Goal: Information Seeking & Learning: Compare options

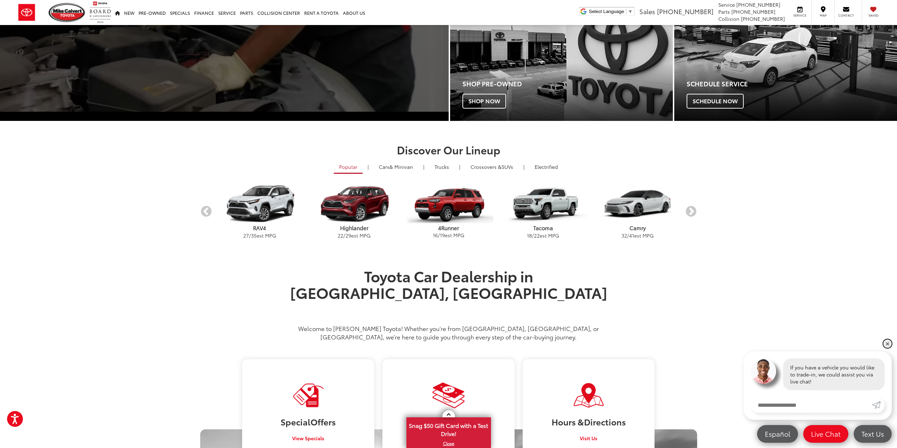
click at [886, 340] on link "✕" at bounding box center [887, 343] width 8 height 8
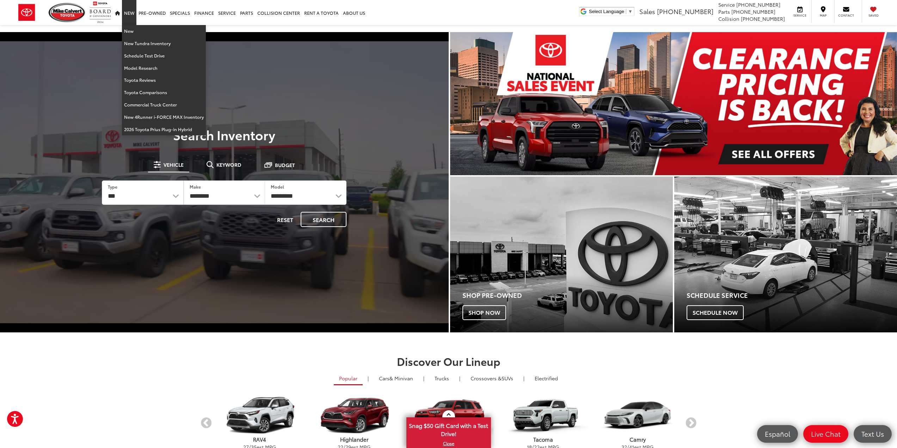
click at [124, 13] on link "New" at bounding box center [129, 12] width 14 height 25
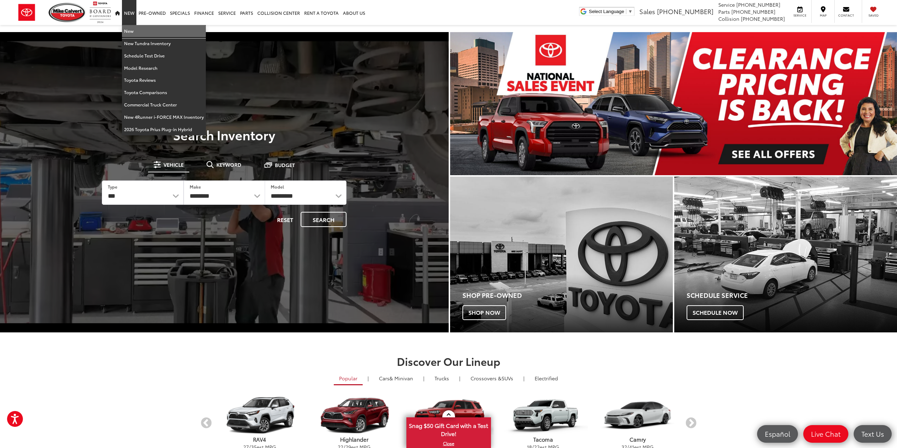
click at [148, 32] on link "New" at bounding box center [164, 31] width 84 height 12
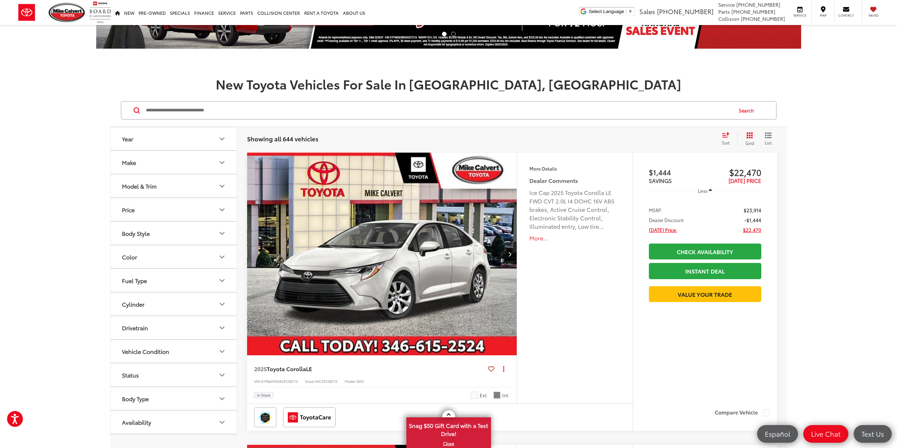
scroll to position [35, 0]
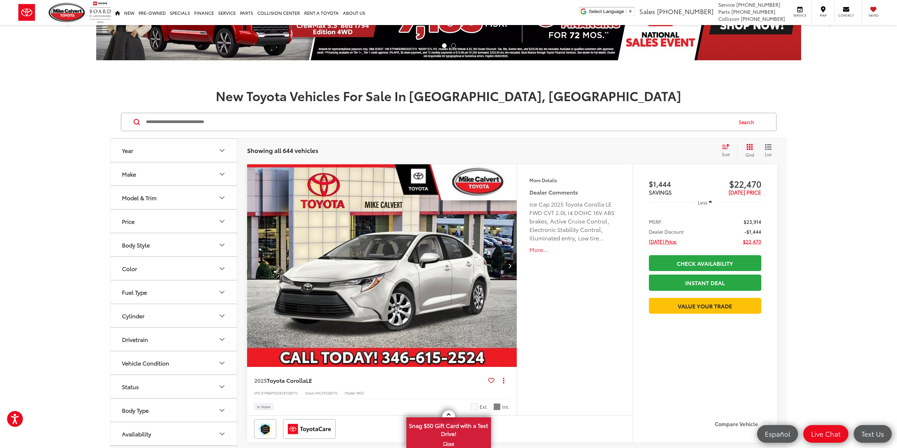
click at [189, 154] on button "Year" at bounding box center [174, 150] width 127 height 23
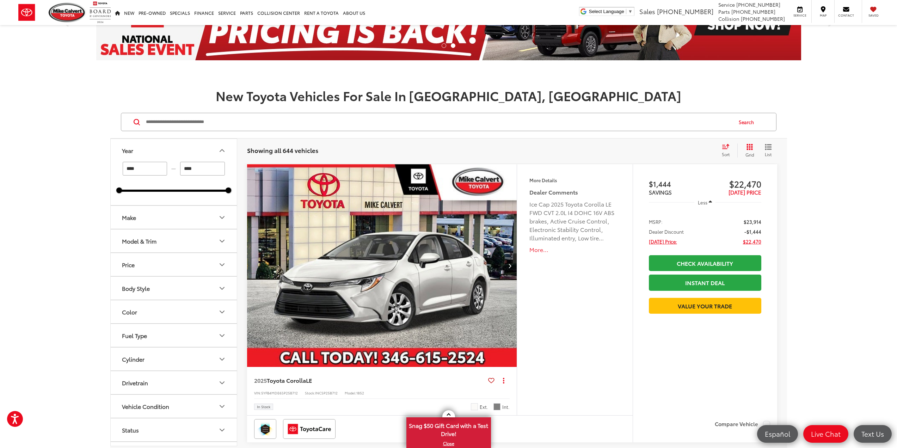
click at [189, 154] on button "Year" at bounding box center [174, 150] width 127 height 23
click at [190, 172] on button "Make" at bounding box center [174, 173] width 127 height 23
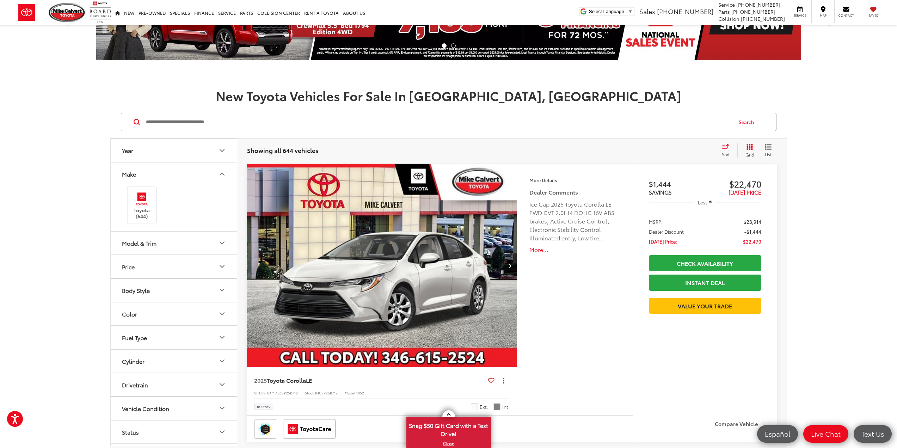
click at [190, 172] on button "Make" at bounding box center [174, 173] width 127 height 23
click at [189, 228] on button "Price" at bounding box center [174, 221] width 127 height 23
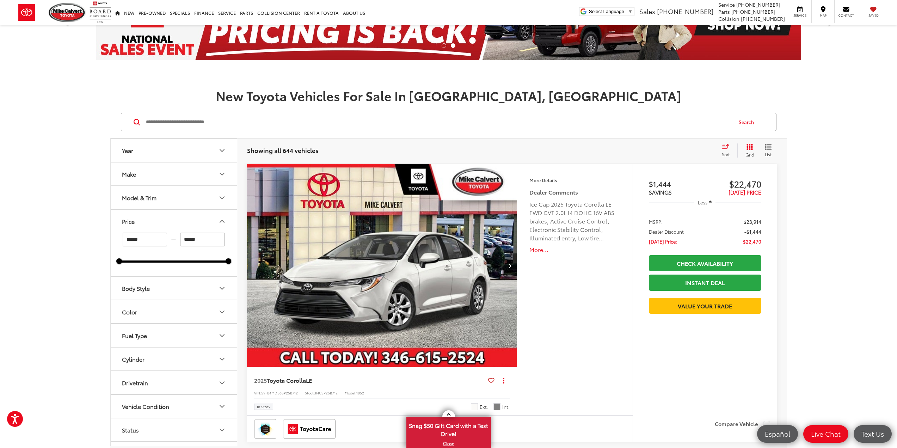
click at [180, 220] on button "Price" at bounding box center [174, 221] width 127 height 23
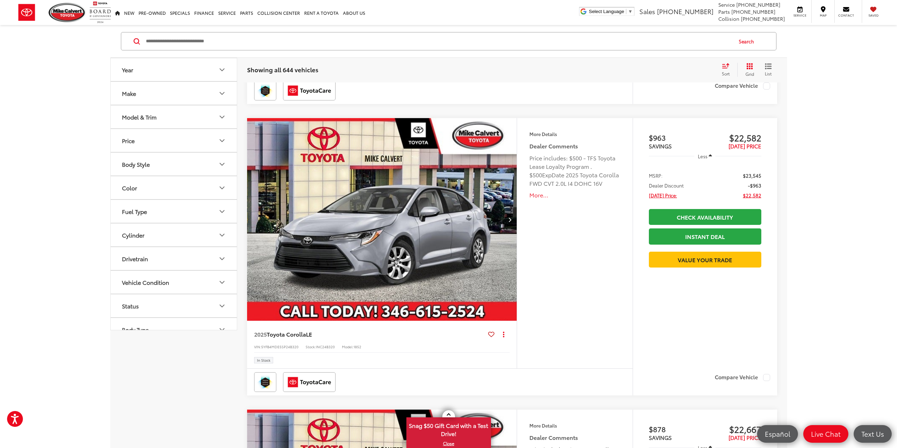
scroll to position [0, 0]
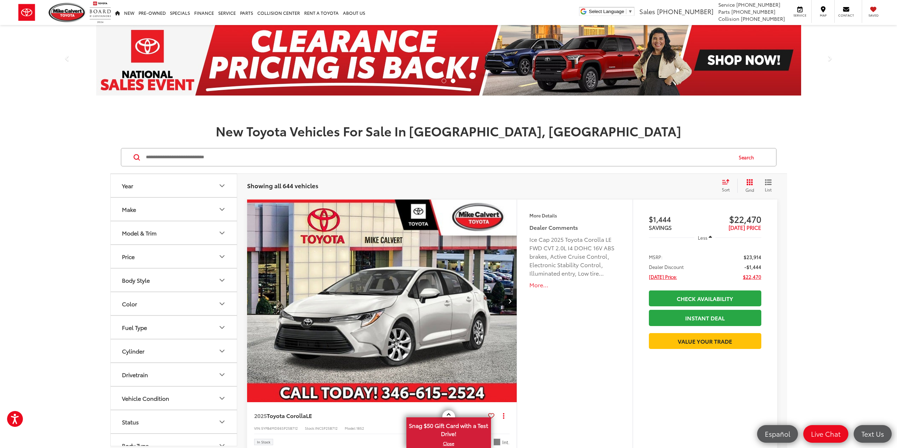
drag, startPoint x: 819, startPoint y: 253, endPoint x: 800, endPoint y: 137, distance: 117.5
click at [184, 212] on button "Make" at bounding box center [174, 209] width 127 height 23
click at [183, 212] on button "Make" at bounding box center [174, 209] width 127 height 23
click at [728, 181] on icon "Select sort value" at bounding box center [725, 181] width 8 height 5
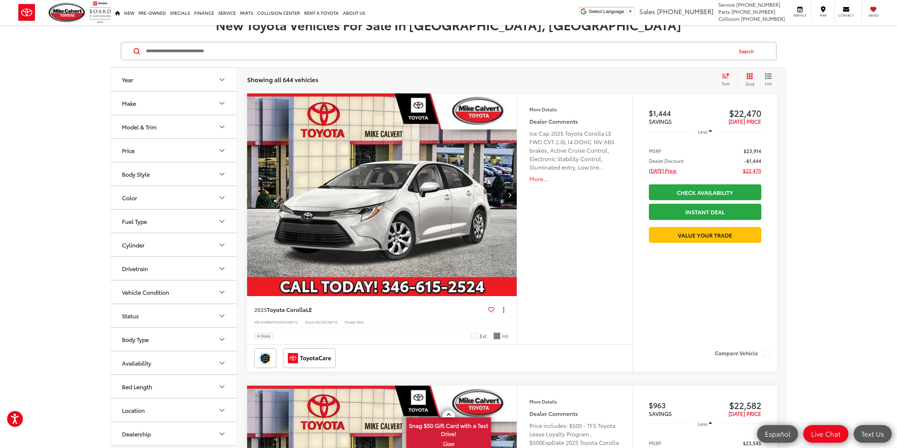
scroll to position [106, 0]
click at [294, 309] on span "Toyota Corolla" at bounding box center [286, 309] width 39 height 8
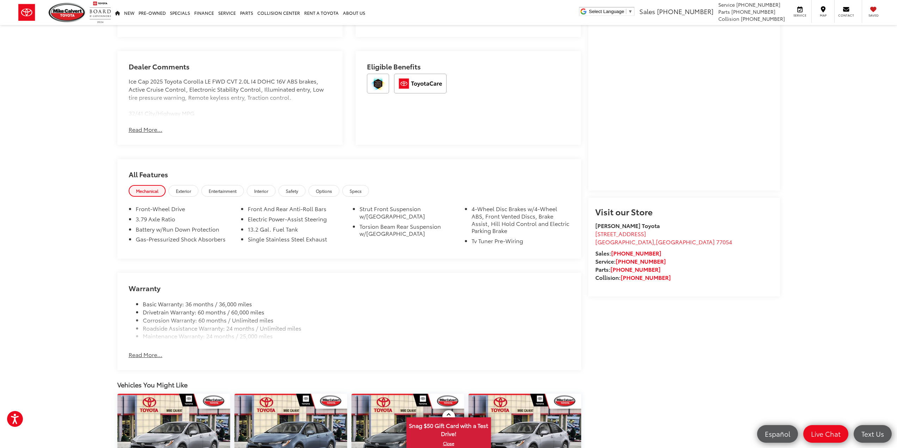
scroll to position [599, 0]
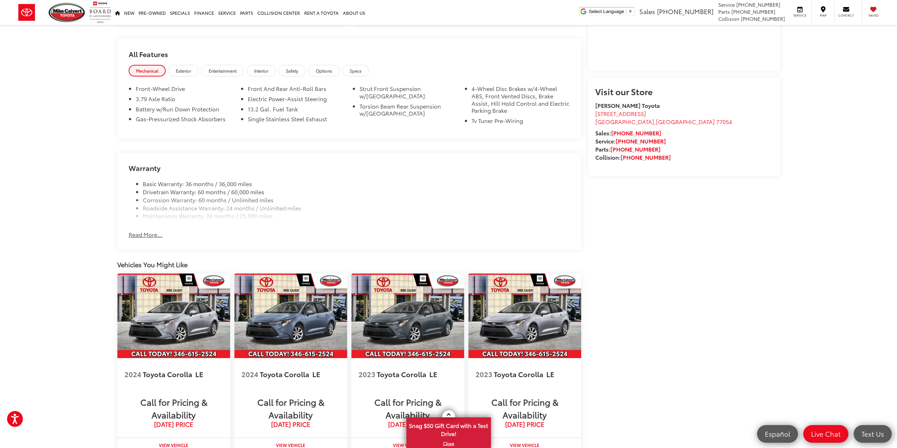
click at [149, 236] on button "Read More..." at bounding box center [146, 234] width 34 height 8
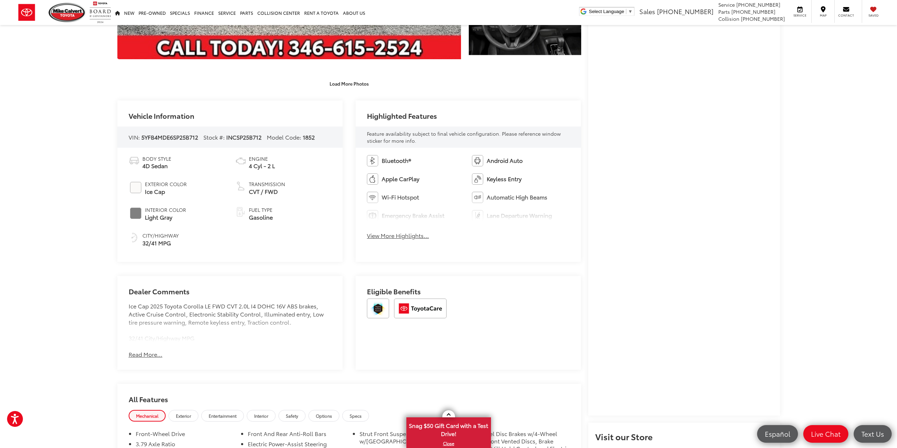
scroll to position [282, 0]
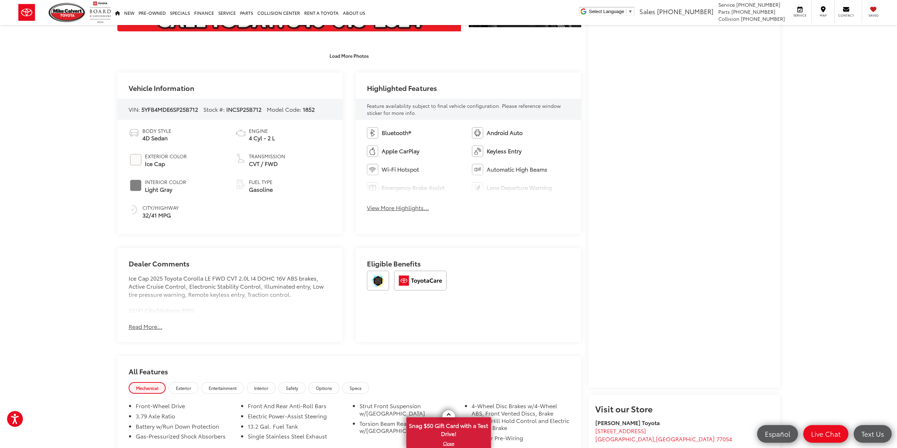
click at [145, 325] on button "Read More..." at bounding box center [146, 326] width 34 height 8
click at [403, 208] on button "View More Highlights..." at bounding box center [398, 208] width 62 height 8
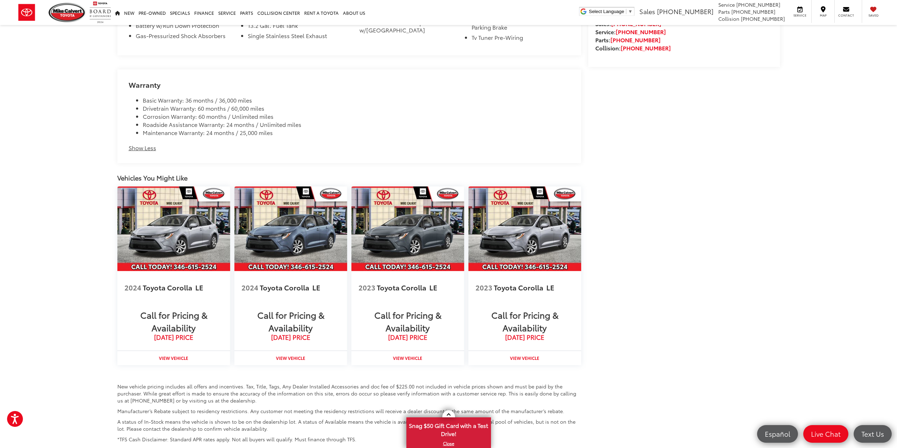
scroll to position [748, 0]
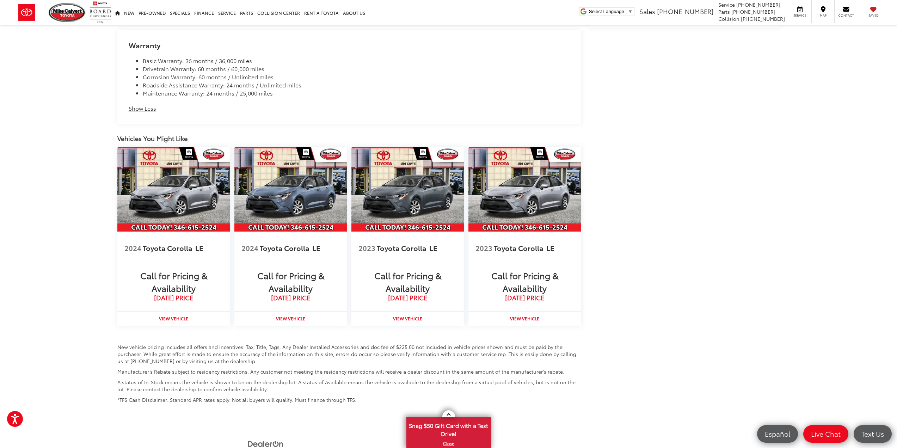
click at [153, 108] on button "Show Less" at bounding box center [142, 108] width 27 height 8
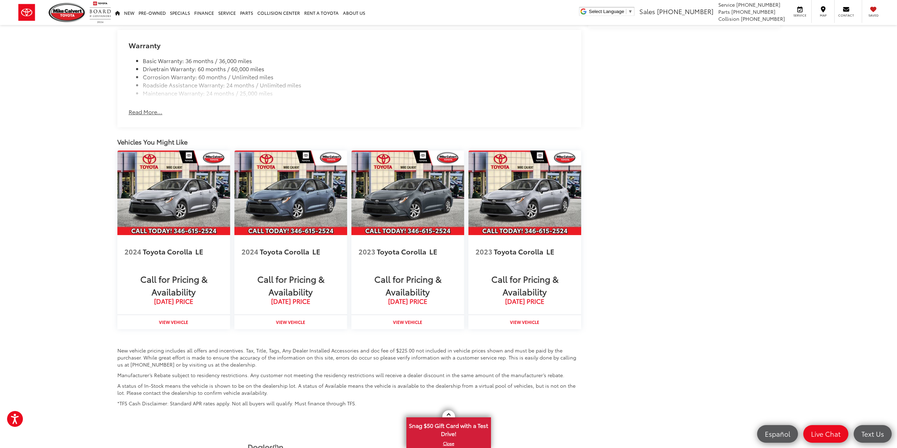
click at [154, 114] on button "Read More..." at bounding box center [146, 112] width 34 height 8
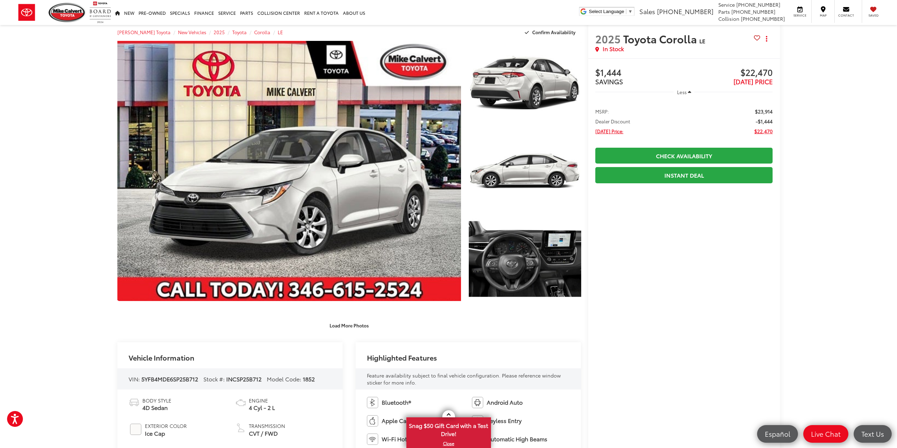
scroll to position [0, 0]
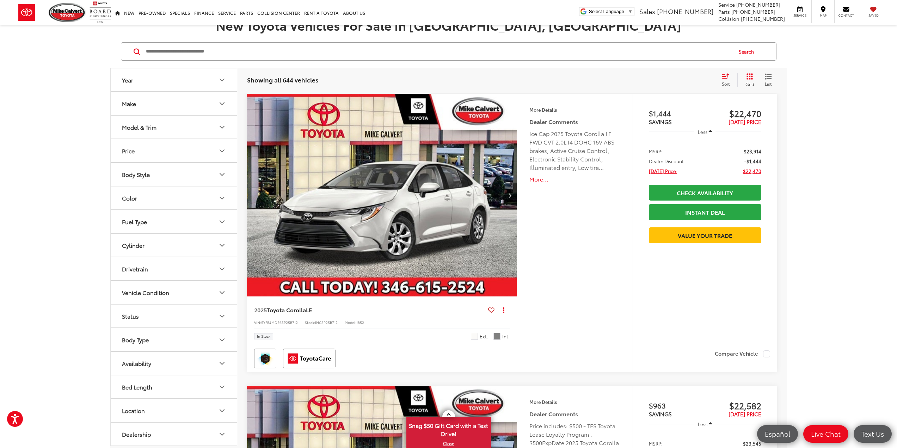
click at [548, 180] on button "More..." at bounding box center [574, 179] width 91 height 8
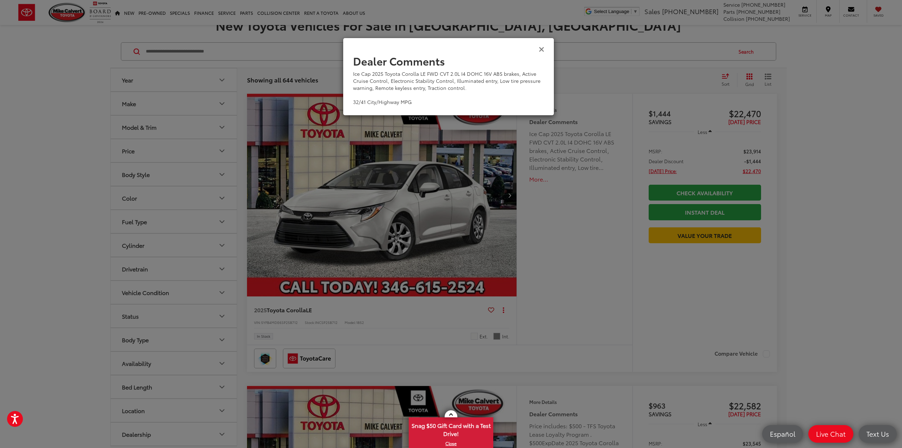
click at [542, 50] on icon "Close" at bounding box center [542, 48] width 6 height 7
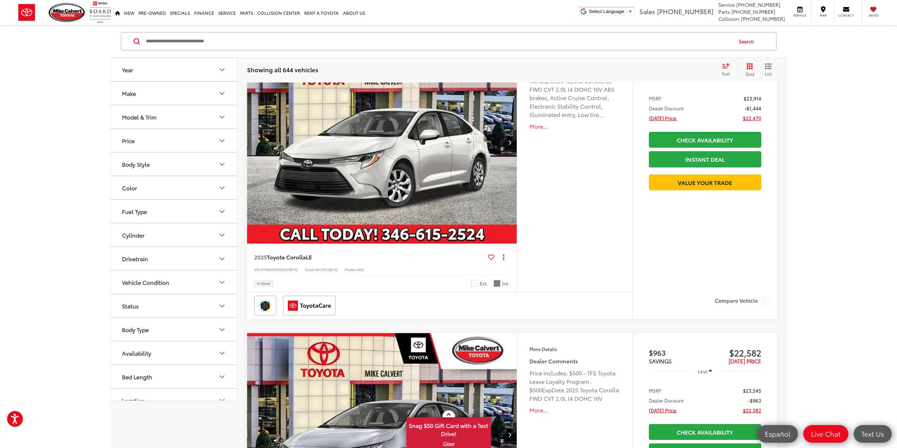
scroll to position [247, 0]
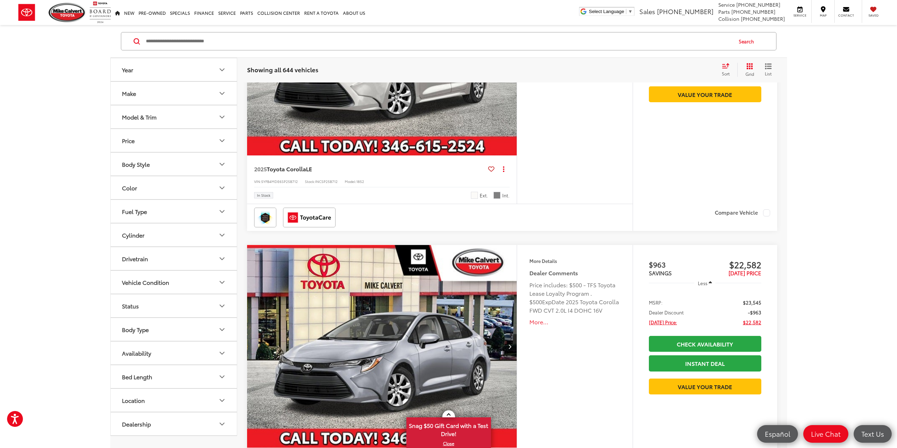
click at [179, 211] on button "Fuel Type" at bounding box center [174, 211] width 127 height 23
click at [154, 257] on label "Hybrid (253)" at bounding box center [174, 257] width 108 height 12
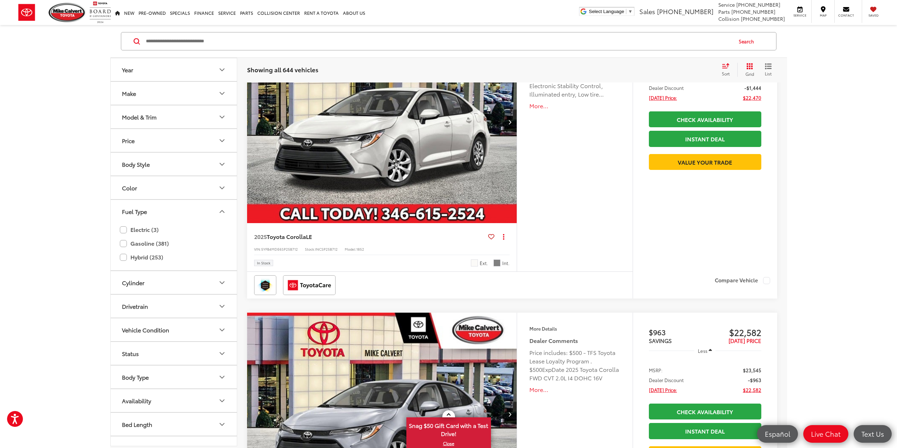
scroll to position [116, 0]
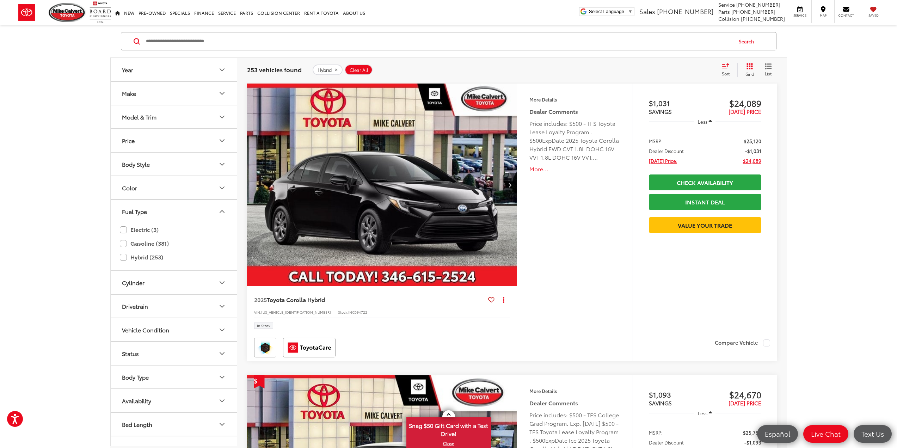
click at [550, 170] on button "More..." at bounding box center [574, 169] width 91 height 8
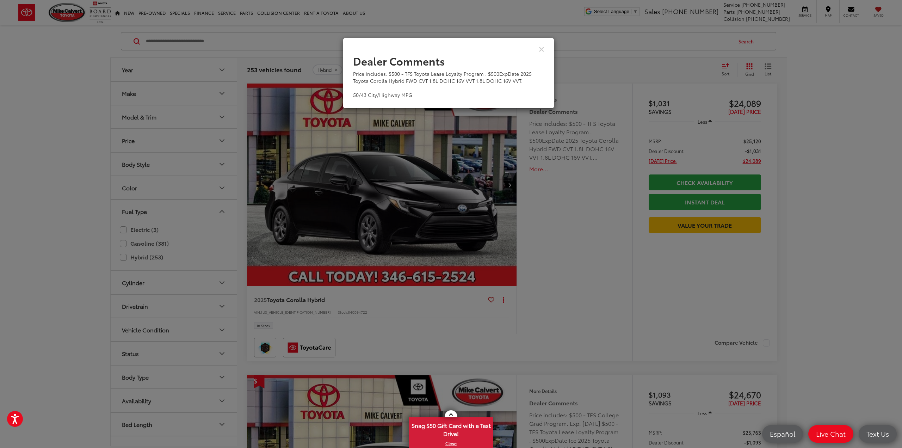
click at [570, 151] on div "Dealer Comments Price includes: $500 - TFS Toyota Lease Loyalty Program . $500E…" at bounding box center [451, 224] width 902 height 448
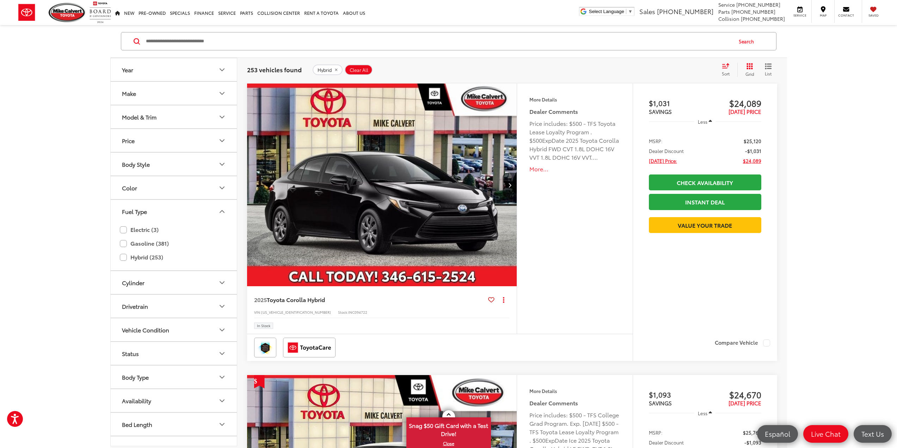
click at [668, 162] on span "[DATE] Price:" at bounding box center [663, 160] width 28 height 7
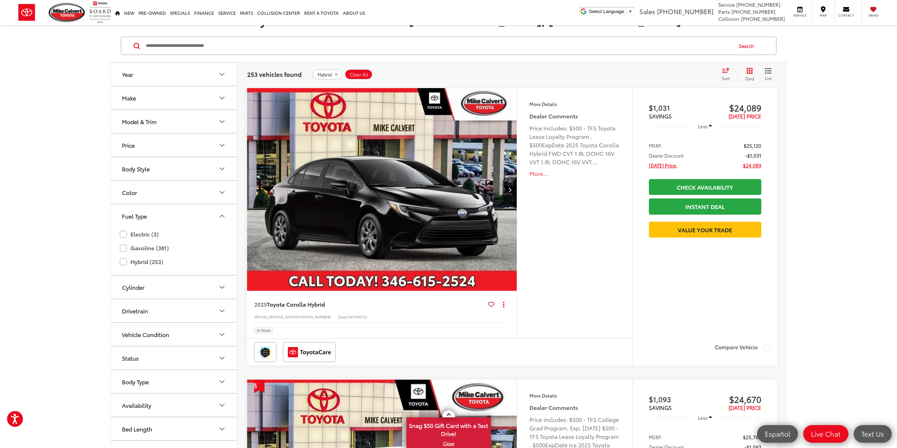
scroll to position [81, 0]
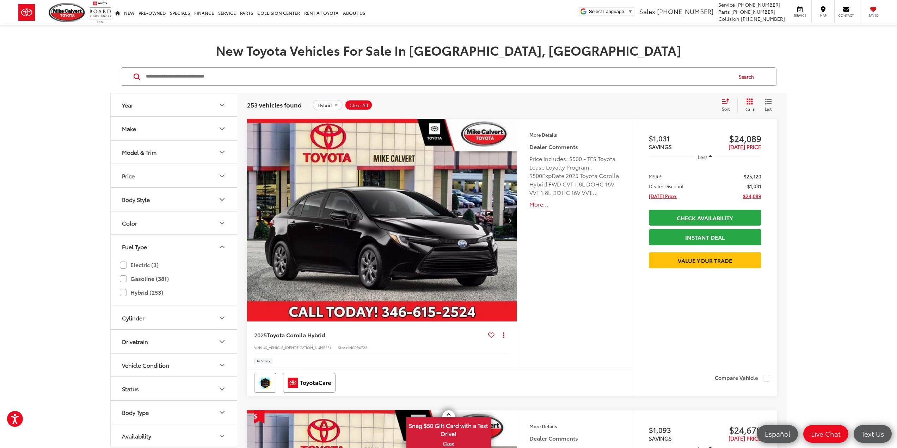
click at [436, 187] on img "2025 Toyota Corolla Hybrid Base 0" at bounding box center [382, 220] width 271 height 203
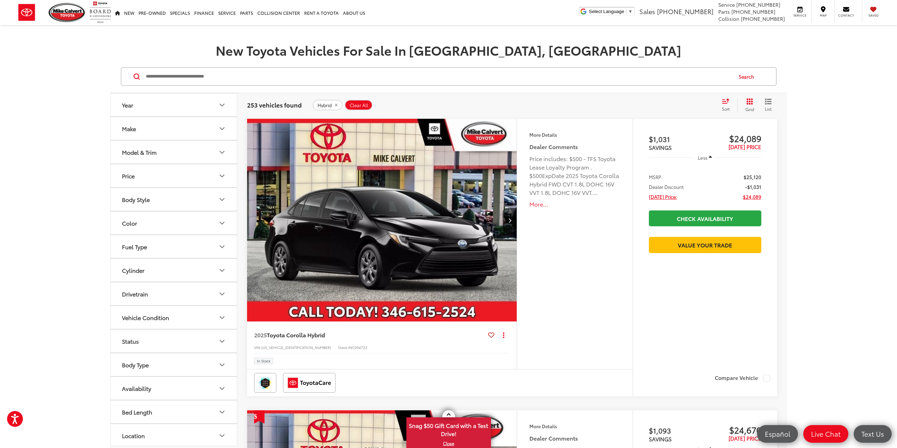
click at [334, 104] on icon "remove Hybrid" at bounding box center [336, 105] width 5 height 4
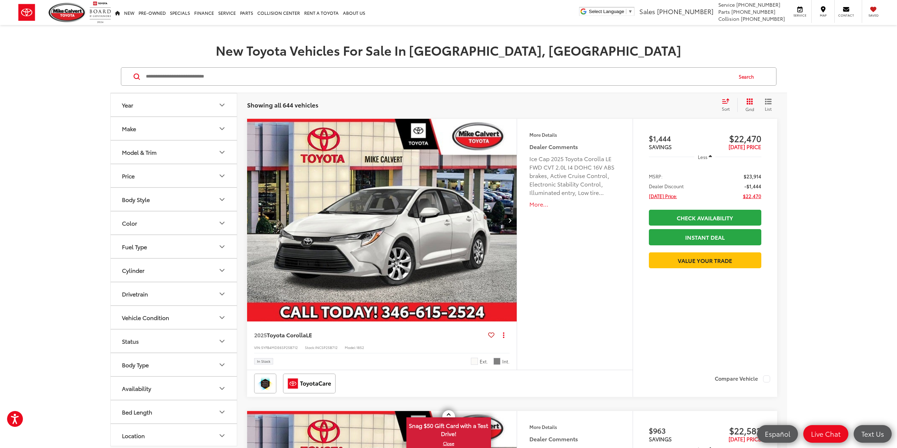
click at [462, 191] on img "2025 Toyota Corolla LE 0" at bounding box center [382, 220] width 271 height 203
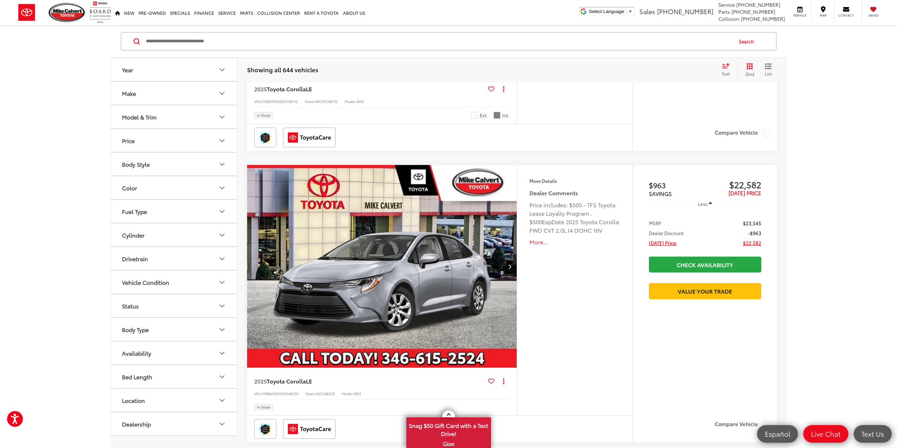
scroll to position [327, 0]
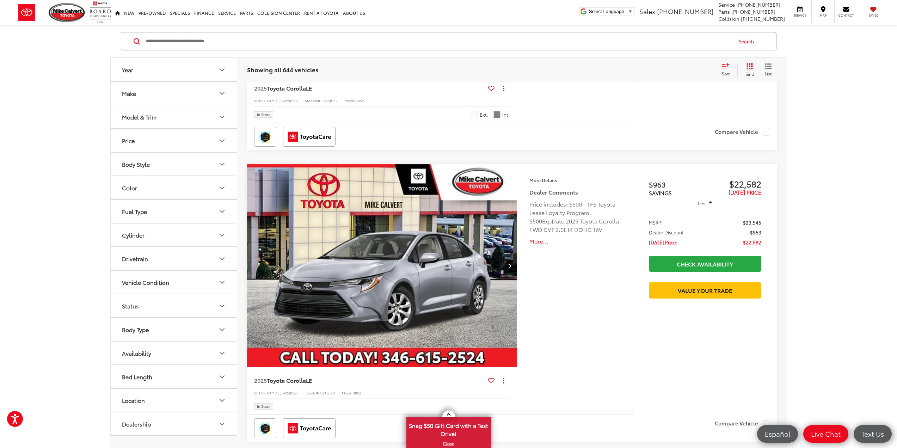
click at [426, 263] on img "2025 Toyota Corolla LE 0" at bounding box center [382, 265] width 271 height 203
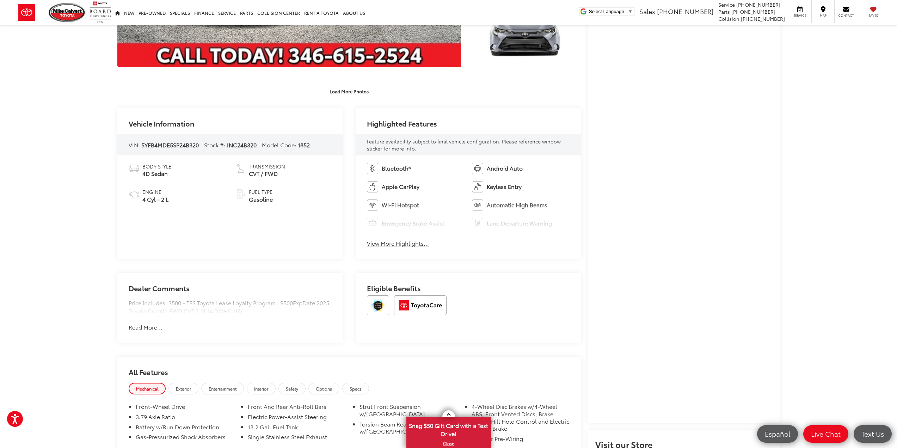
scroll to position [247, 0]
click at [418, 243] on button "View More Highlights..." at bounding box center [398, 243] width 62 height 8
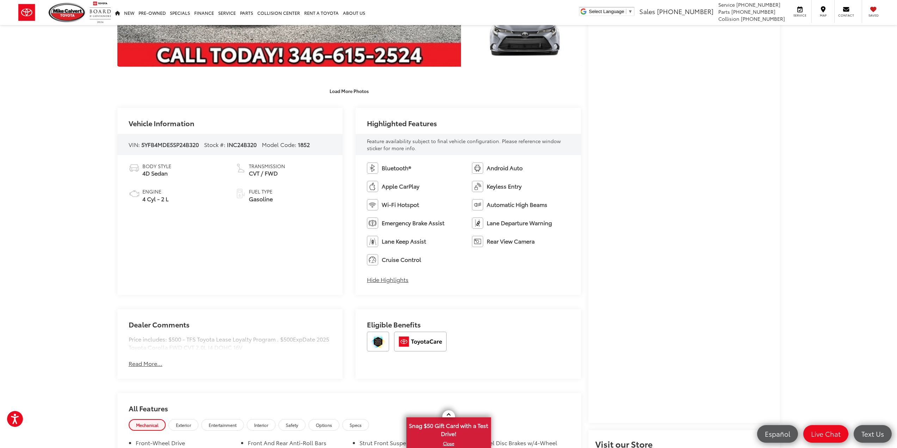
click at [146, 363] on button "Read More..." at bounding box center [146, 363] width 34 height 8
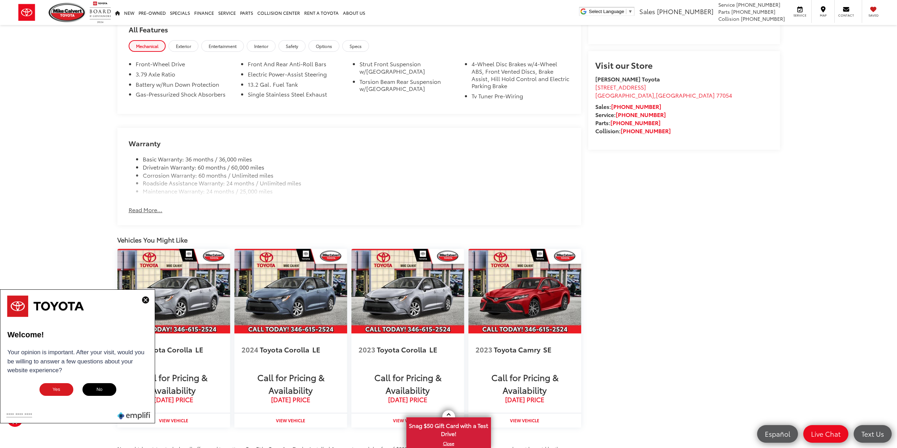
scroll to position [621, 0]
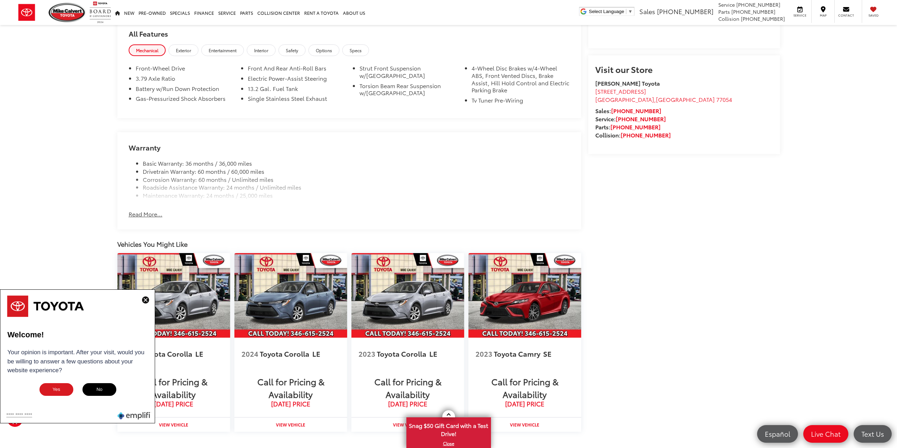
click at [155, 216] on button "Read More..." at bounding box center [146, 214] width 34 height 8
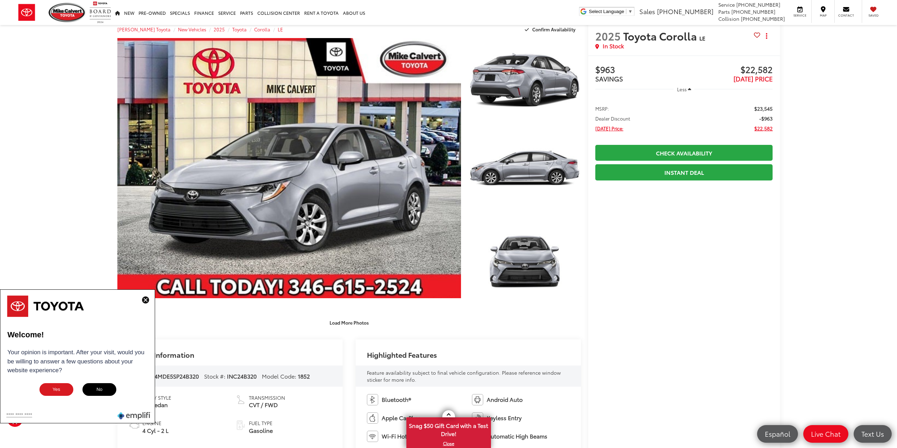
scroll to position [0, 0]
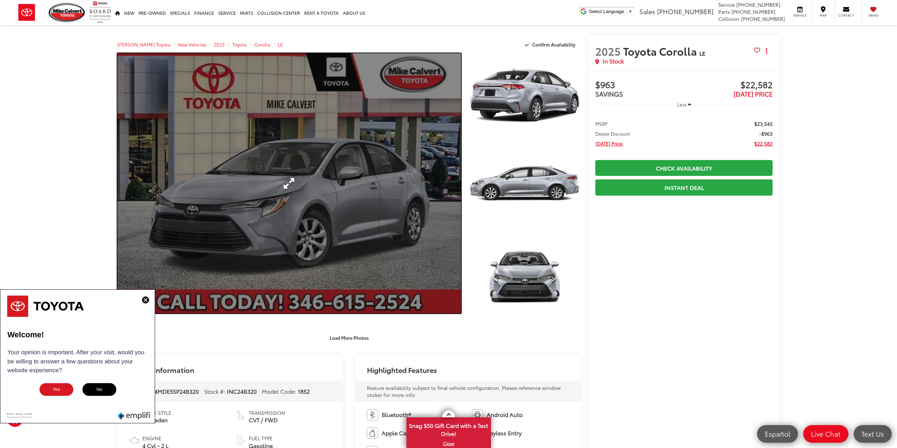
drag, startPoint x: 414, startPoint y: 100, endPoint x: 422, endPoint y: 94, distance: 10.3
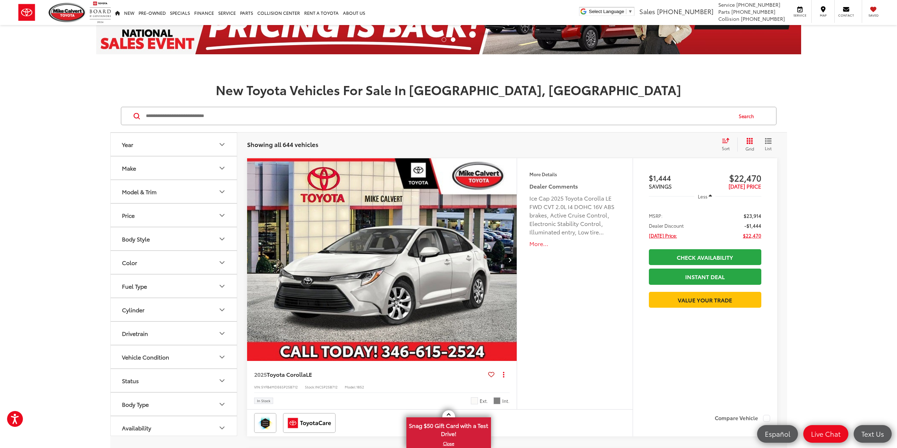
scroll to position [141, 0]
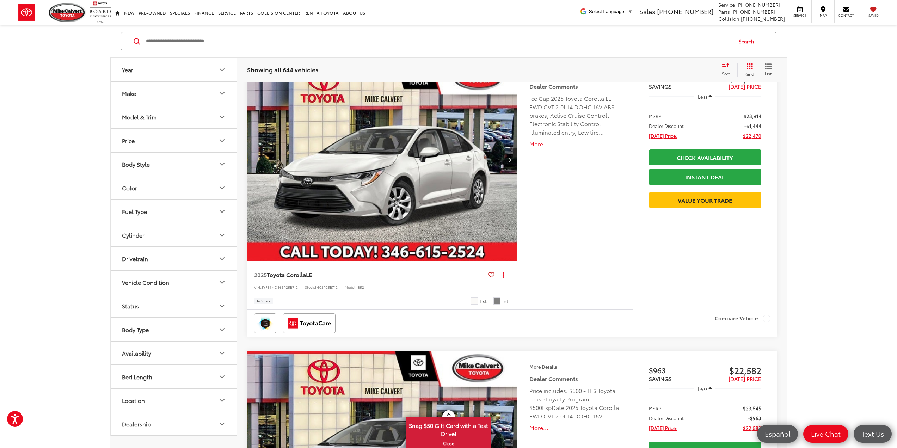
click at [148, 132] on button "Price" at bounding box center [174, 140] width 127 height 23
click at [139, 136] on button "Price" at bounding box center [174, 140] width 127 height 23
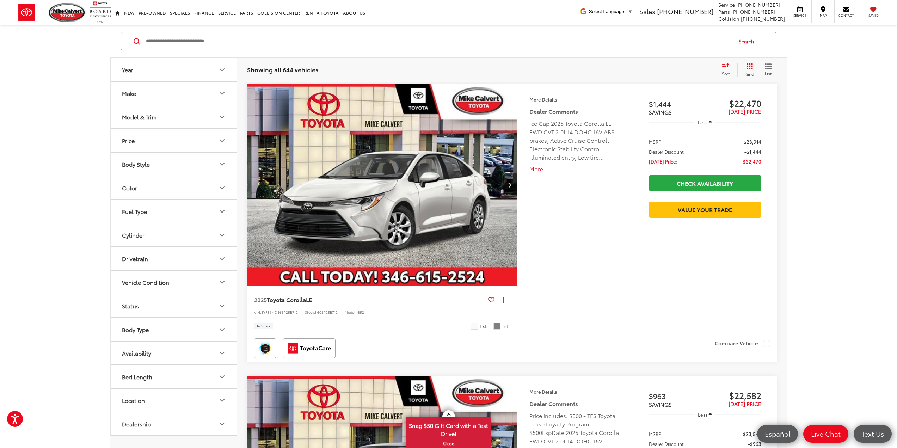
drag, startPoint x: 42, startPoint y: 169, endPoint x: 52, endPoint y: 169, distance: 9.9
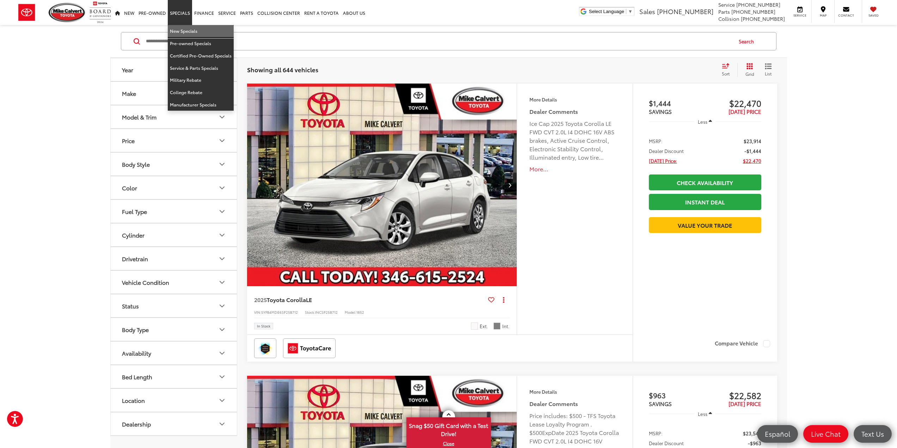
click at [178, 30] on link "New Specials" at bounding box center [201, 31] width 66 height 12
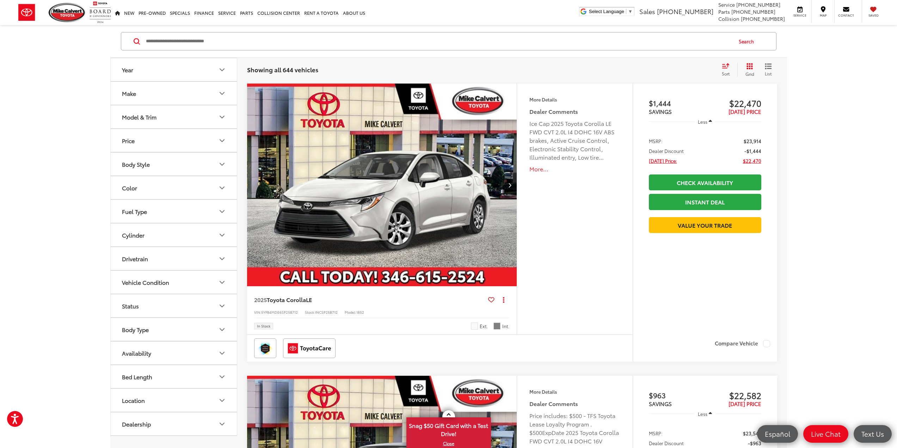
click at [543, 166] on button "More..." at bounding box center [574, 169] width 91 height 8
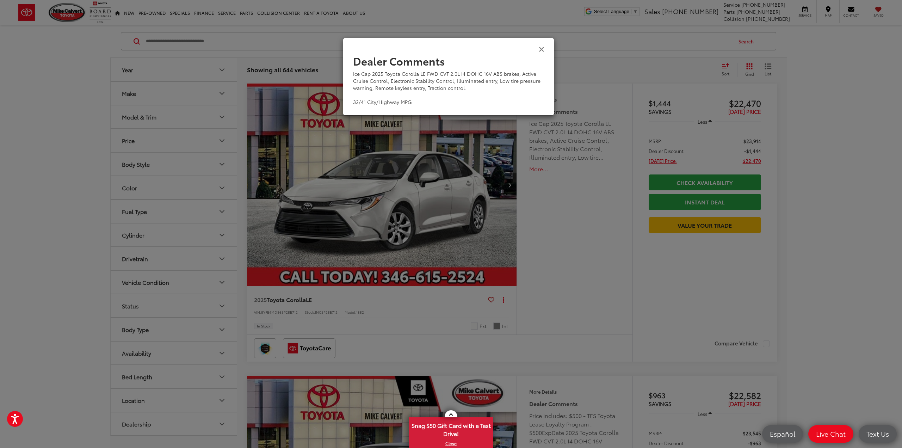
click at [539, 50] on icon "Close" at bounding box center [542, 48] width 6 height 7
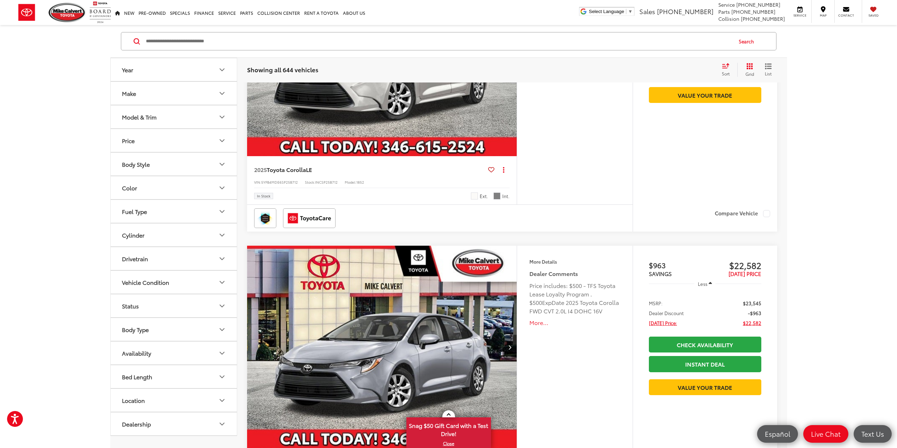
scroll to position [362, 0]
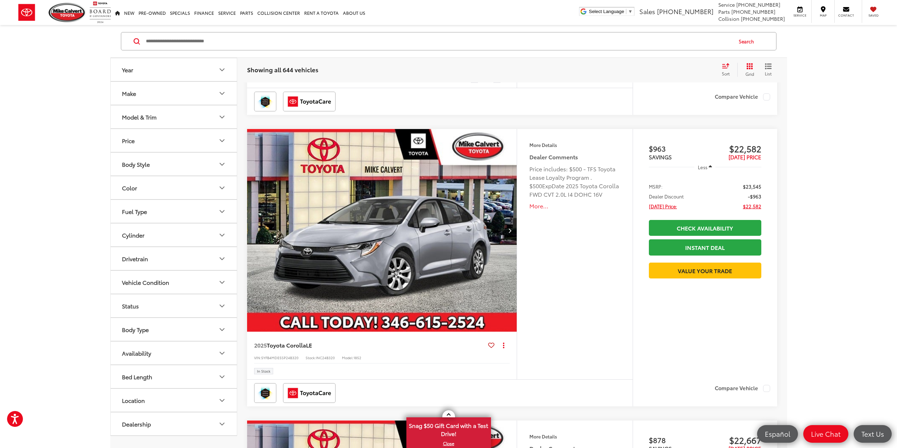
click at [172, 212] on button "Fuel Type" at bounding box center [174, 211] width 127 height 23
click at [147, 256] on label "Hybrid (253)" at bounding box center [174, 257] width 108 height 12
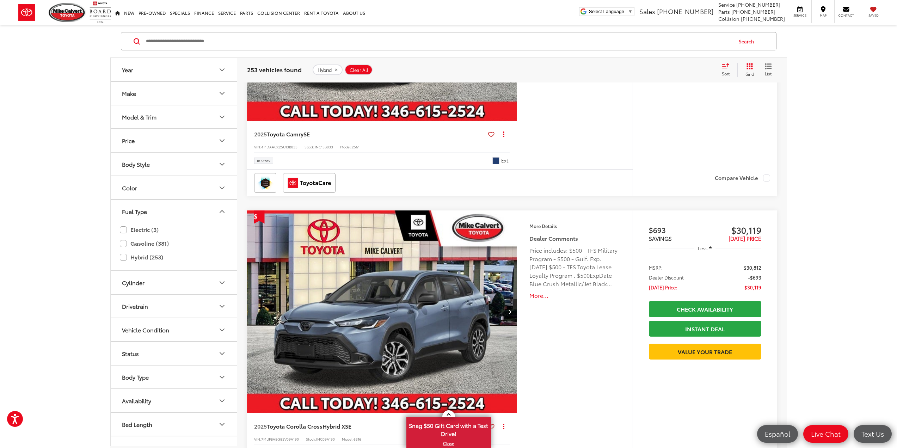
scroll to position [2723, 0]
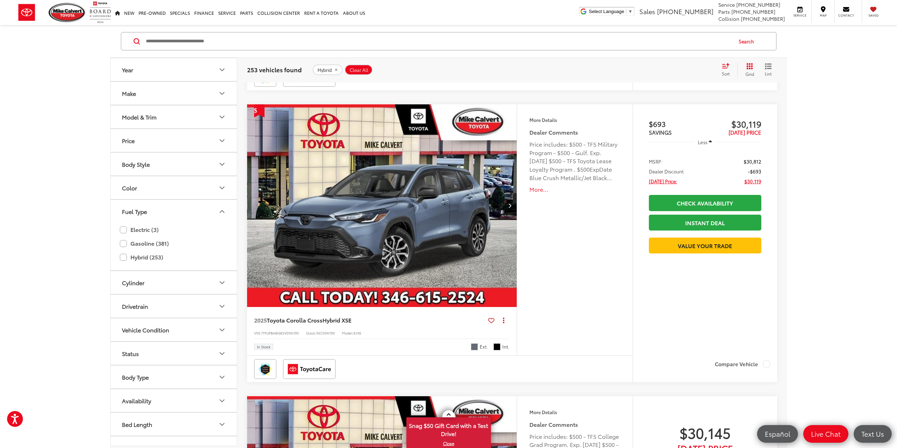
click at [413, 232] on img "2025 Toyota Corolla Cross Hybrid XSE 0" at bounding box center [382, 205] width 271 height 203
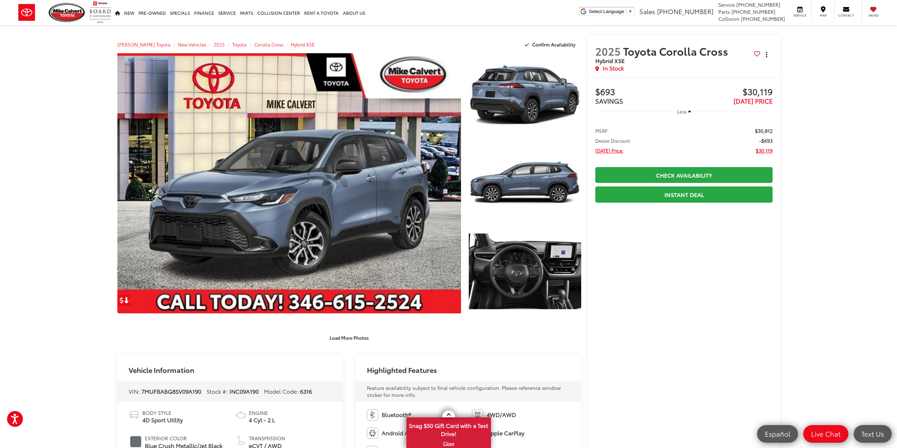
click at [766, 58] on button "Actions" at bounding box center [766, 54] width 12 height 12
click at [680, 192] on link "Instant Deal" at bounding box center [684, 194] width 178 height 16
click at [882, 434] on icon "Close" at bounding box center [882, 434] width 10 height 10
click at [715, 165] on li "Check Availability" at bounding box center [684, 174] width 178 height 18
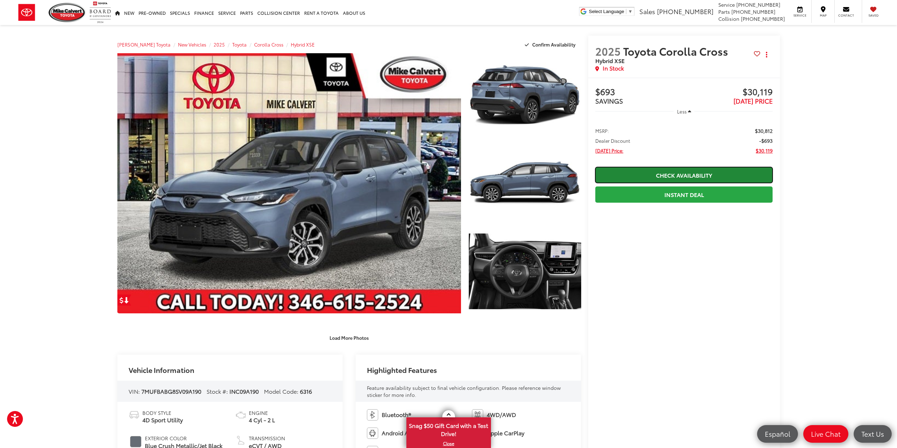
click at [713, 170] on link "Check Availability" at bounding box center [684, 175] width 178 height 16
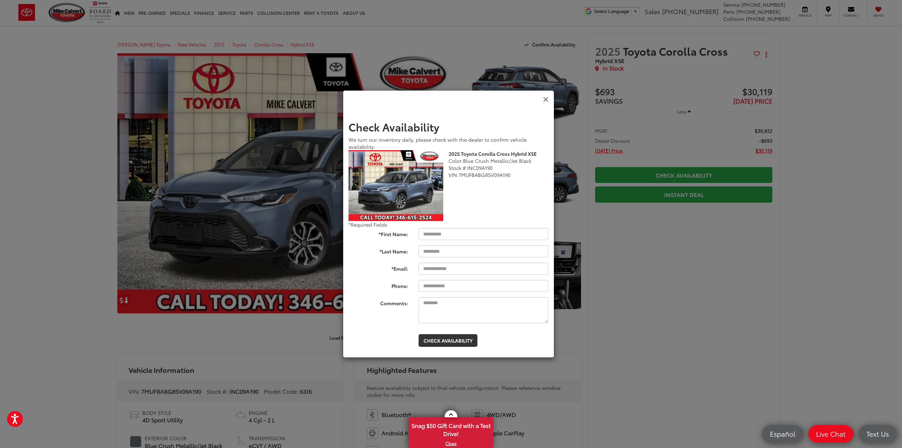
click at [545, 98] on icon "Close" at bounding box center [546, 99] width 6 height 7
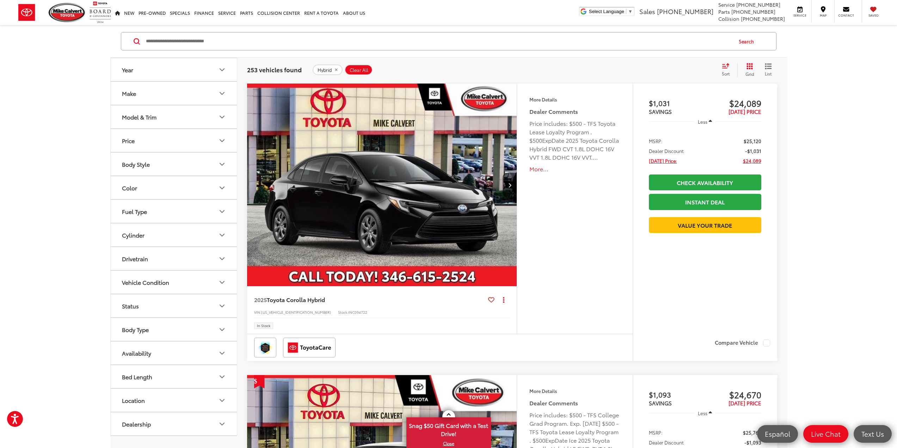
click at [146, 165] on div "Body Style" at bounding box center [136, 164] width 28 height 7
click at [172, 157] on button "Body Style" at bounding box center [174, 164] width 127 height 23
click at [337, 71] on button "Hybrid" at bounding box center [327, 69] width 30 height 11
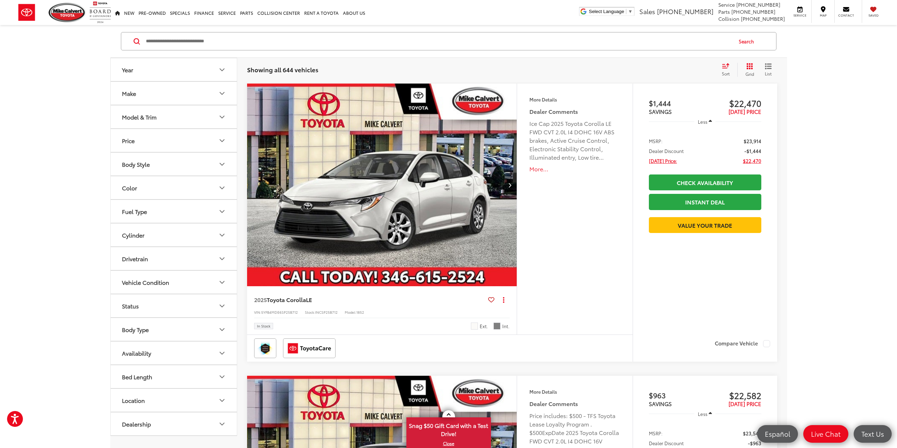
click at [181, 159] on button "Body Style" at bounding box center [174, 164] width 127 height 23
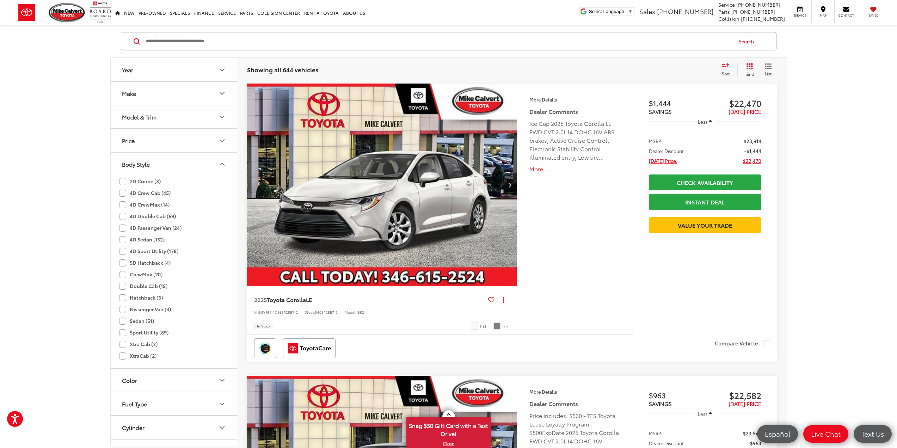
click at [167, 159] on button "Body Style" at bounding box center [174, 164] width 127 height 23
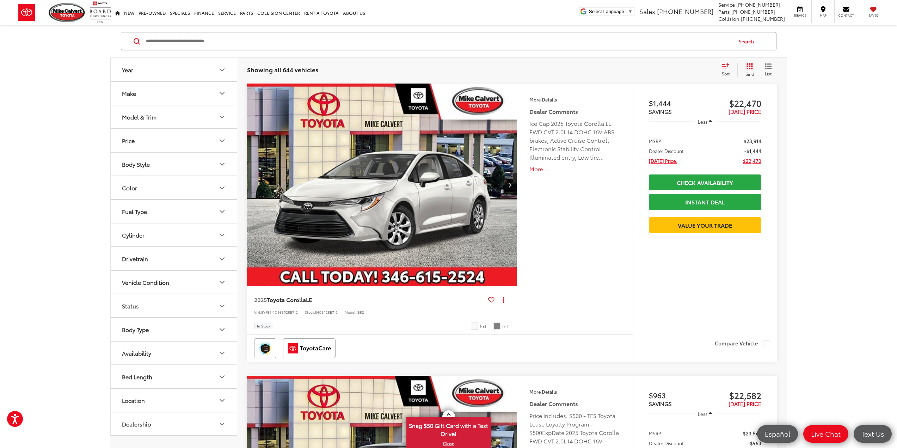
click at [167, 117] on button "Model & Trim" at bounding box center [174, 116] width 127 height 23
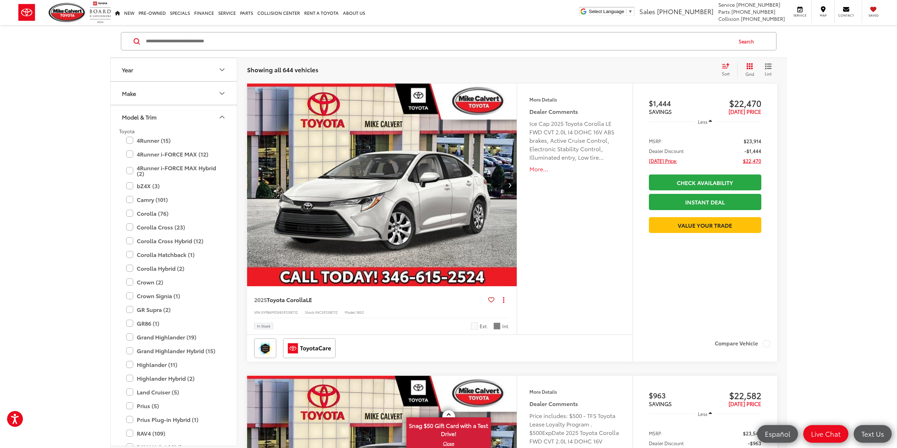
click at [167, 117] on button "Model & Trim" at bounding box center [174, 116] width 127 height 23
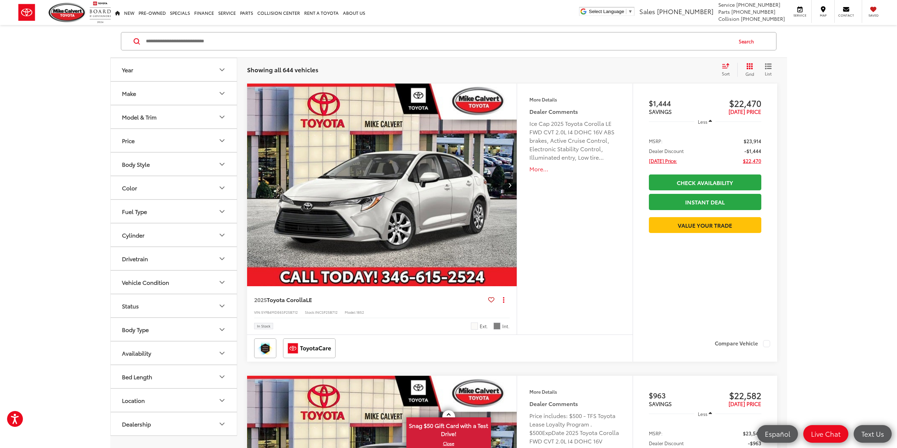
click at [150, 124] on button "Model & Trim" at bounding box center [174, 116] width 127 height 23
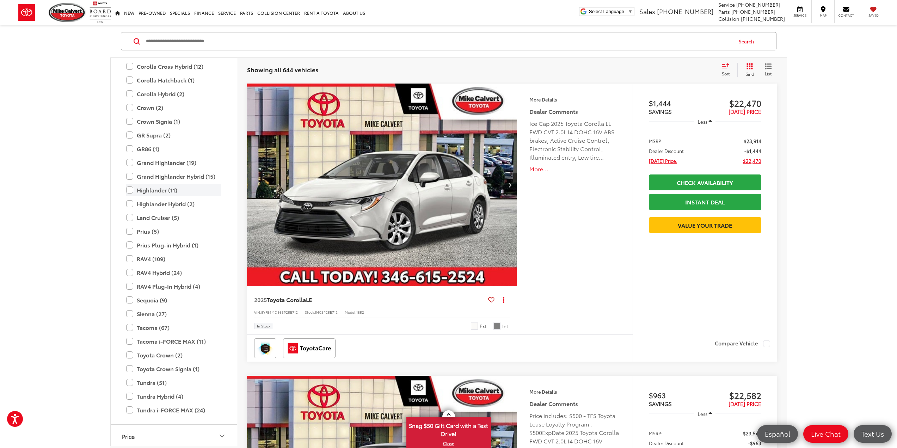
scroll to position [172, 0]
click at [138, 330] on label "Tacoma (67)" at bounding box center [173, 326] width 95 height 12
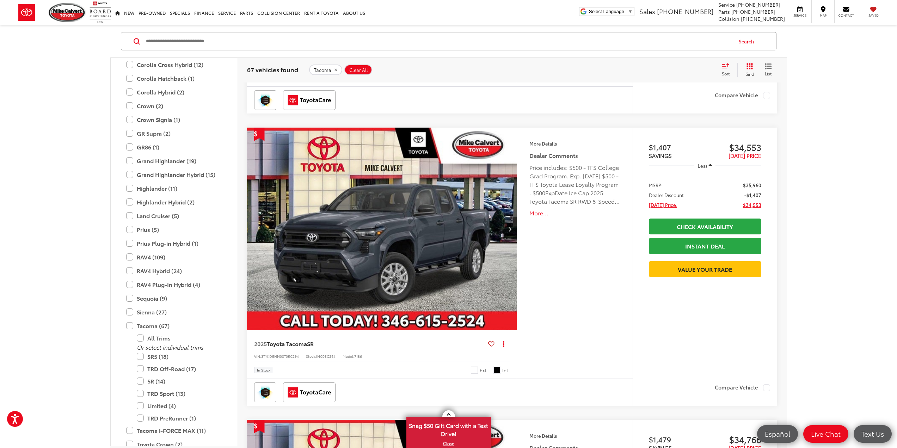
scroll to position [634, 0]
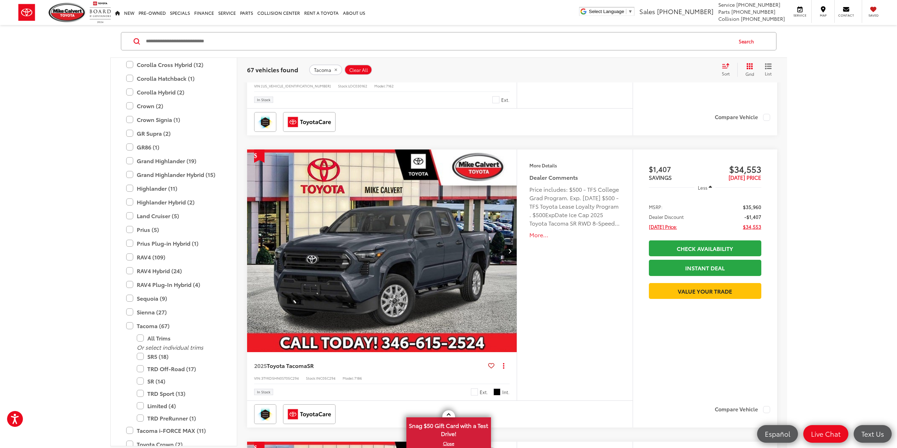
click at [471, 223] on img "2025 Toyota Tacoma SR 0" at bounding box center [382, 250] width 271 height 203
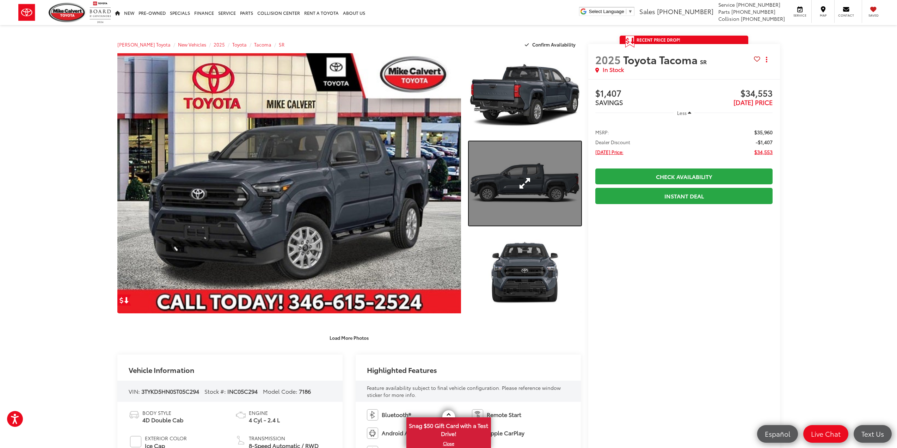
click at [539, 180] on link "Expand Photo 2" at bounding box center [525, 183] width 112 height 84
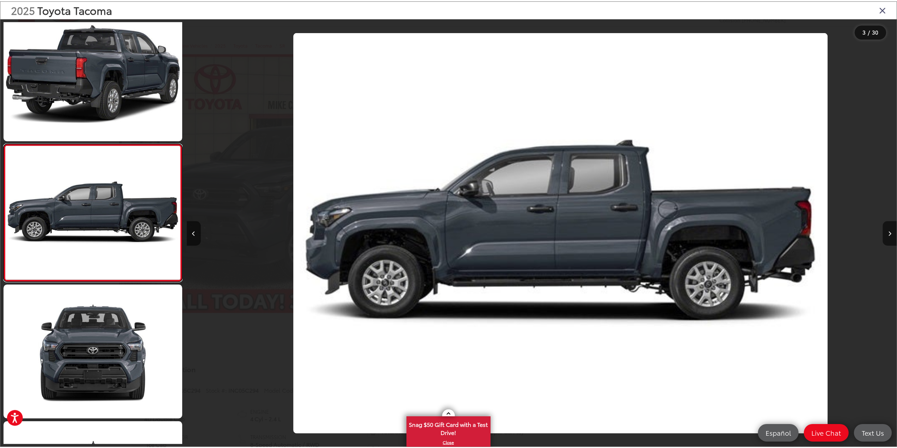
scroll to position [0, 1428]
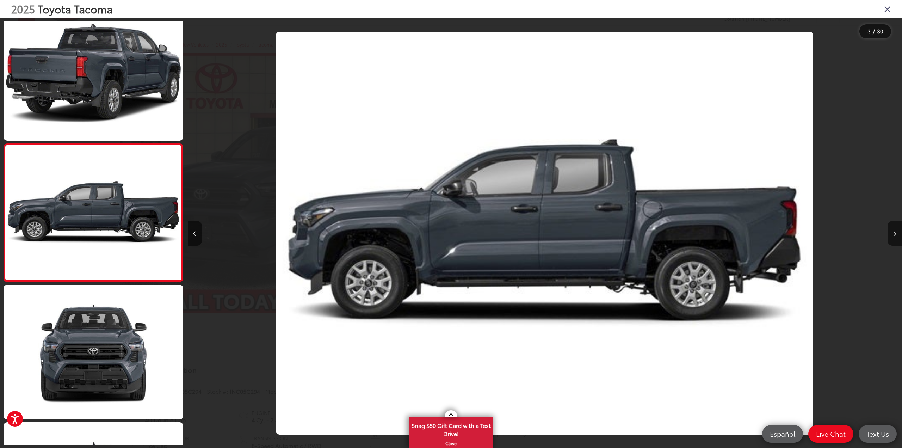
click at [887, 11] on icon "Close gallery" at bounding box center [887, 8] width 7 height 9
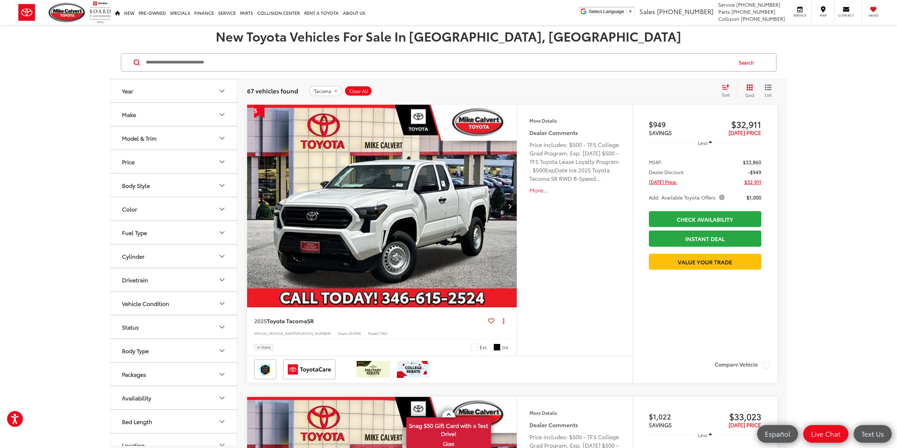
scroll to position [106, 0]
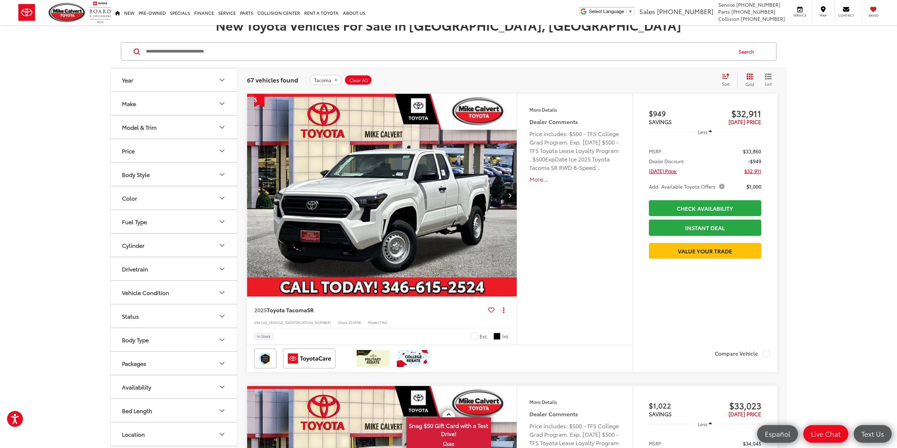
drag, startPoint x: 564, startPoint y: 155, endPoint x: 586, endPoint y: 145, distance: 23.8
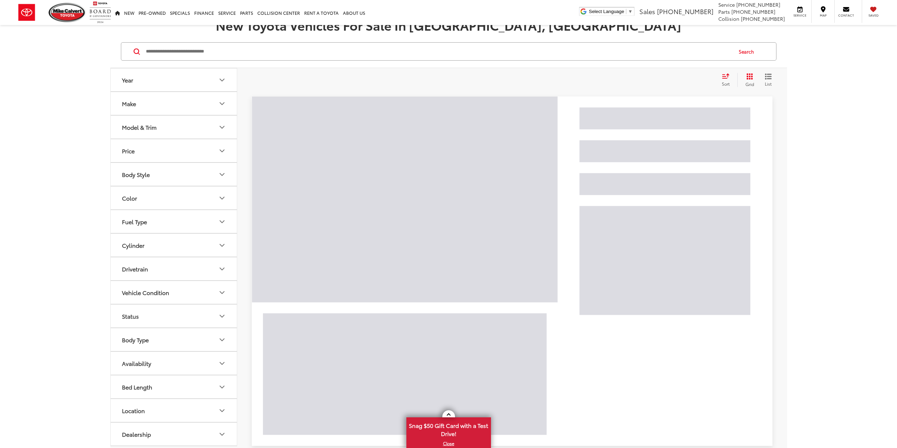
drag, startPoint x: 586, startPoint y: 66, endPoint x: 576, endPoint y: 68, distance: 10.4
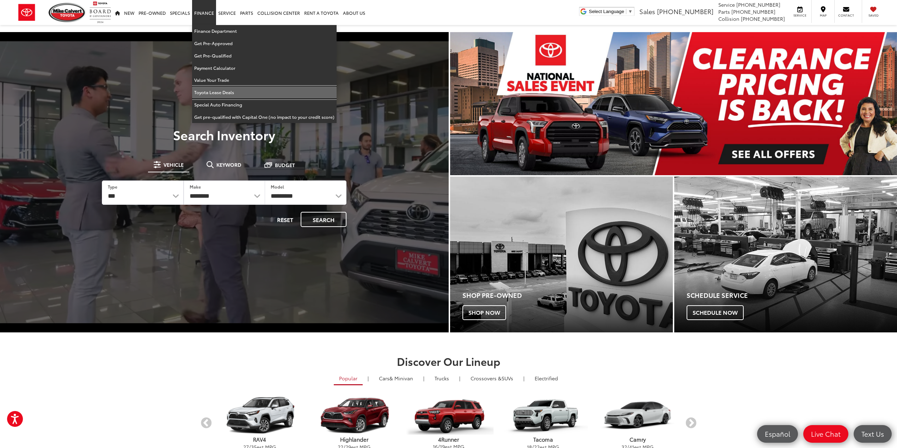
click at [242, 87] on link "Toyota Lease Deals" at bounding box center [264, 92] width 144 height 12
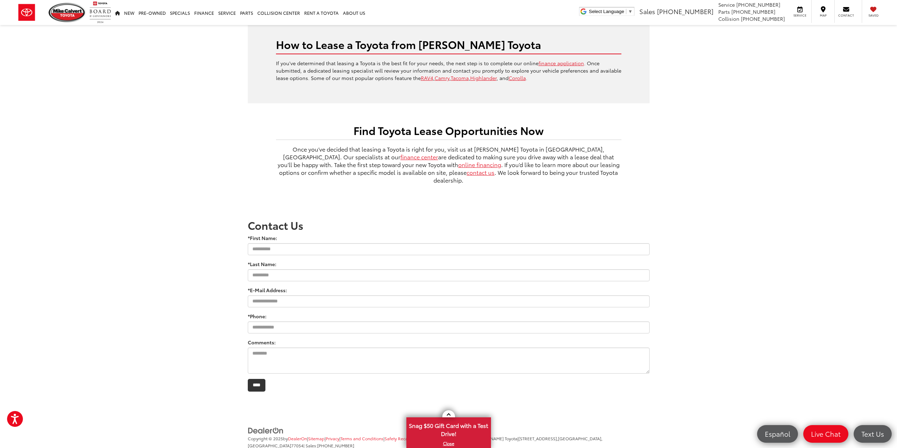
drag, startPoint x: 165, startPoint y: 203, endPoint x: 172, endPoint y: 198, distance: 8.6
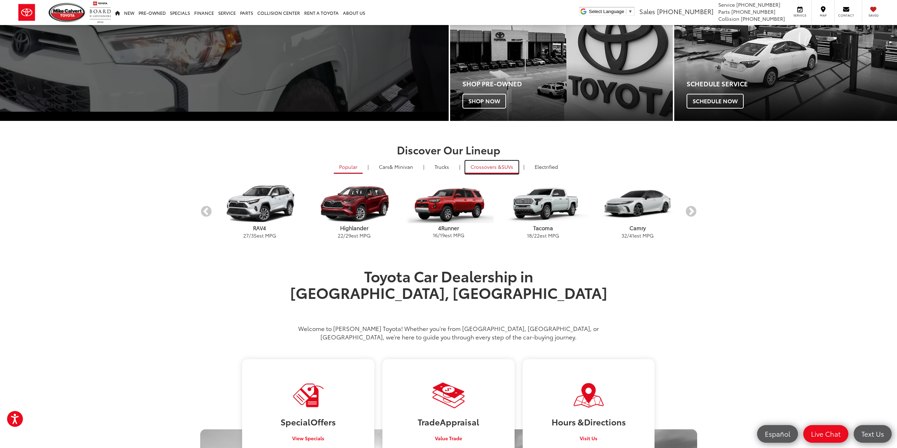
click at [484, 165] on span "Crossovers &" at bounding box center [485, 166] width 31 height 7
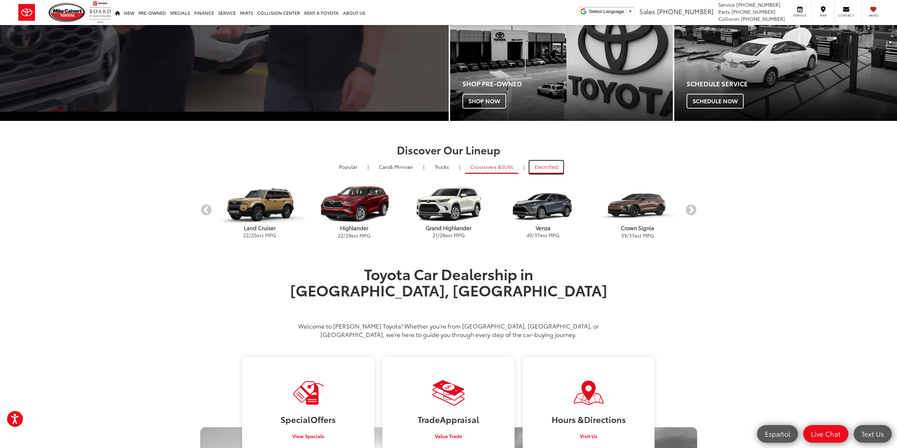
click at [553, 165] on link "Electrified" at bounding box center [546, 167] width 34 height 13
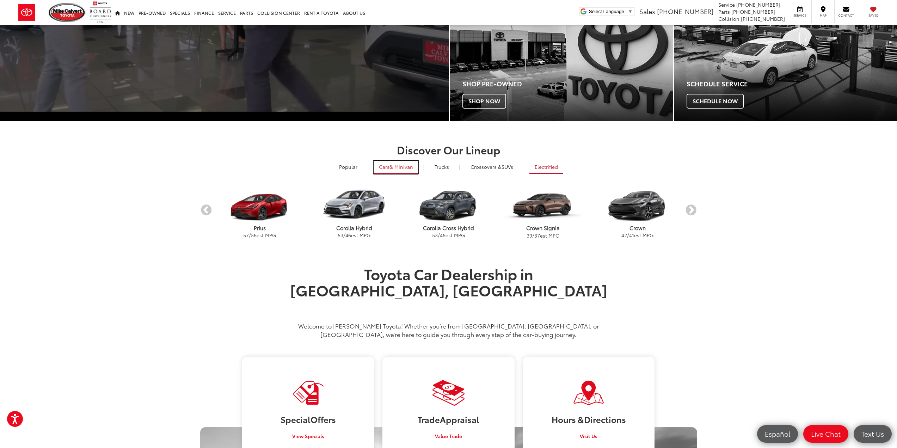
click at [403, 165] on span "& Minivan" at bounding box center [401, 166] width 24 height 7
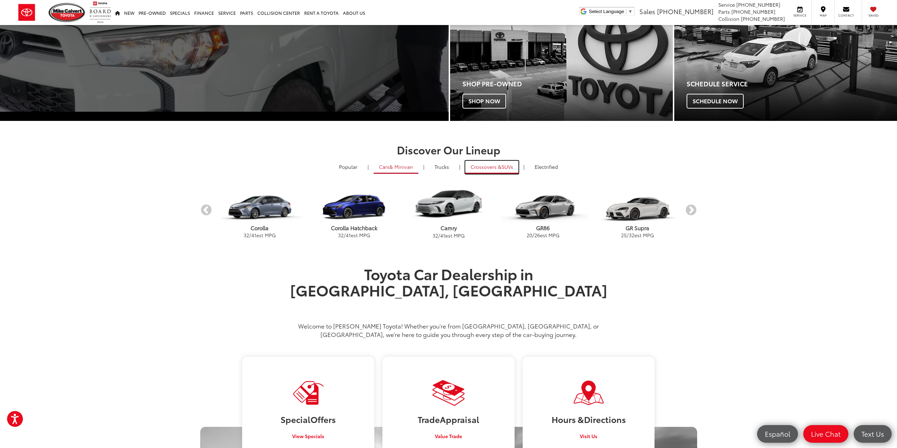
click at [502, 172] on link "Crossovers & SUVs" at bounding box center [491, 167] width 53 height 13
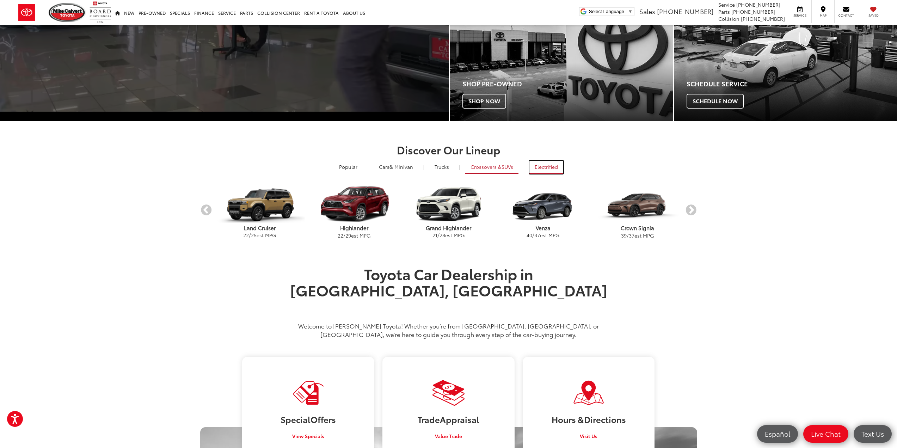
click at [533, 164] on link "Electrified" at bounding box center [546, 167] width 34 height 13
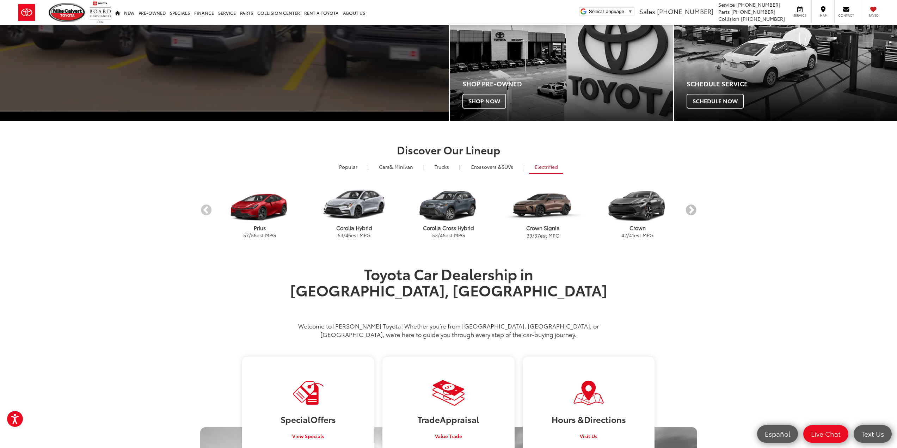
click at [694, 207] on button "Next" at bounding box center [690, 210] width 12 height 12
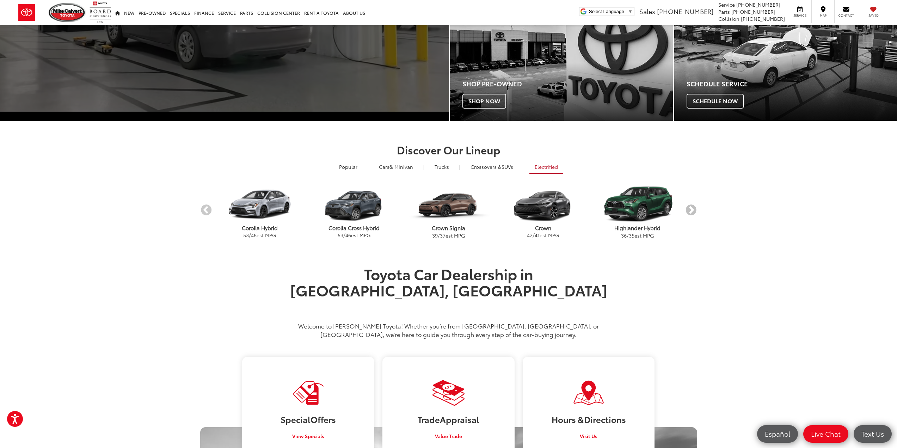
click at [694, 207] on button "Next" at bounding box center [690, 210] width 12 height 12
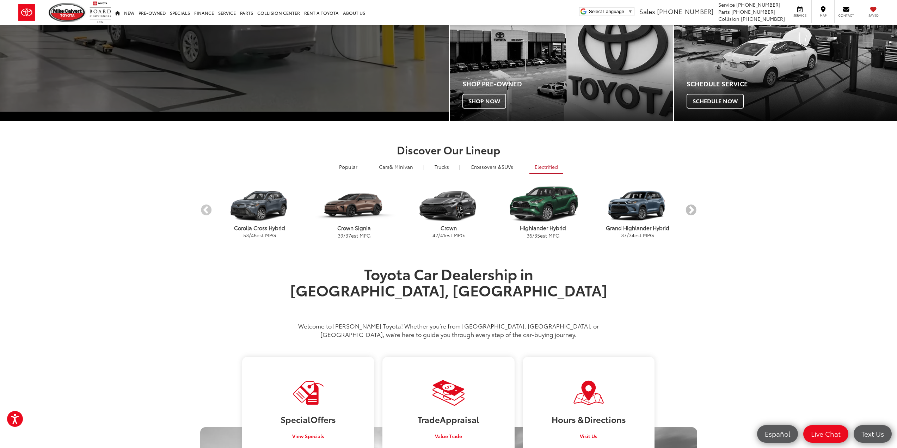
click at [696, 208] on button "Next" at bounding box center [690, 210] width 12 height 12
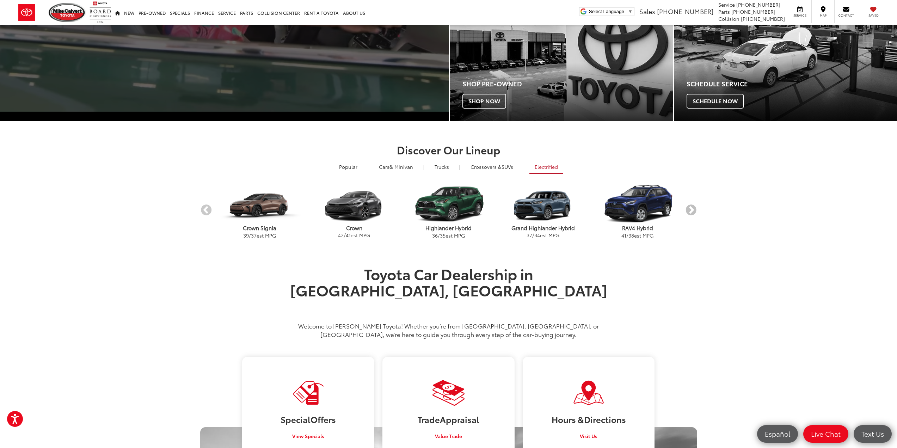
drag, startPoint x: 696, startPoint y: 208, endPoint x: 698, endPoint y: 212, distance: 4.3
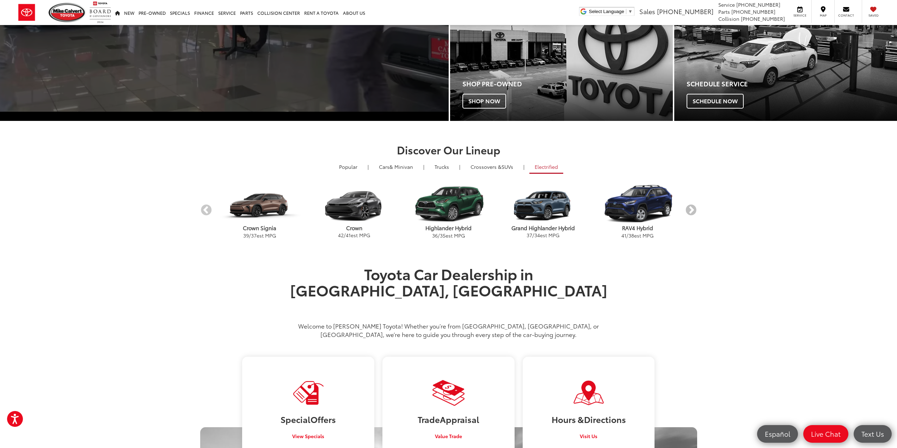
click at [698, 212] on div "Discover Our Lineup Popular | Cars & Minivan | Trucks | Crossovers & SUVs | Ele…" at bounding box center [448, 193] width 507 height 99
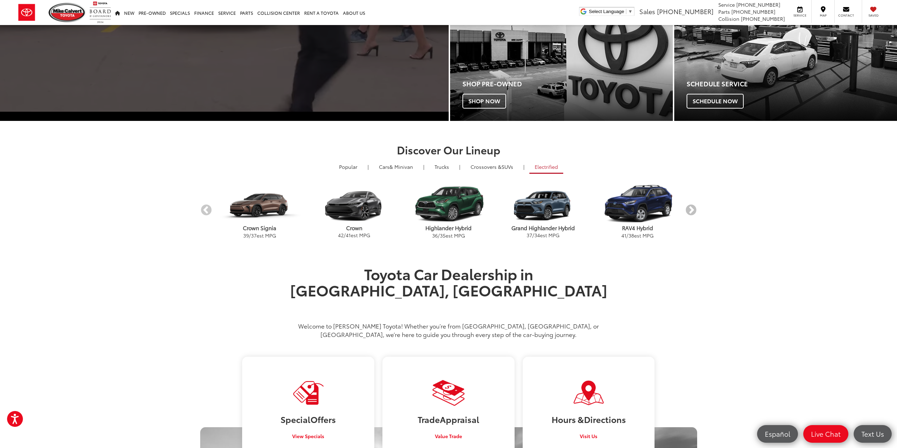
click at [690, 211] on button "Next" at bounding box center [690, 210] width 12 height 12
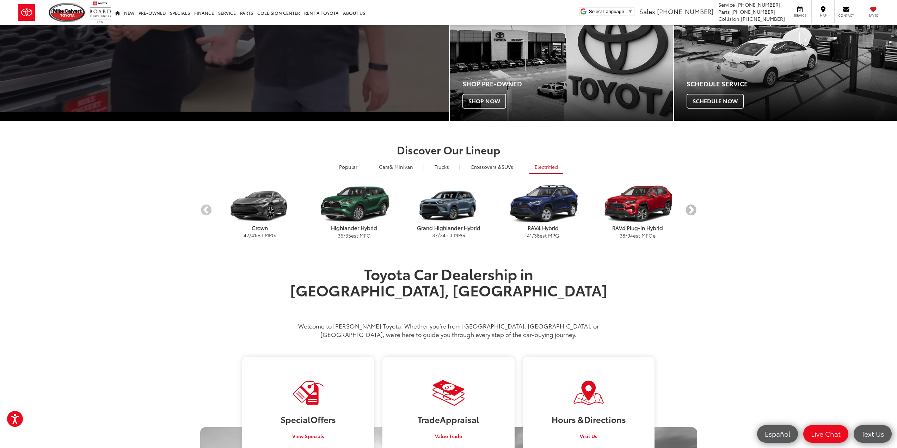
click at [691, 211] on button "Next" at bounding box center [690, 210] width 12 height 12
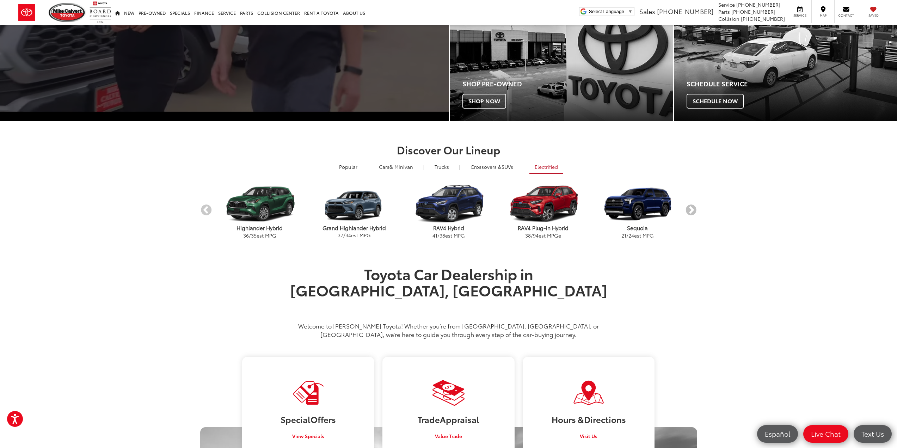
click at [691, 211] on button "Next" at bounding box center [690, 210] width 12 height 12
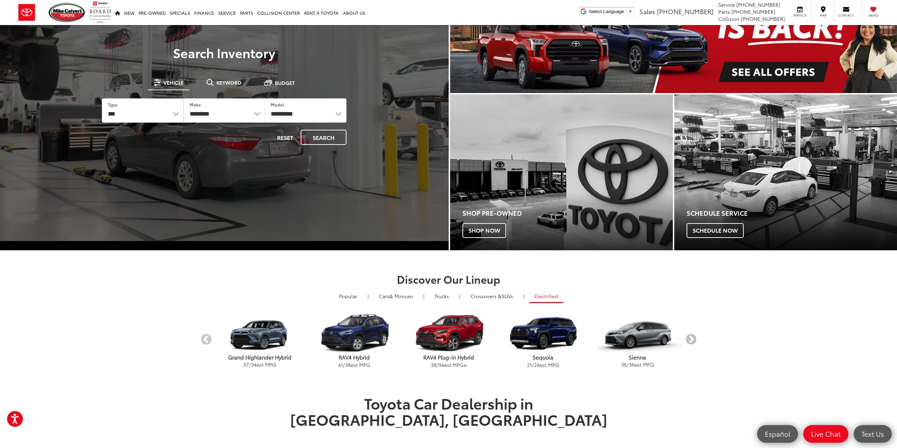
scroll to position [141, 0]
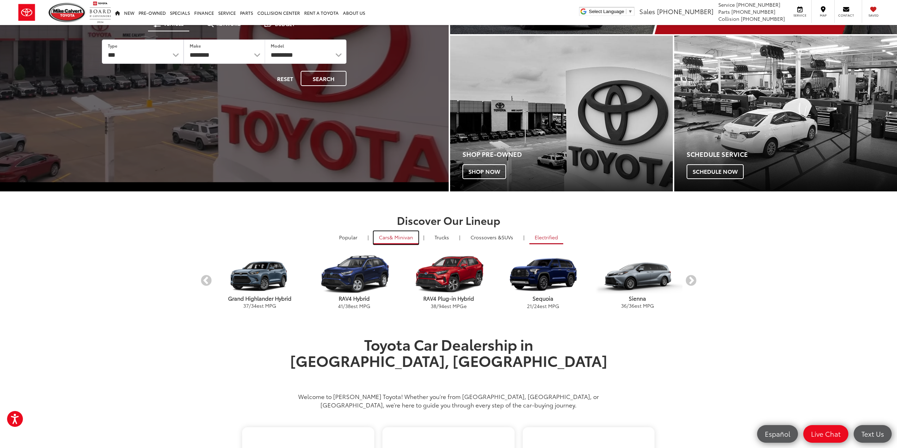
click at [395, 240] on span "& Minivan" at bounding box center [401, 237] width 24 height 7
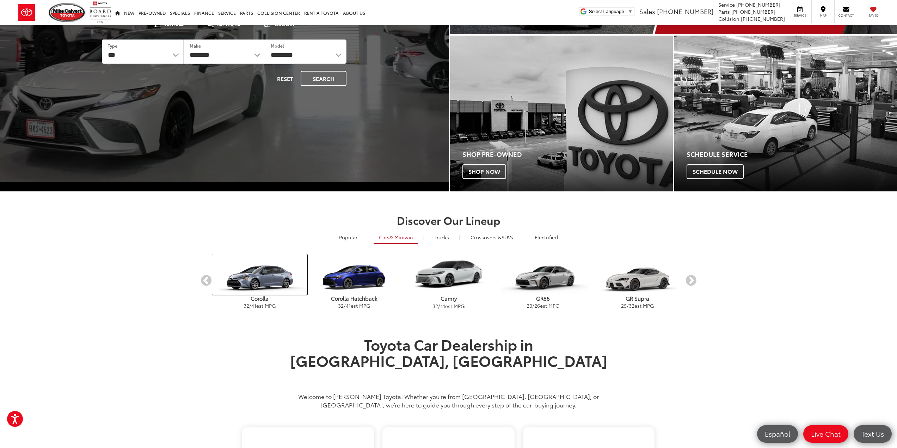
click at [265, 290] on img "carousel" at bounding box center [259, 274] width 94 height 40
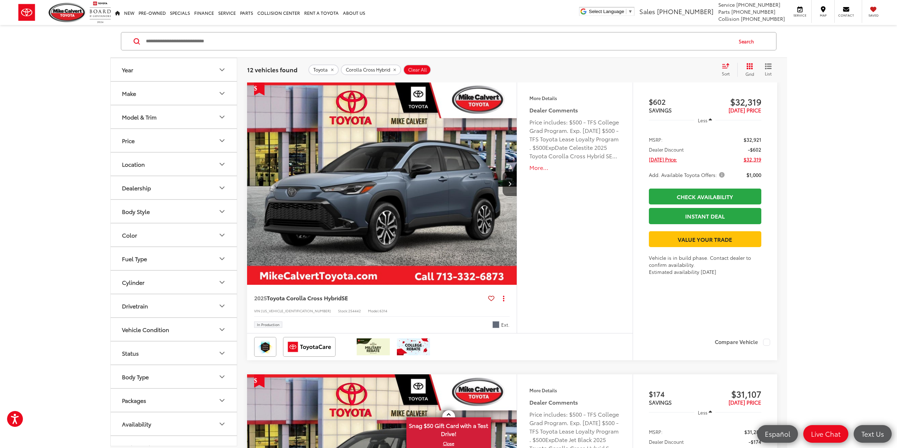
scroll to position [70, 0]
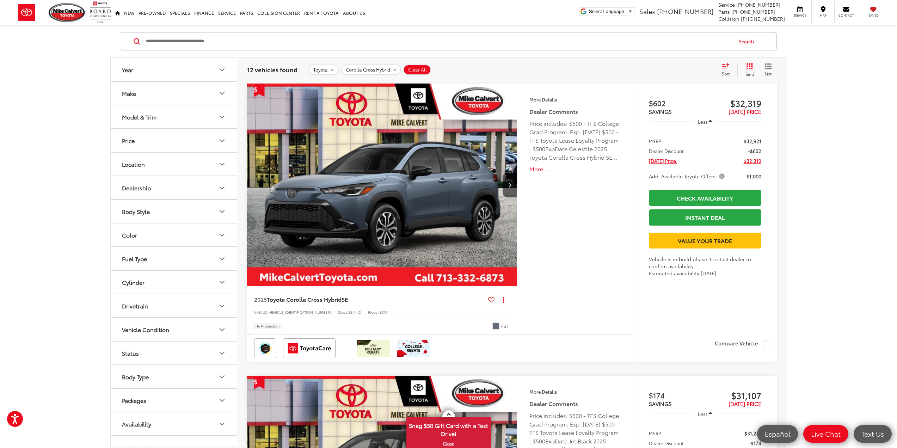
click at [539, 169] on button "More..." at bounding box center [574, 169] width 91 height 8
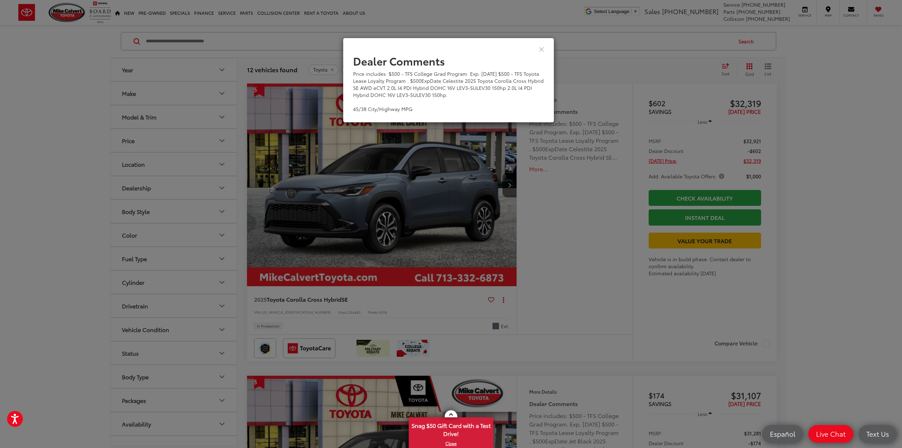
click at [552, 50] on div "View Comments" at bounding box center [448, 48] width 211 height 27
click at [537, 48] on div "View Comments" at bounding box center [448, 48] width 211 height 27
click at [542, 49] on icon "Close" at bounding box center [542, 48] width 6 height 7
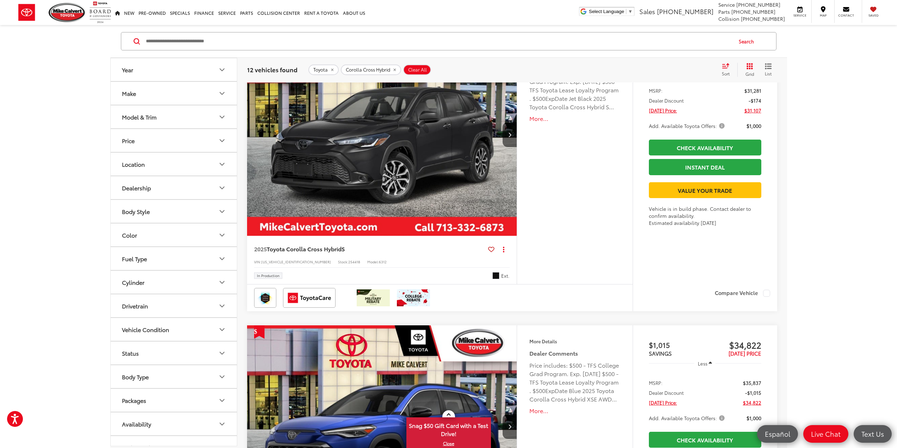
scroll to position [0, 0]
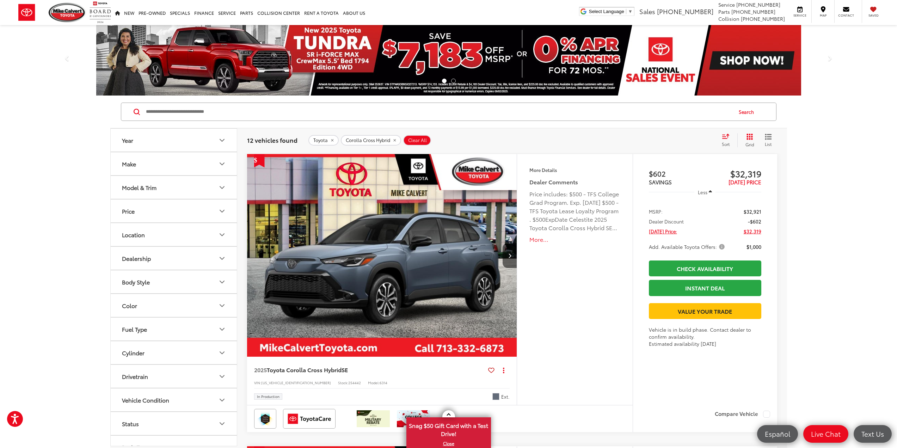
click at [474, 208] on img "2025 Toyota Corolla Cross Hybrid Hybrid SE 0" at bounding box center [382, 255] width 271 height 203
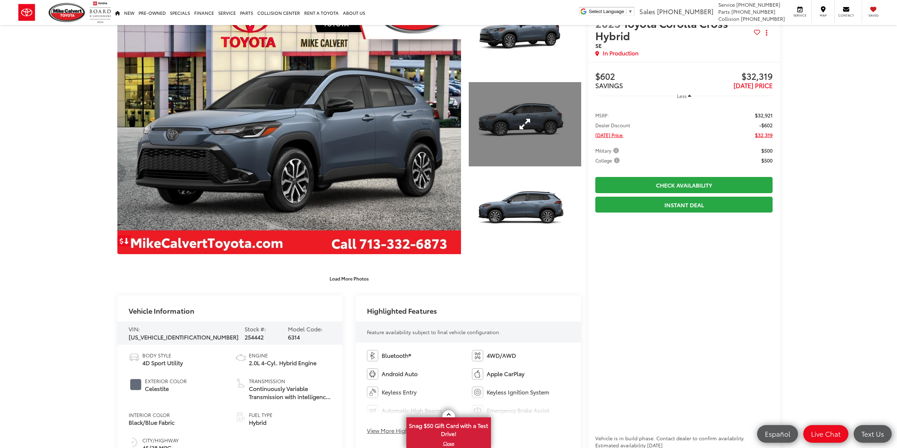
scroll to position [247, 0]
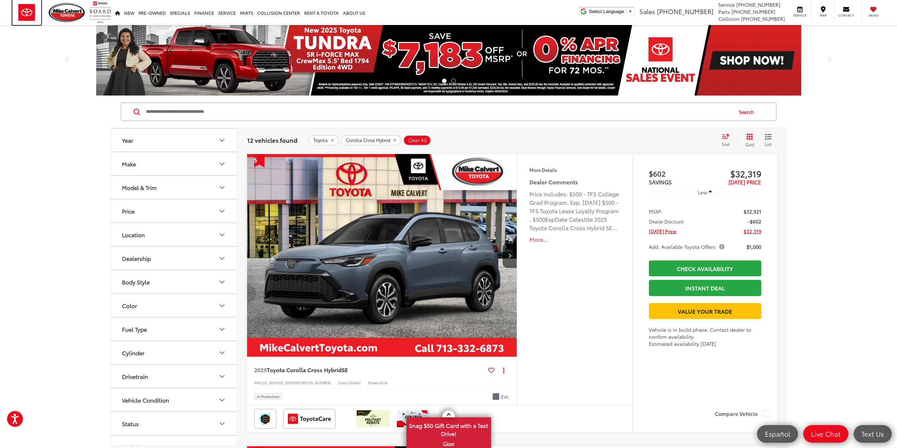
drag, startPoint x: 23, startPoint y: 14, endPoint x: 74, endPoint y: 106, distance: 105.5
click at [23, 14] on img at bounding box center [26, 12] width 29 height 25
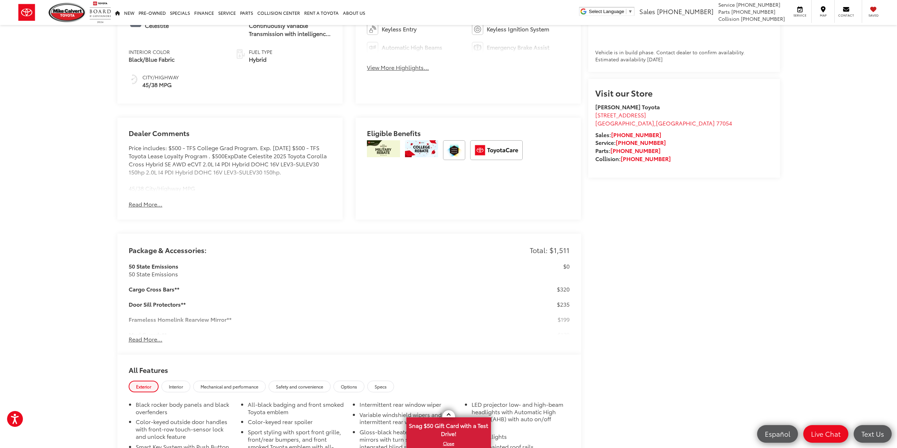
scroll to position [423, 0]
click at [147, 343] on div "Package & Accessories: Total: $1,511 50 State Emissions 50 State Emissions $0 C…" at bounding box center [349, 293] width 464 height 121
click at [143, 339] on button "Read More..." at bounding box center [146, 338] width 34 height 8
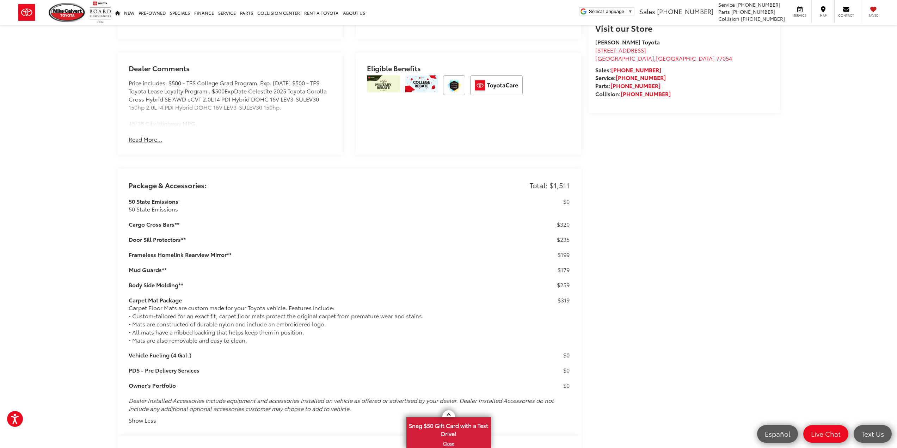
scroll to position [541, 0]
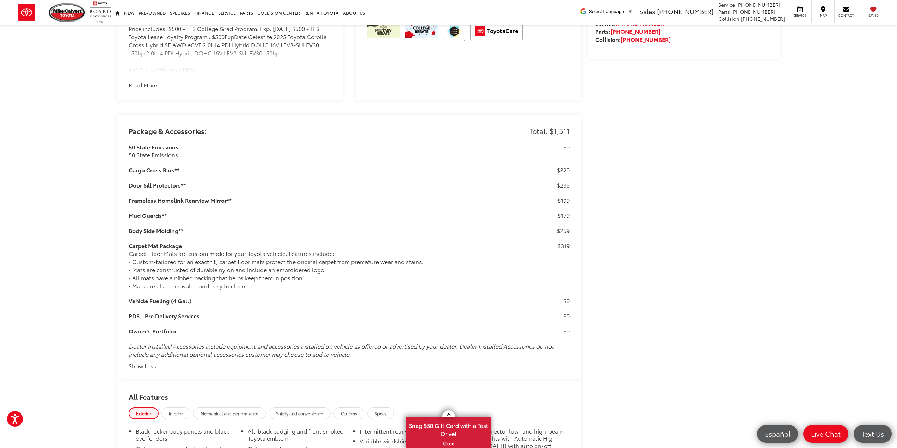
click at [155, 258] on div "Carpet Floor Mats are custom made for your Toyota vehicle. Features include: • …" at bounding box center [332, 269] width 406 height 40
click at [153, 267] on div "Carpet Floor Mats are custom made for your Toyota vehicle. Features include: • …" at bounding box center [332, 269] width 406 height 40
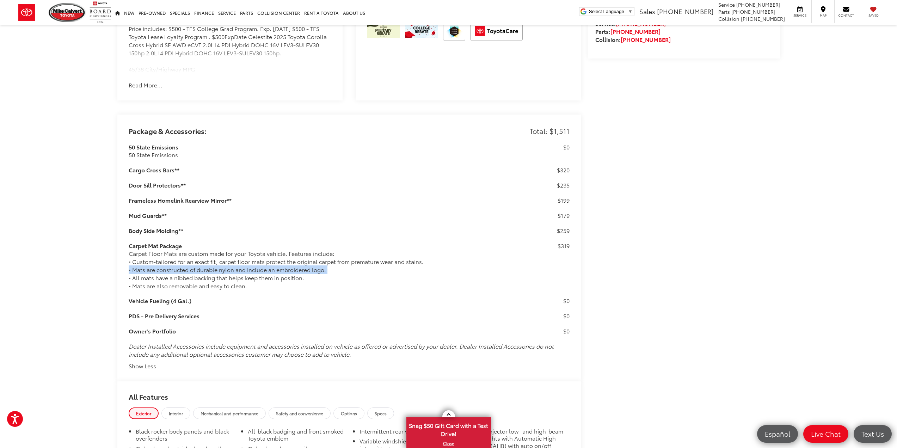
click at [153, 267] on div "Carpet Floor Mats are custom made for your Toyota vehicle. Features include: • …" at bounding box center [332, 269] width 406 height 40
click at [163, 278] on div "Carpet Floor Mats are custom made for your Toyota vehicle. Features include: • …" at bounding box center [332, 269] width 406 height 40
click at [176, 286] on div "Carpet Floor Mats are custom made for your Toyota vehicle. Features include: • …" at bounding box center [332, 269] width 406 height 40
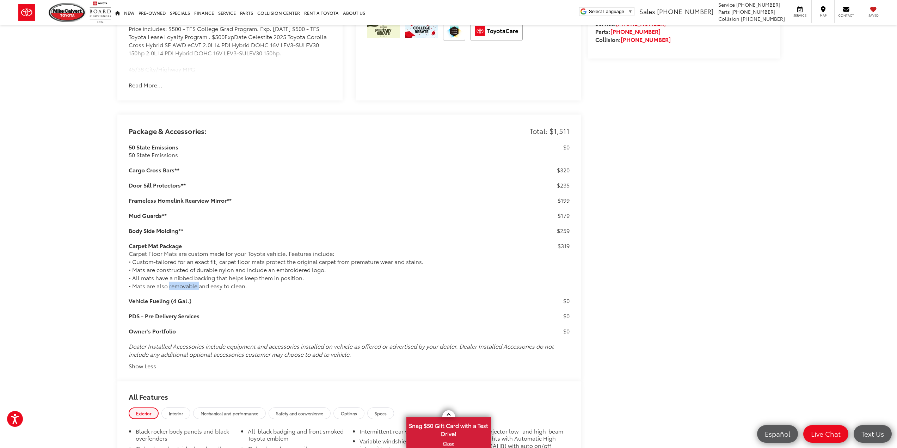
click at [176, 286] on div "Carpet Floor Mats are custom made for your Toyota vehicle. Features include: • …" at bounding box center [332, 269] width 406 height 40
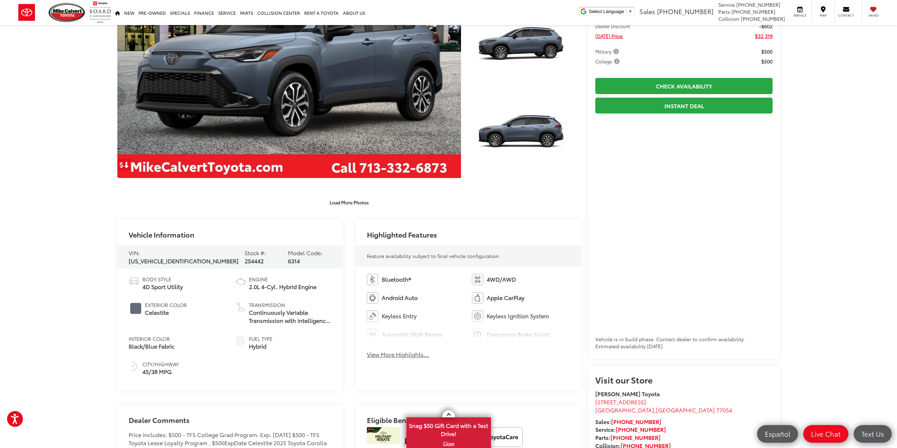
scroll to position [0, 0]
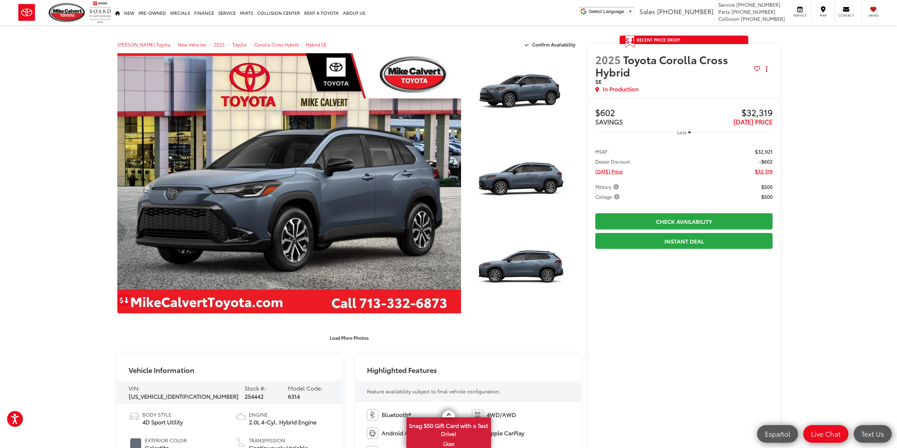
click at [607, 62] on span "2025" at bounding box center [607, 59] width 25 height 15
drag, startPoint x: 607, startPoint y: 62, endPoint x: 622, endPoint y: 69, distance: 16.2
click at [625, 70] on span "2025 Toyota Corolla Cross Hybrid" at bounding box center [674, 65] width 159 height 25
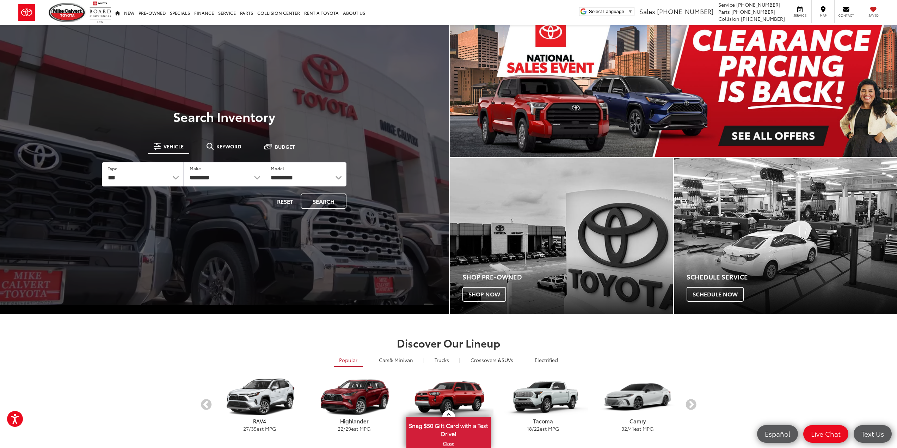
scroll to position [176, 0]
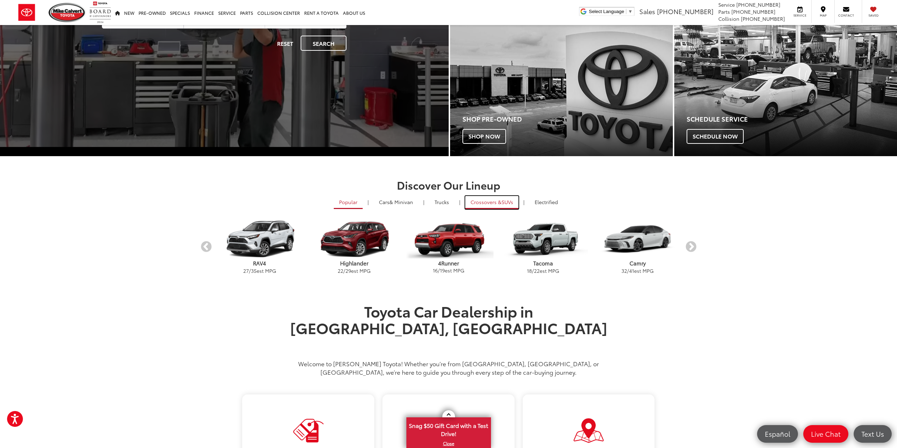
click at [489, 205] on span "Crossovers &" at bounding box center [485, 201] width 31 height 7
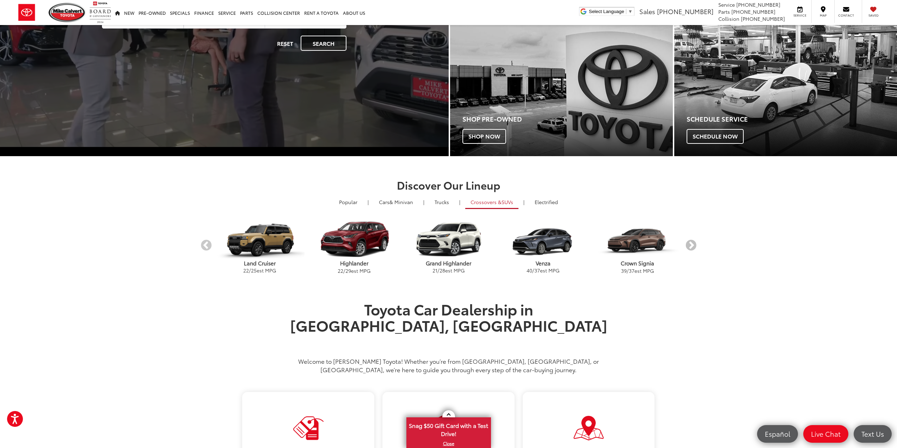
click at [690, 246] on button "Next" at bounding box center [690, 246] width 12 height 12
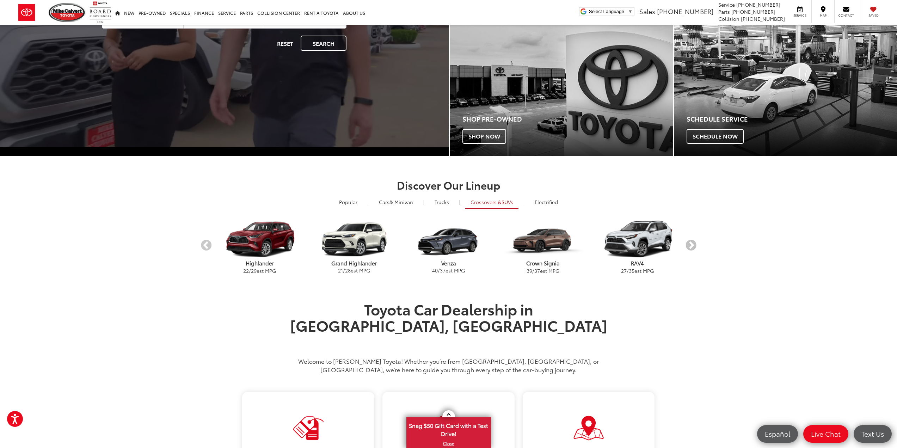
click at [690, 246] on button "Next" at bounding box center [690, 246] width 12 height 12
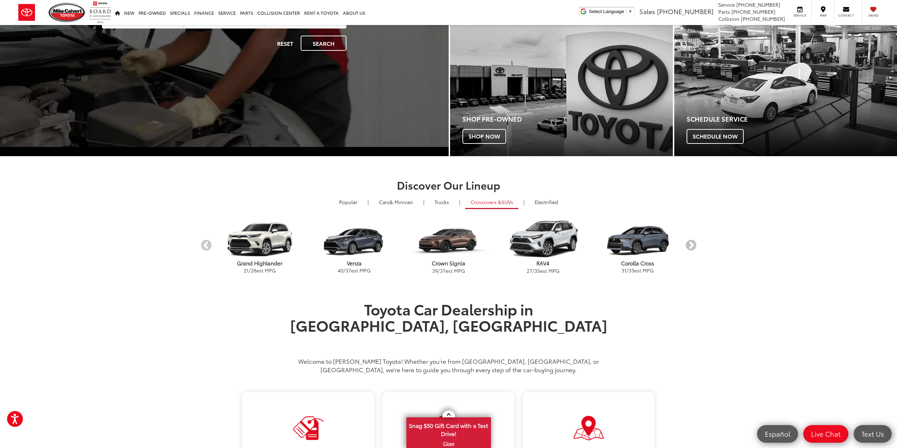
click at [690, 246] on button "Next" at bounding box center [690, 246] width 12 height 12
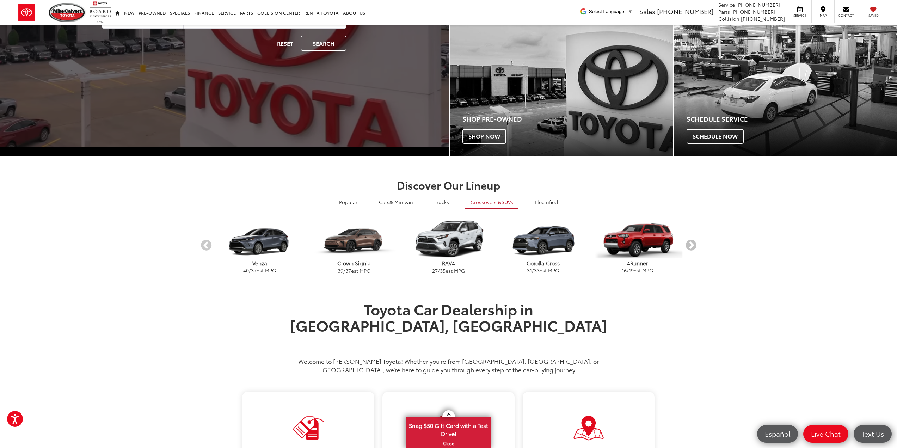
click at [691, 247] on button "Next" at bounding box center [690, 246] width 12 height 12
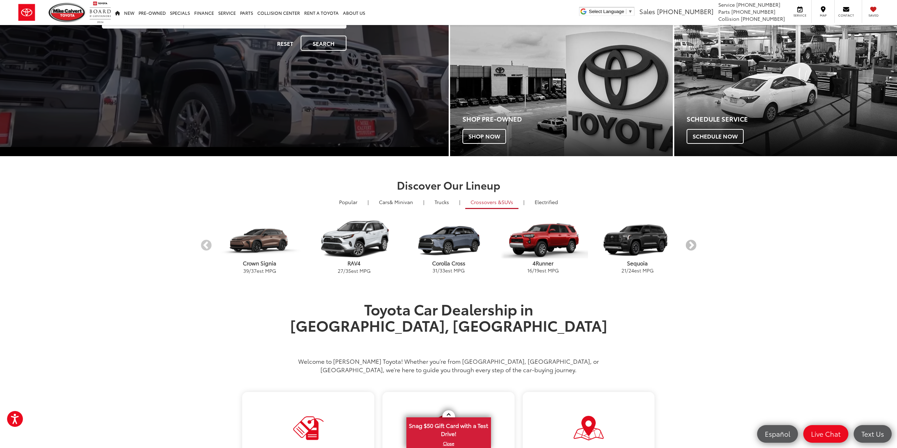
click at [693, 244] on button "Next" at bounding box center [690, 246] width 12 height 12
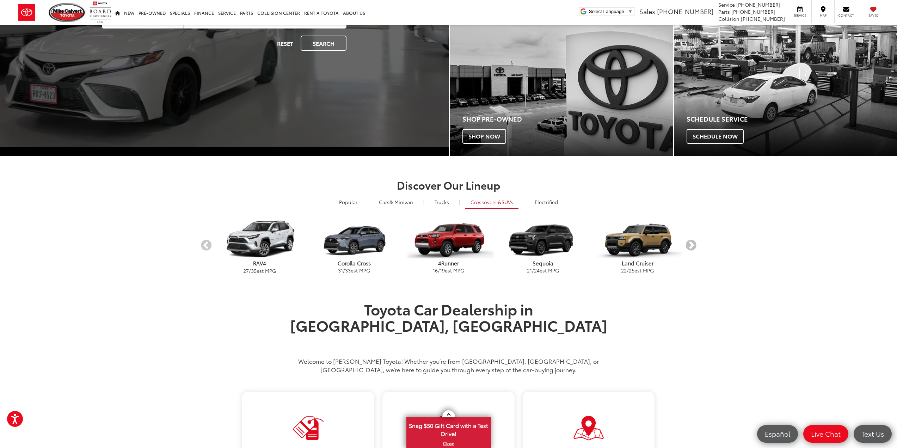
click at [693, 244] on button "Next" at bounding box center [690, 246] width 12 height 12
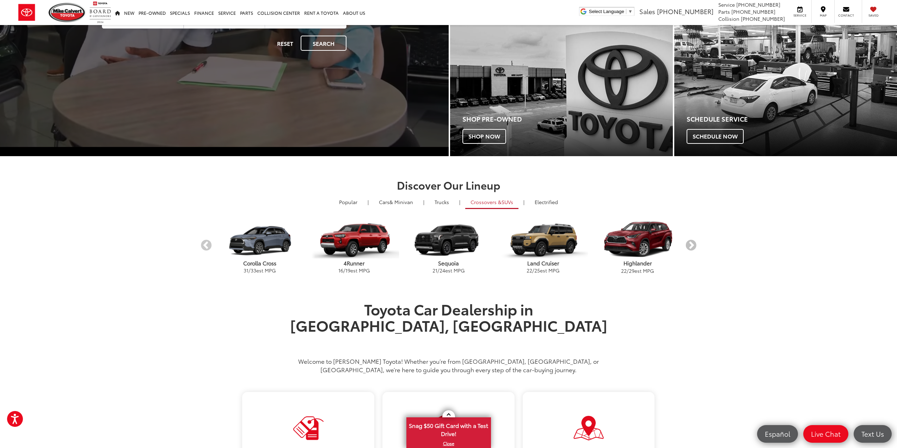
click at [694, 245] on button "Next" at bounding box center [690, 246] width 12 height 12
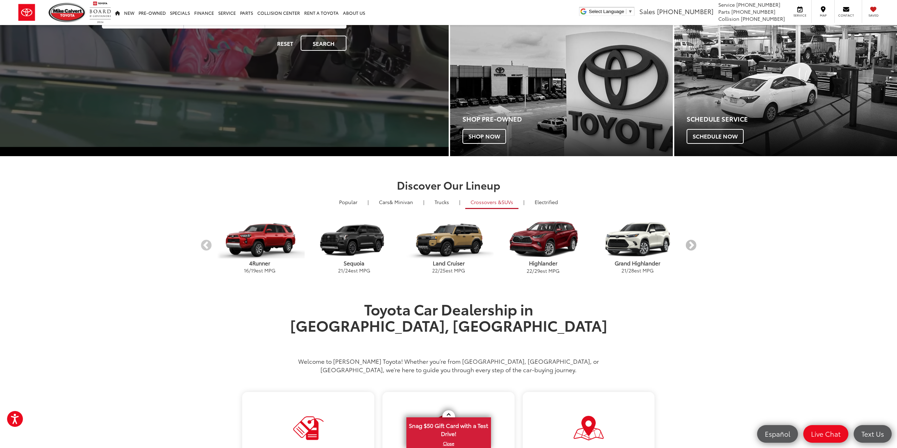
click at [694, 245] on button "Next" at bounding box center [690, 246] width 12 height 12
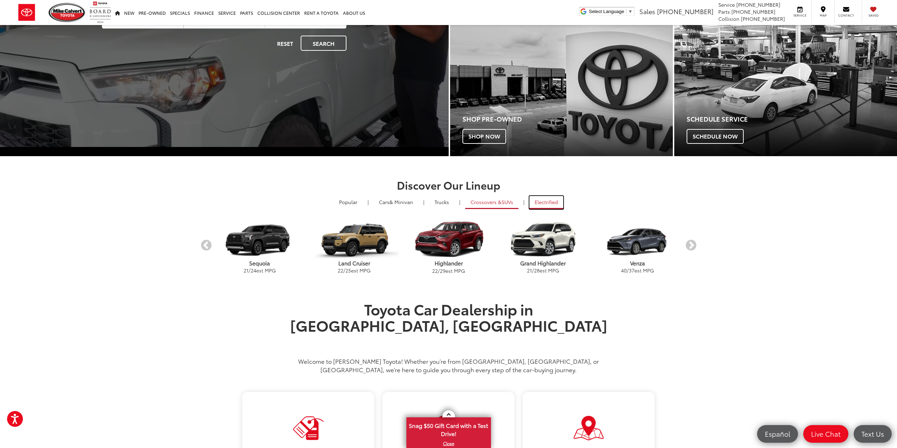
click at [552, 200] on link "Electrified" at bounding box center [546, 202] width 34 height 13
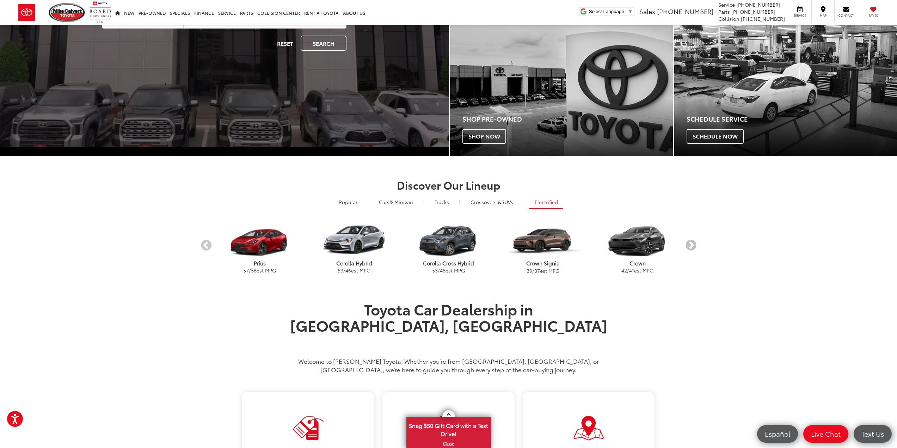
click at [689, 243] on button "Next" at bounding box center [690, 246] width 12 height 12
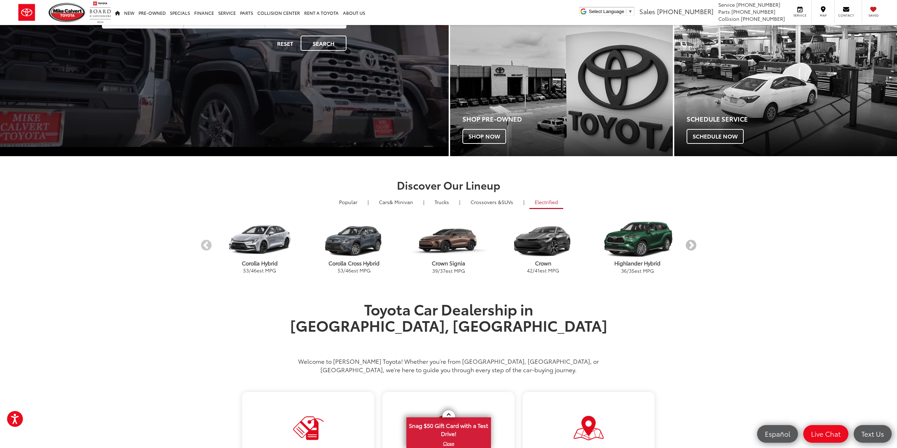
click at [689, 243] on button "Next" at bounding box center [690, 246] width 12 height 12
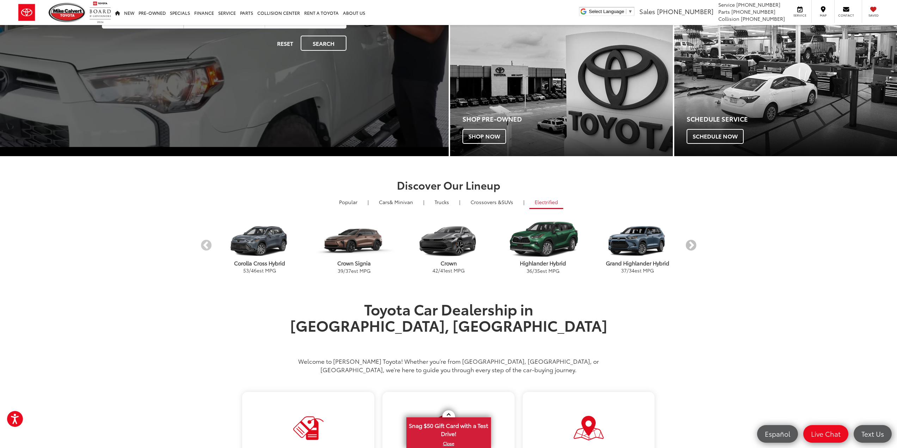
click at [689, 243] on button "Next" at bounding box center [690, 246] width 12 height 12
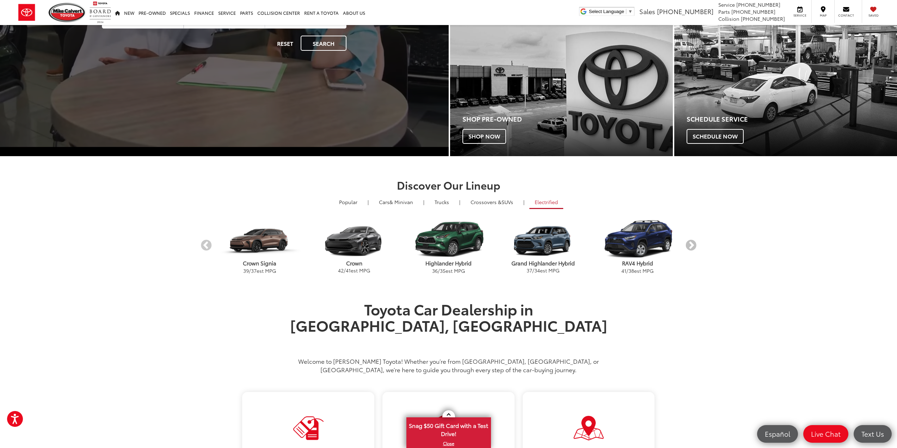
click at [689, 243] on button "Next" at bounding box center [690, 246] width 12 height 12
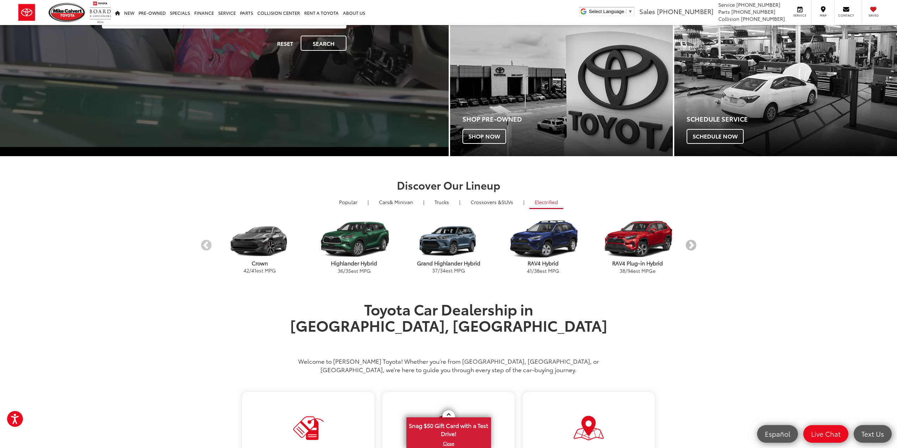
click at [689, 243] on button "Next" at bounding box center [690, 246] width 12 height 12
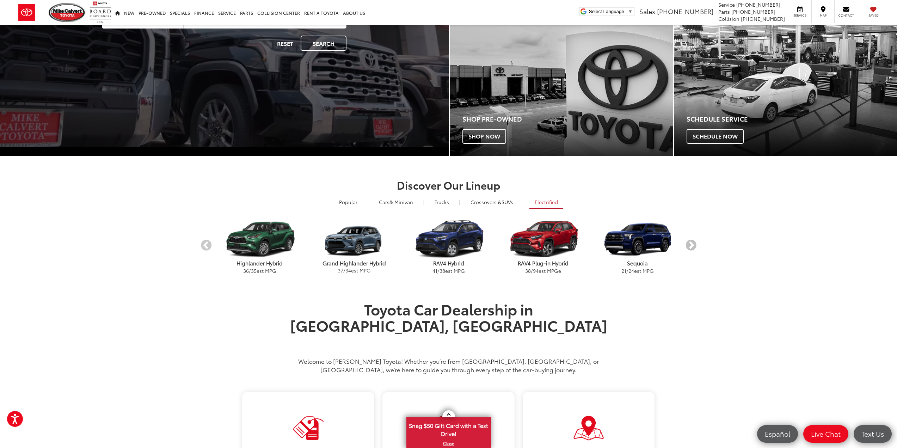
click at [689, 243] on button "Next" at bounding box center [690, 246] width 12 height 12
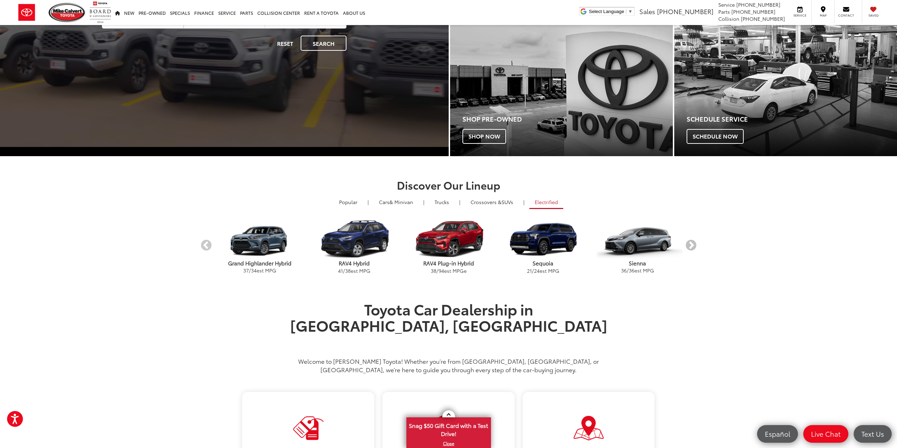
click at [689, 243] on button "Next" at bounding box center [690, 246] width 12 height 12
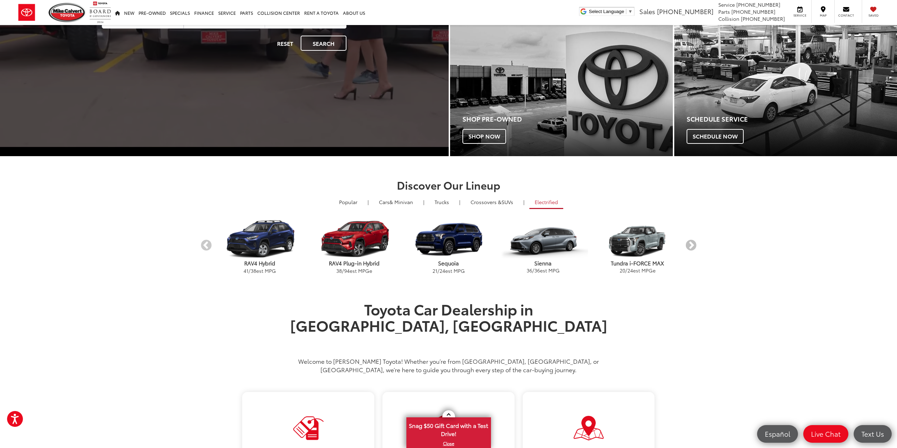
click at [689, 243] on button "Next" at bounding box center [690, 246] width 12 height 12
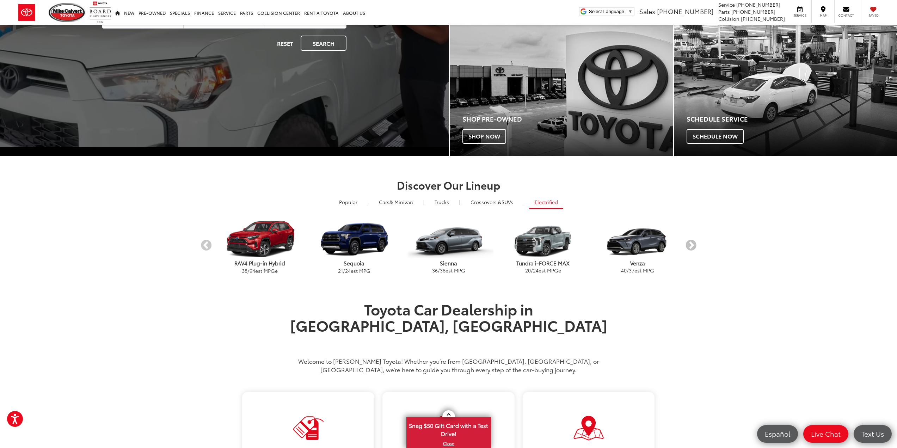
click at [689, 243] on button "Next" at bounding box center [690, 246] width 12 height 12
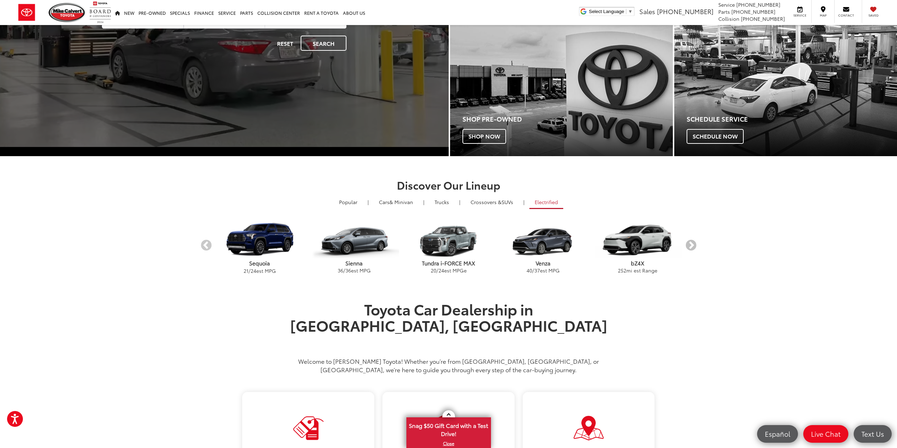
click at [689, 243] on button "Next" at bounding box center [690, 246] width 12 height 12
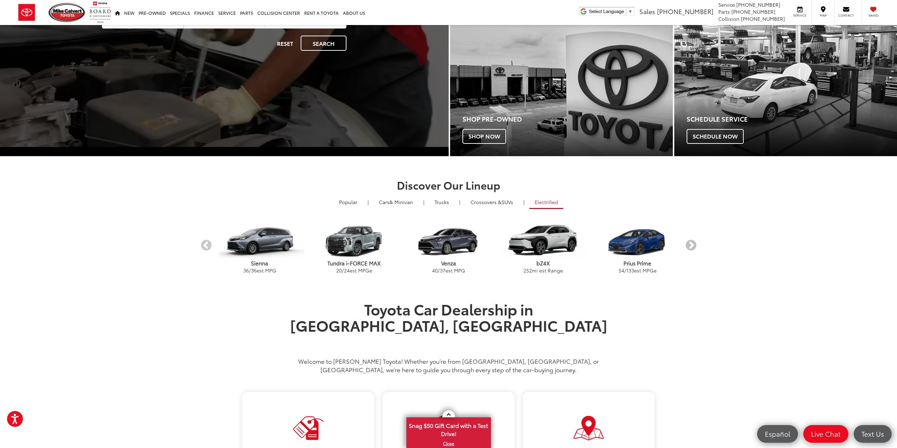
click at [689, 243] on button "Next" at bounding box center [690, 246] width 12 height 12
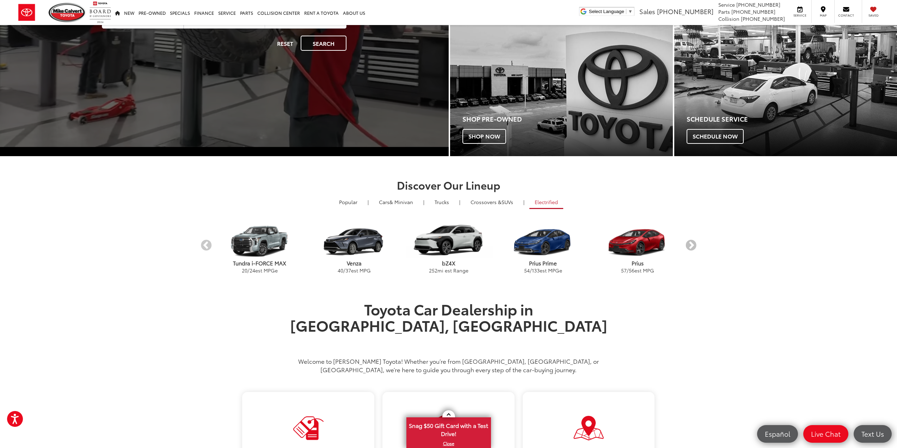
click at [692, 246] on button "Next" at bounding box center [690, 246] width 12 height 12
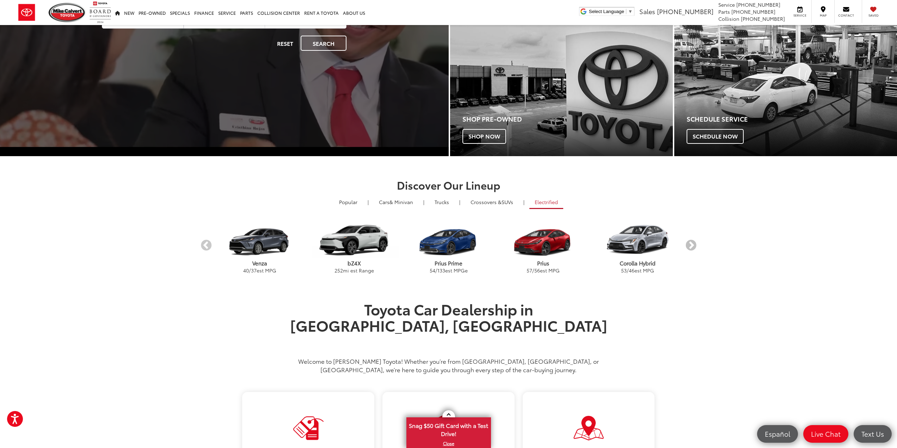
click at [692, 246] on button "Next" at bounding box center [690, 246] width 12 height 12
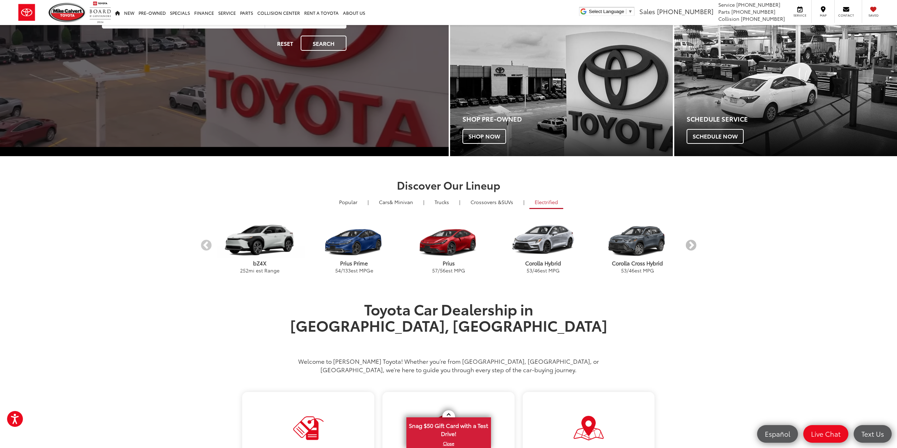
click at [692, 246] on button "Next" at bounding box center [690, 246] width 12 height 12
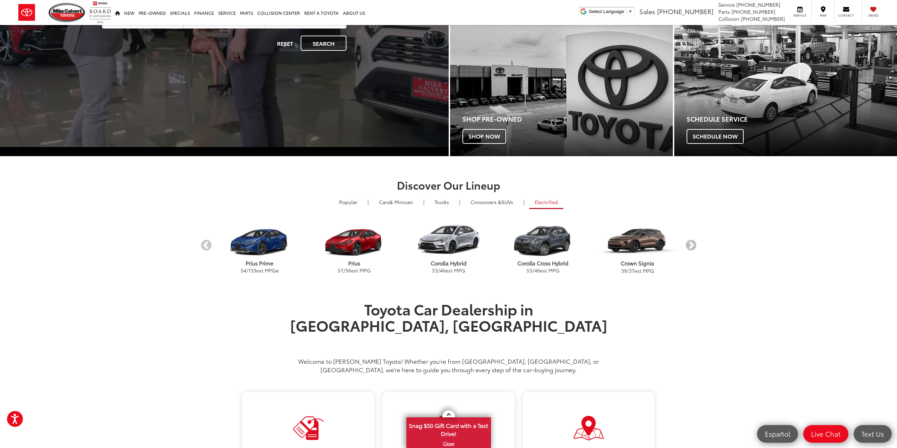
click at [692, 246] on button "Next" at bounding box center [690, 246] width 12 height 12
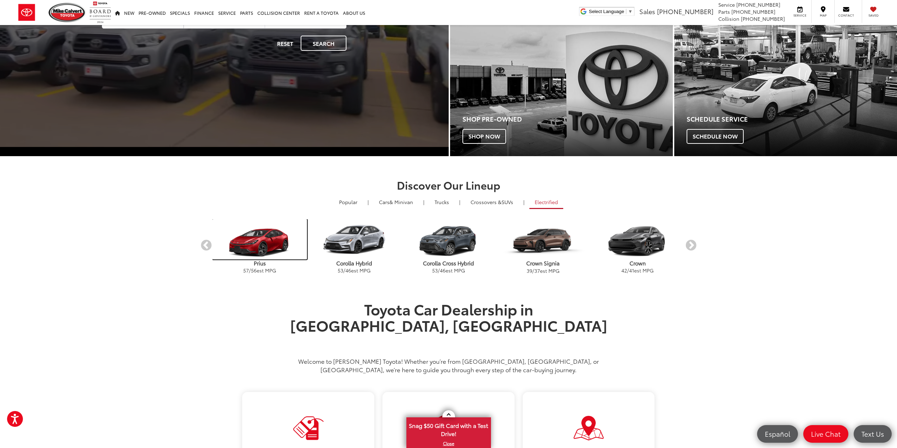
click at [283, 234] on img "carousel" at bounding box center [259, 239] width 94 height 40
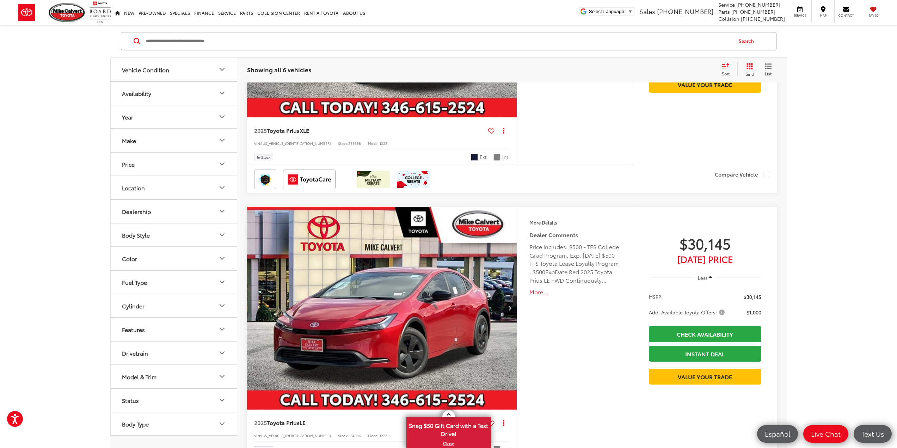
scroll to position [282, 0]
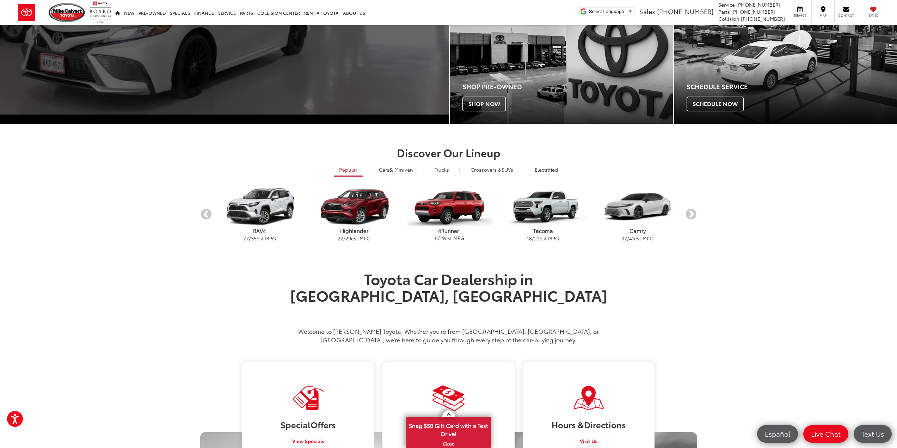
scroll to position [207, 0]
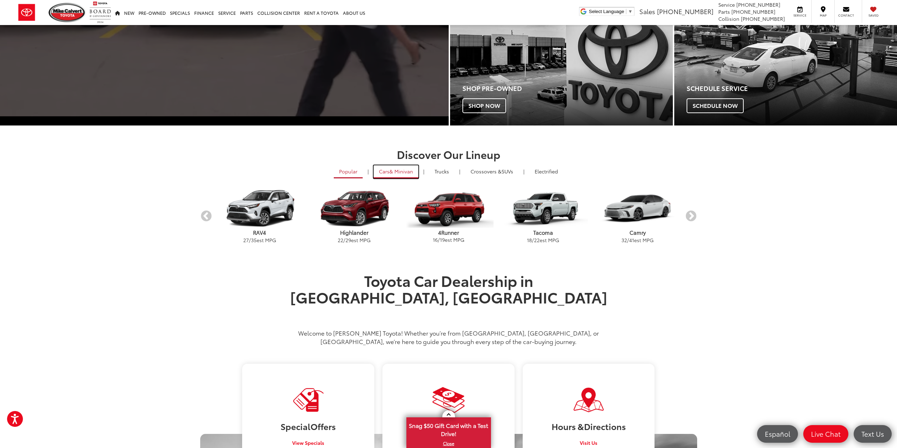
click at [397, 169] on span "& Minivan" at bounding box center [401, 171] width 24 height 7
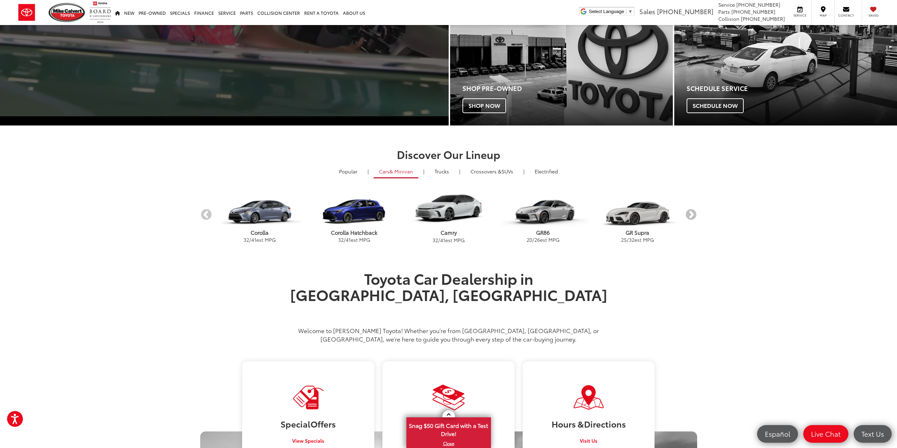
click at [690, 213] on button "Next" at bounding box center [690, 215] width 12 height 12
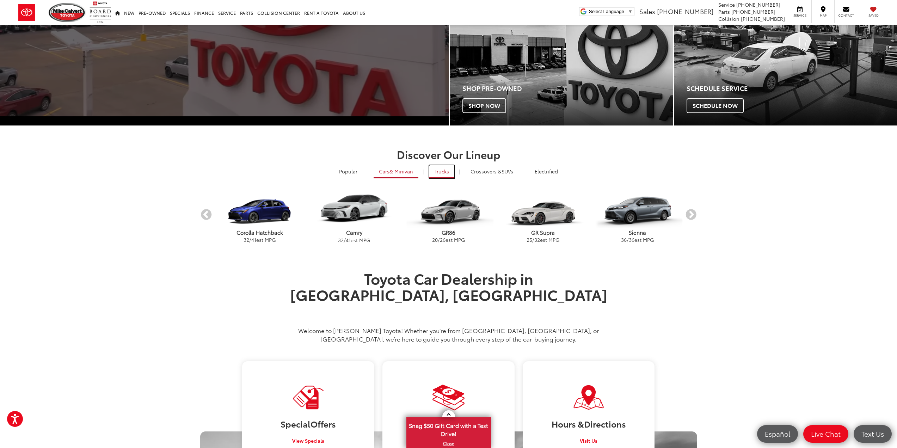
click at [437, 171] on link "Trucks" at bounding box center [441, 171] width 25 height 13
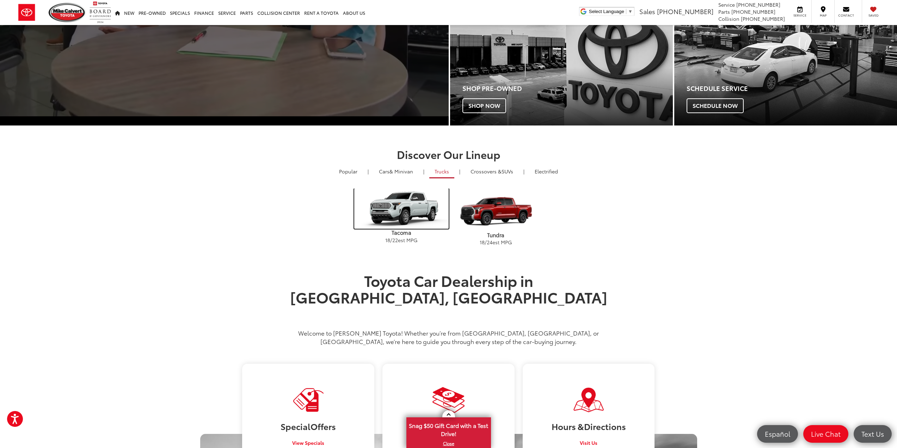
click at [421, 215] on img "carousel" at bounding box center [401, 208] width 94 height 40
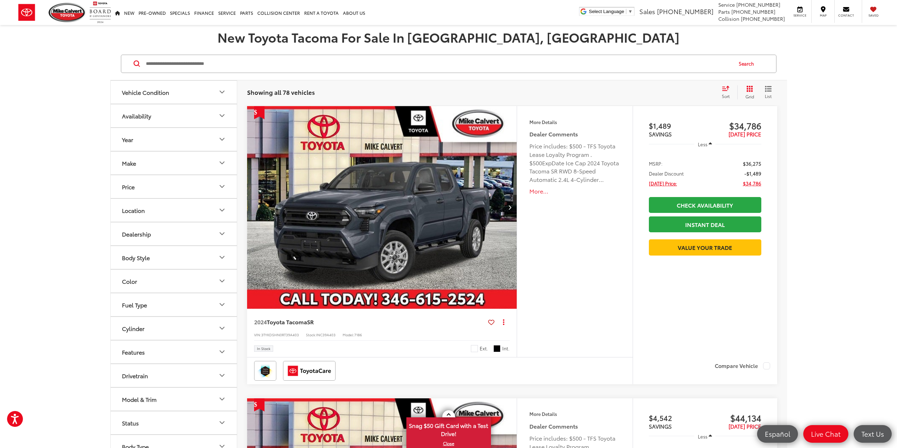
scroll to position [35, 0]
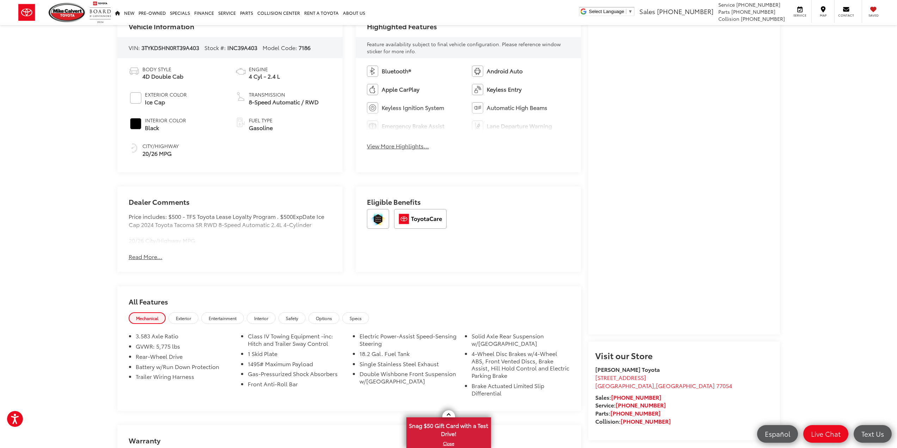
scroll to position [387, 0]
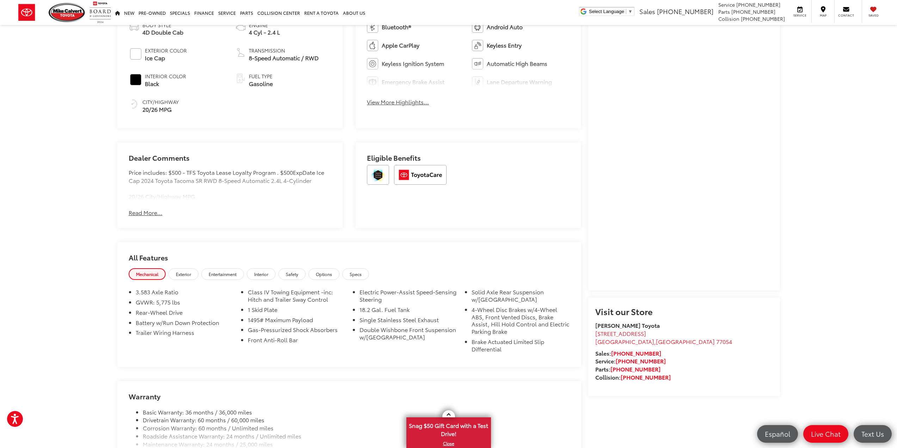
click at [144, 213] on button "Read More..." at bounding box center [146, 213] width 34 height 8
click at [223, 272] on span "Entertainment" at bounding box center [223, 274] width 28 height 6
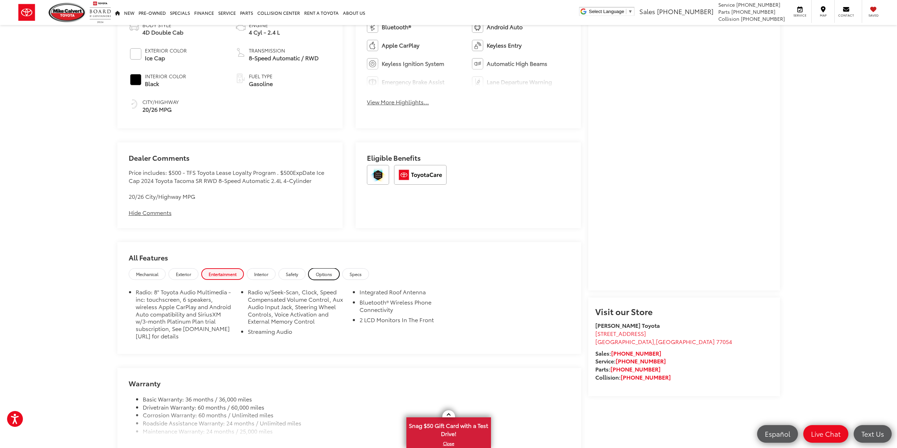
click at [332, 277] on span "Options" at bounding box center [324, 274] width 16 height 6
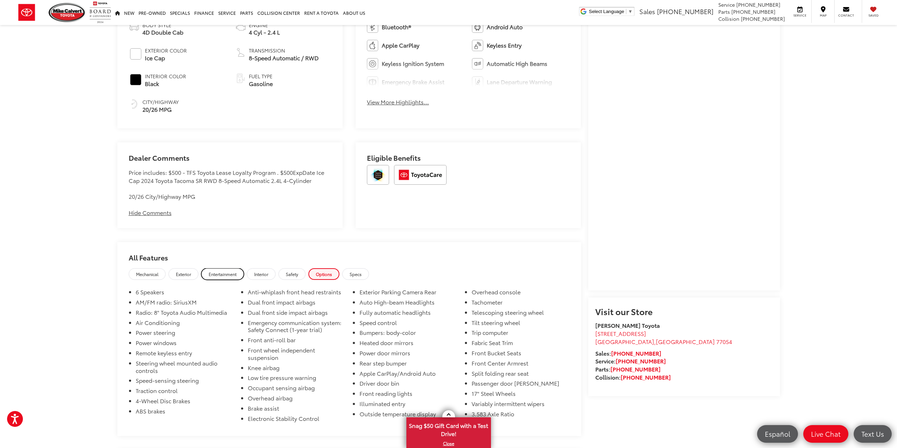
click at [223, 277] on link "Entertainment" at bounding box center [222, 274] width 43 height 12
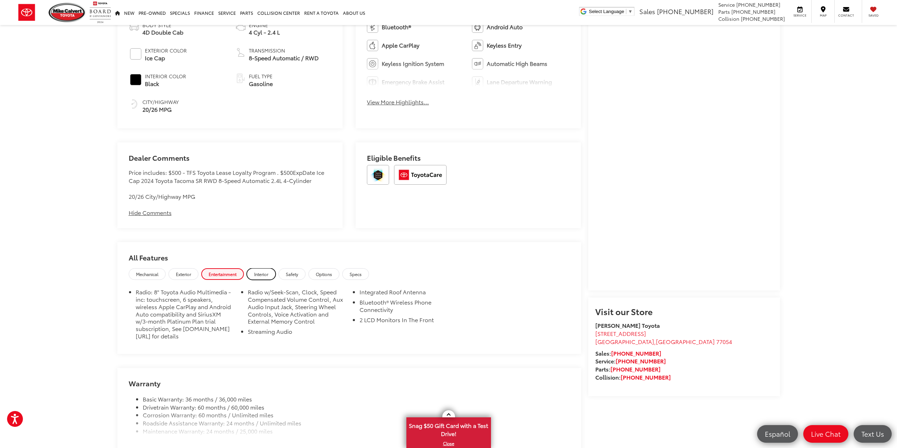
click at [265, 273] on span "Interior" at bounding box center [261, 274] width 14 height 6
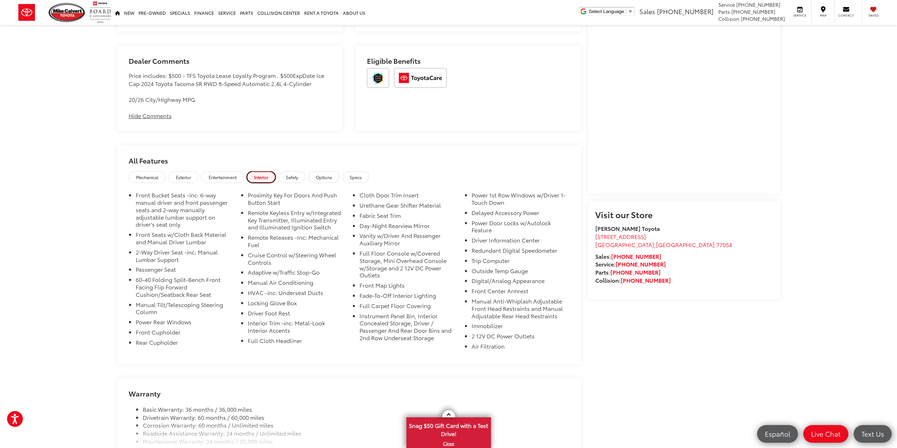
scroll to position [528, 0]
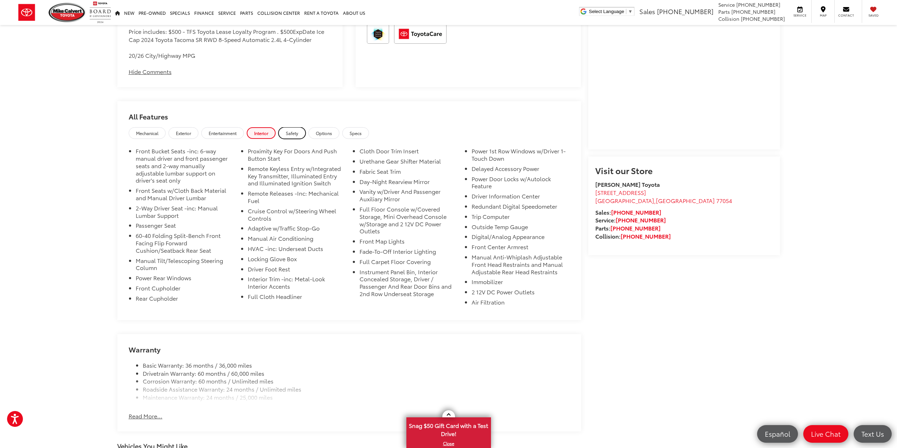
click at [292, 131] on span "Safety" at bounding box center [292, 133] width 12 height 6
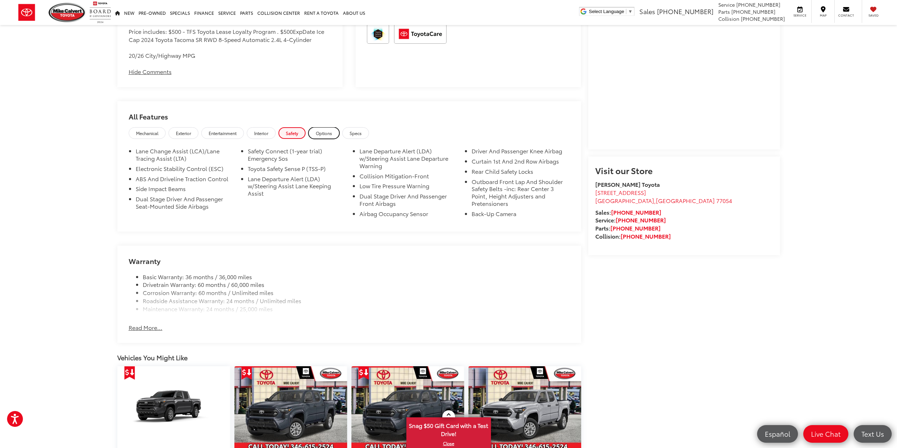
click at [316, 132] on link "Options" at bounding box center [323, 133] width 31 height 12
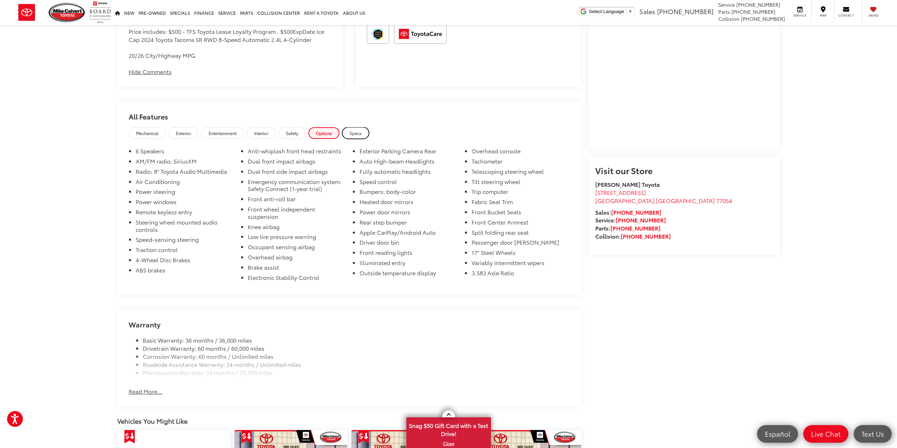
click at [353, 133] on span "Specs" at bounding box center [355, 133] width 12 height 6
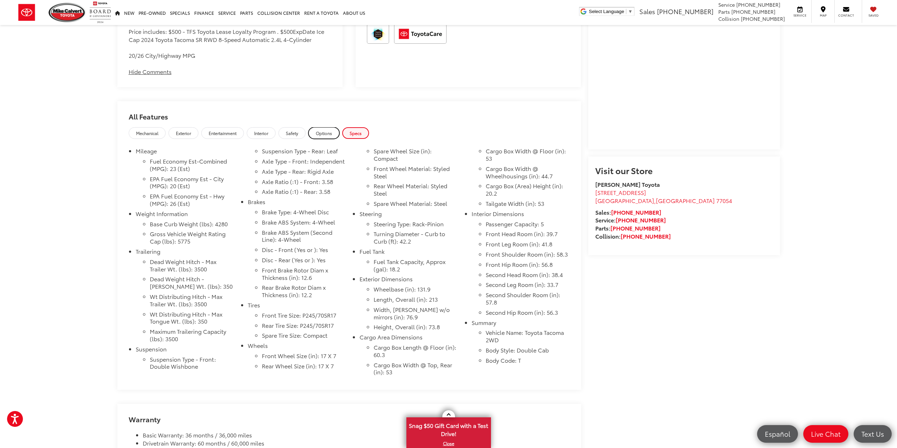
click at [326, 133] on span "Options" at bounding box center [324, 133] width 16 height 6
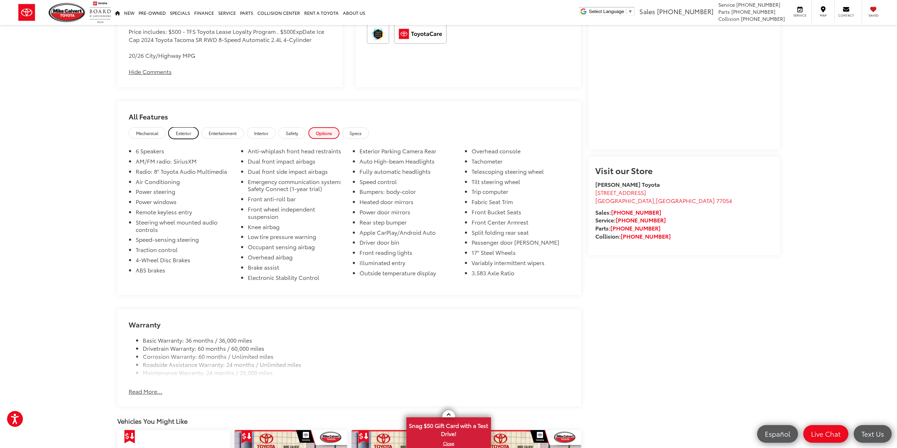
click at [190, 136] on span "Exterior" at bounding box center [183, 133] width 15 height 6
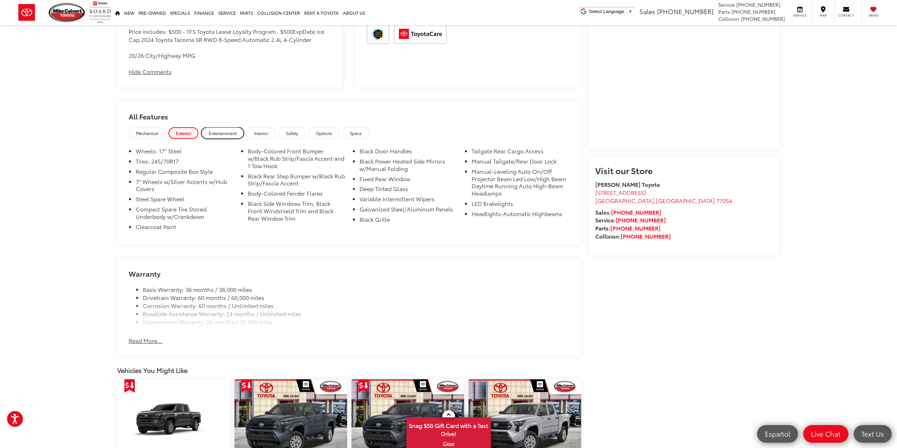
click at [230, 137] on link "Entertainment" at bounding box center [222, 133] width 43 height 12
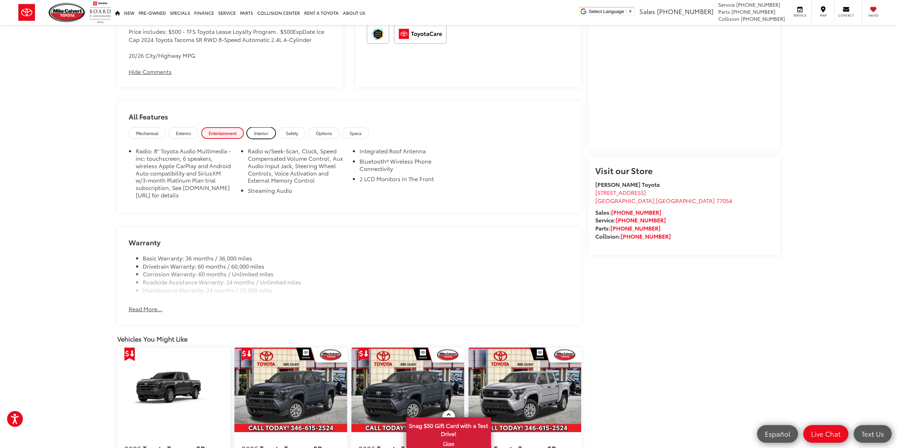
click at [259, 135] on span "Interior" at bounding box center [261, 133] width 14 height 6
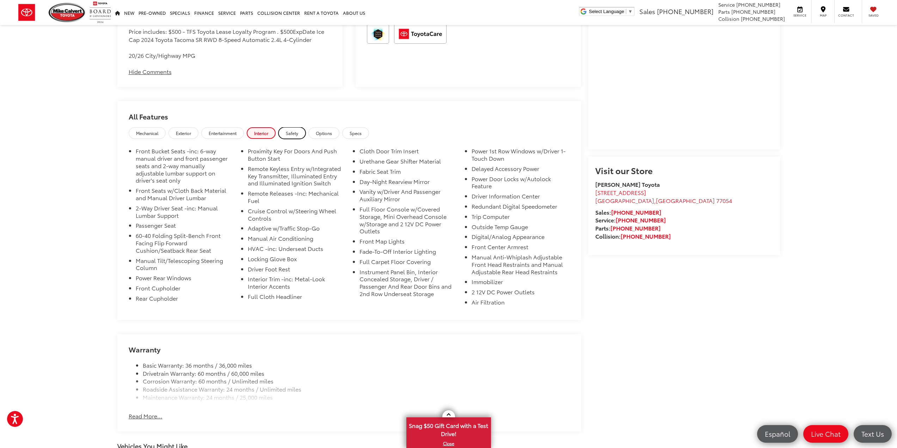
click at [289, 133] on span "Safety" at bounding box center [292, 133] width 12 height 6
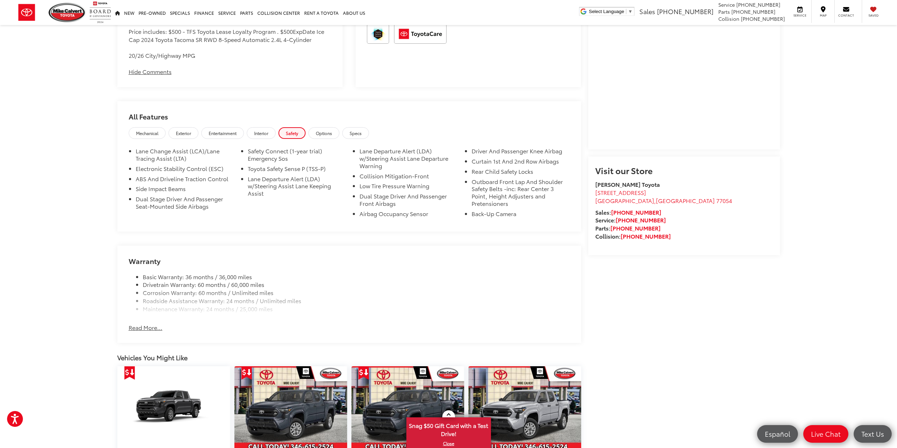
click at [266, 154] on li "Safety Connect (1-year trial) Emergency Sos" at bounding box center [297, 156] width 98 height 18
click at [279, 170] on li "Toyota Safety Sense P (TSS-P)" at bounding box center [297, 170] width 98 height 10
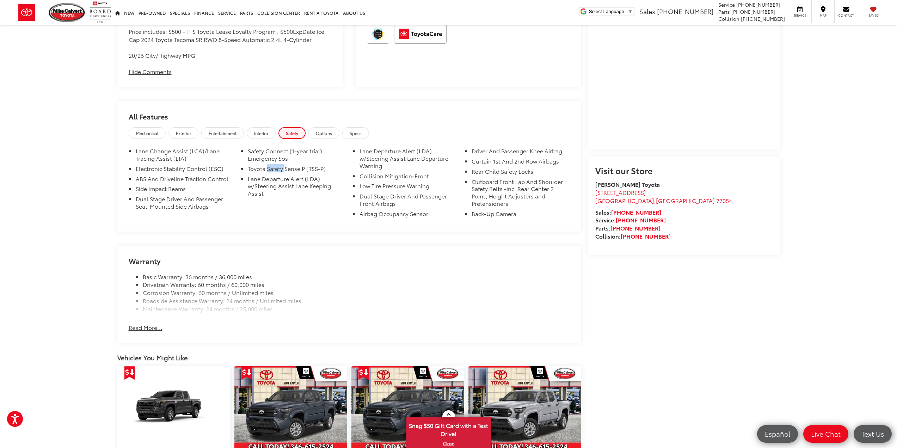
click at [279, 170] on li "Toyota Safety Sense P (TSS-P)" at bounding box center [297, 170] width 98 height 10
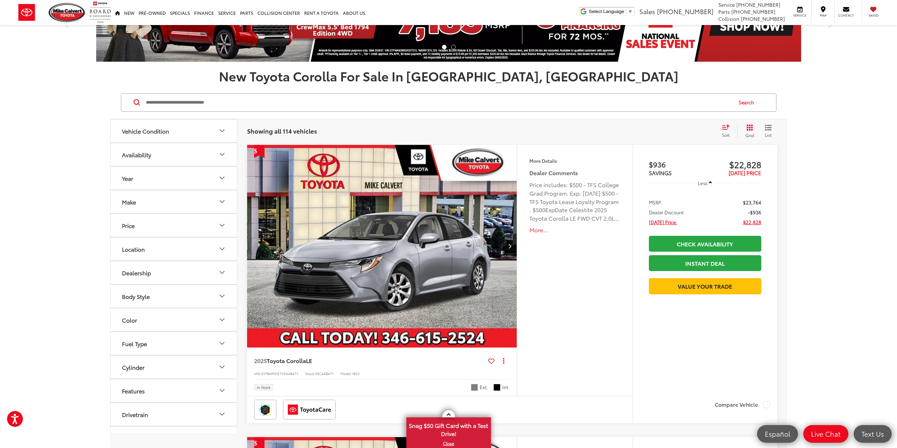
scroll to position [70, 0]
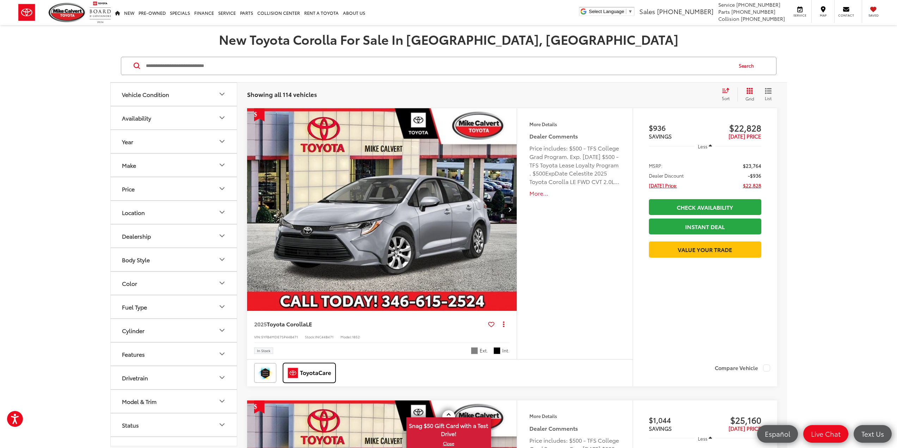
click at [317, 376] on img at bounding box center [309, 372] width 50 height 17
click at [266, 377] on img at bounding box center [264, 372] width 19 height 17
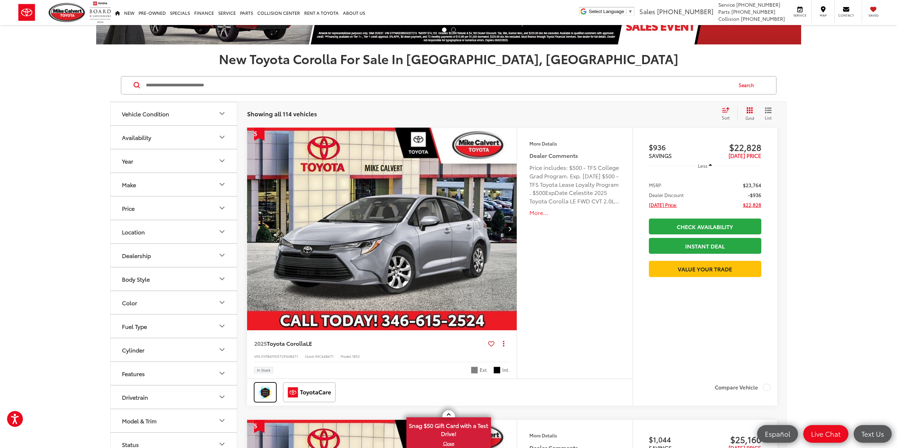
scroll to position [0, 0]
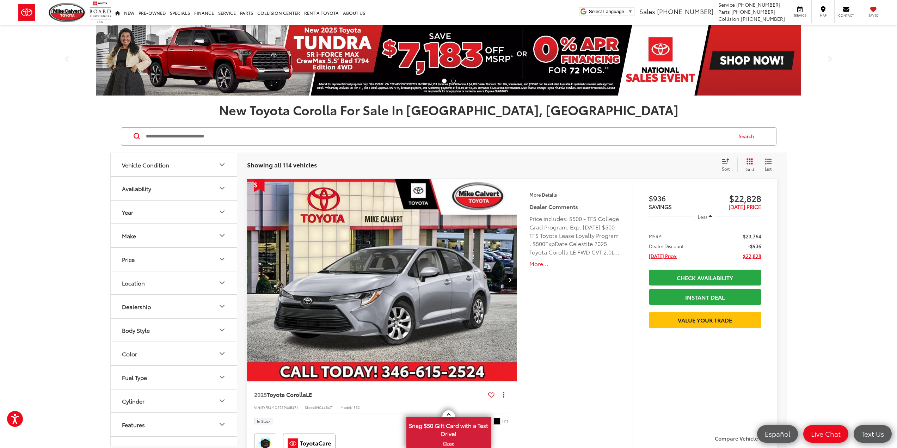
click at [725, 165] on div "Sort" at bounding box center [727, 165] width 19 height 14
click at [699, 197] on span "Low to High" at bounding box center [703, 195] width 32 height 8
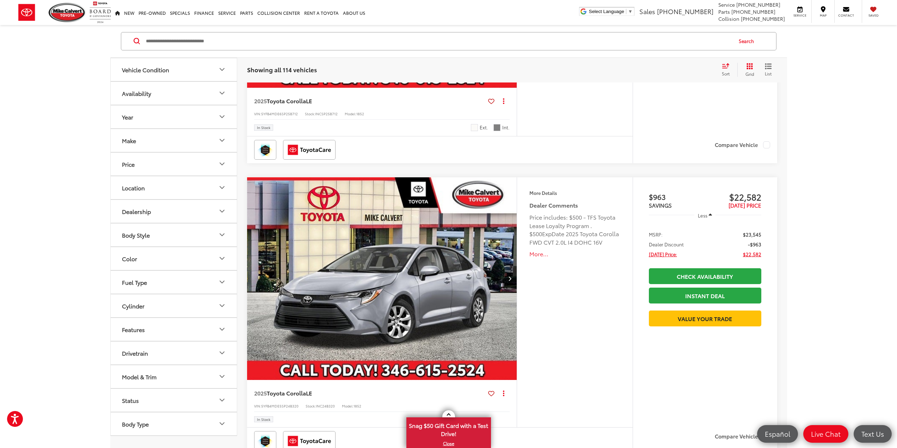
scroll to position [352, 0]
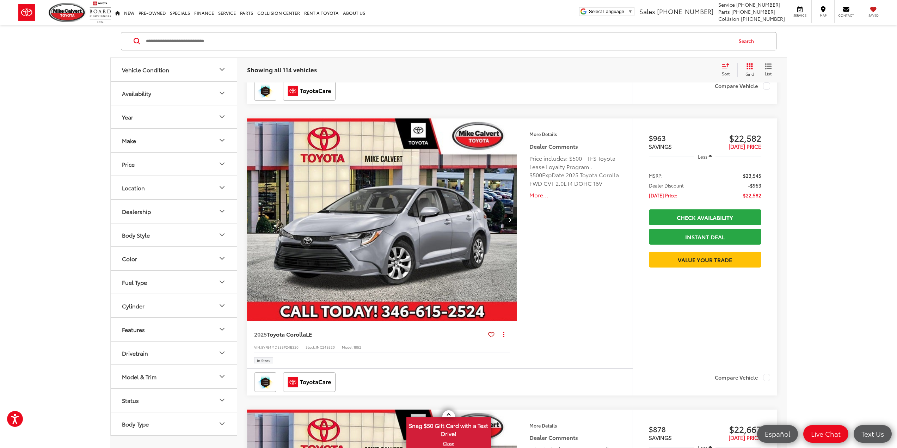
click at [451, 181] on img "2025 Toyota Corolla LE 0" at bounding box center [382, 219] width 271 height 203
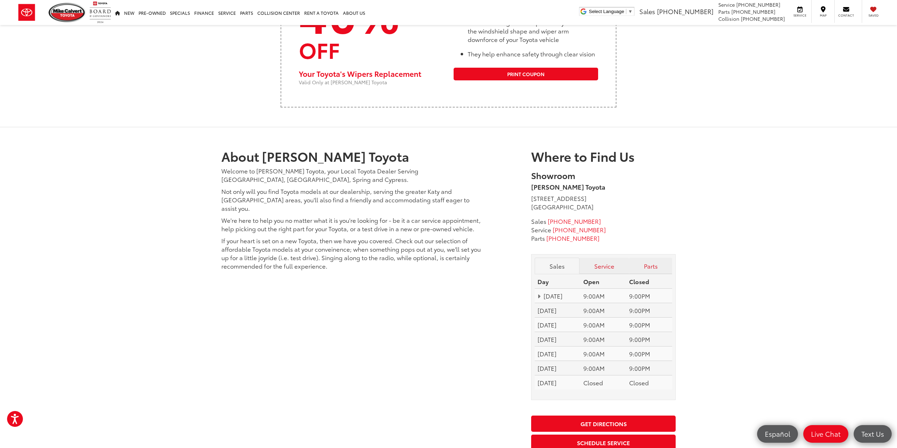
scroll to position [1268, 0]
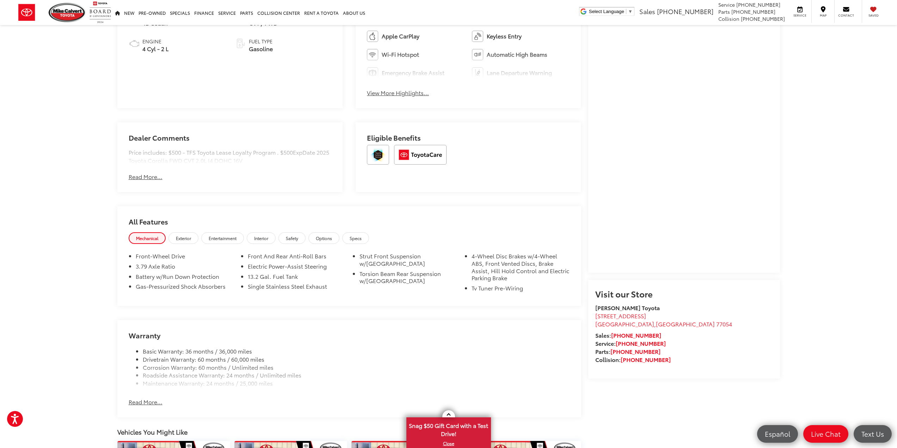
scroll to position [423, 0]
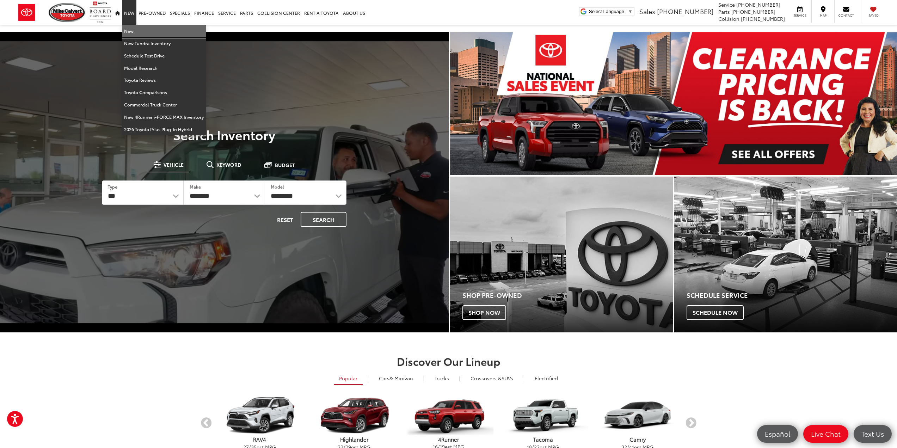
click at [131, 28] on link "New" at bounding box center [164, 31] width 84 height 12
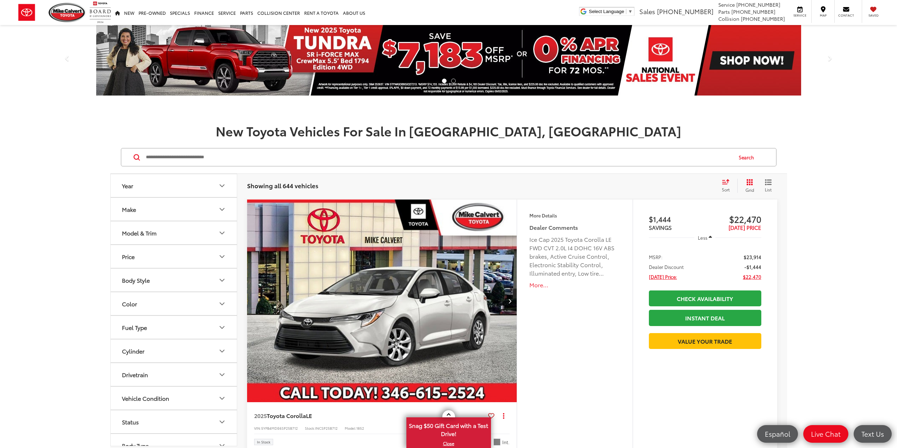
scroll to position [35, 0]
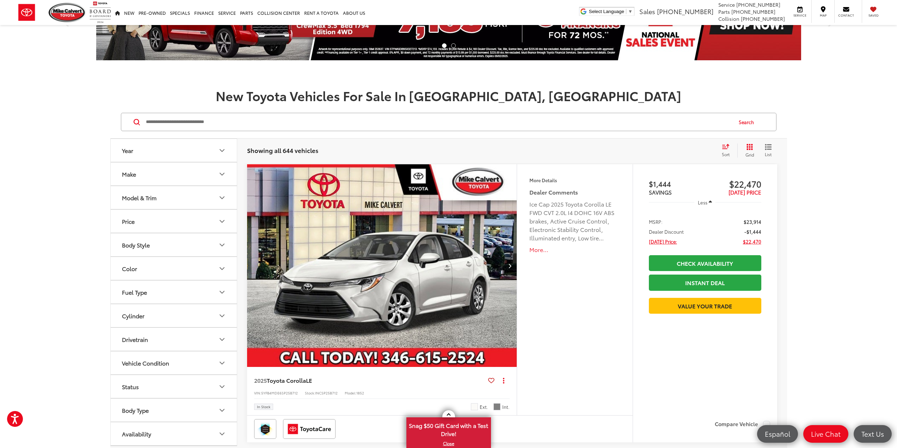
click at [134, 173] on div "Make" at bounding box center [129, 173] width 14 height 7
click at [139, 196] on div "Model & Trim" at bounding box center [139, 197] width 35 height 7
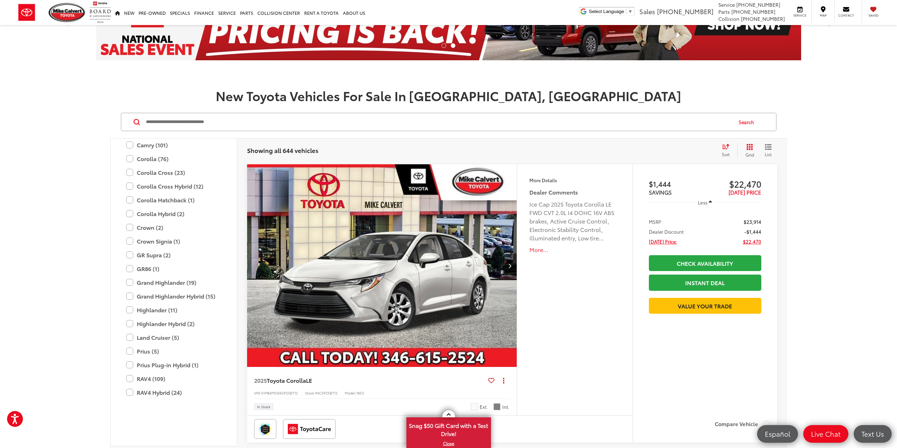
scroll to position [172, 0]
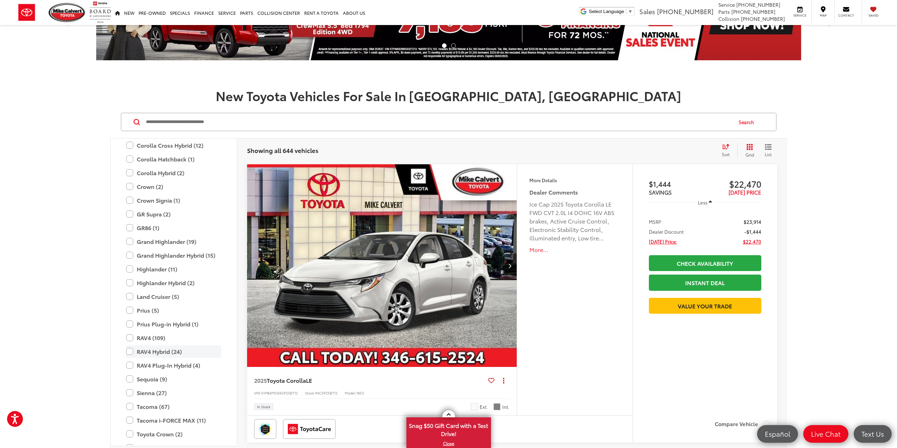
click at [168, 350] on label "RAV4 Hybrid (24)" at bounding box center [173, 351] width 95 height 12
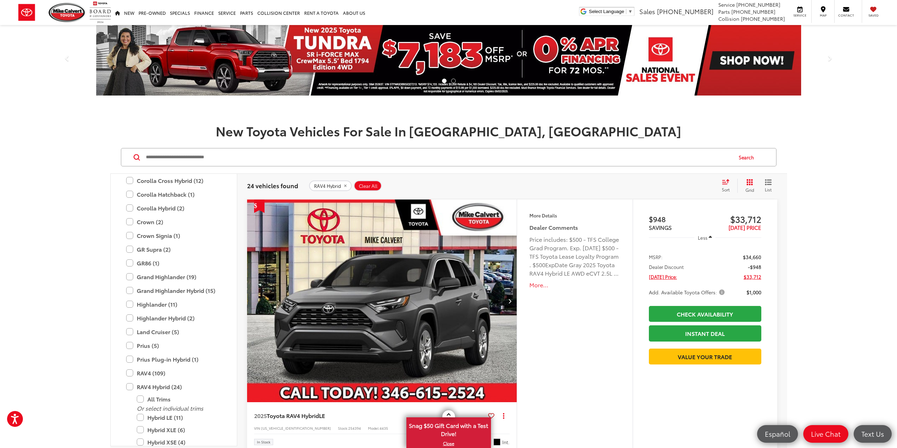
click at [726, 183] on icon "Select sort value" at bounding box center [725, 181] width 8 height 5
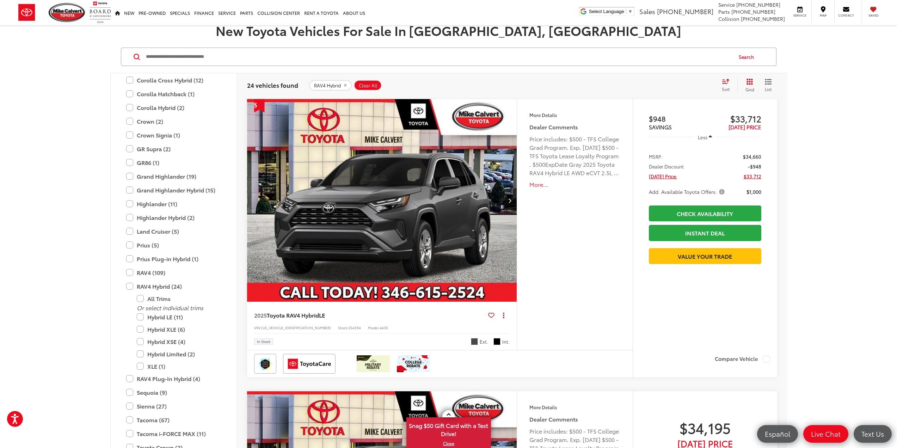
scroll to position [106, 0]
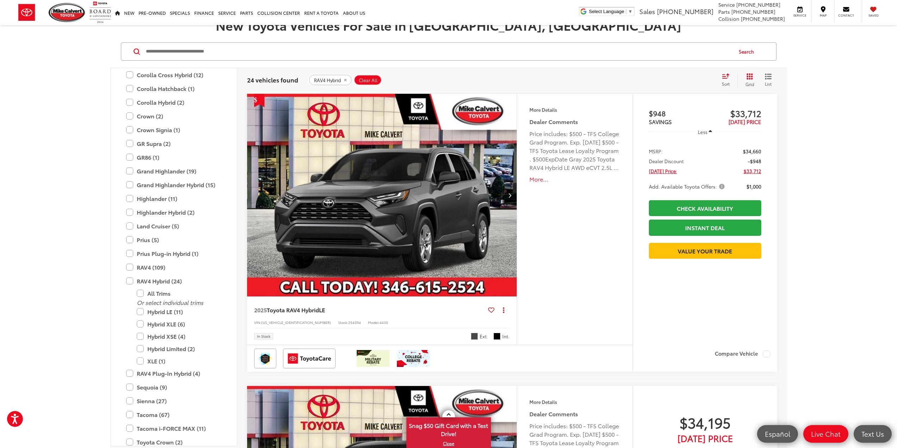
click at [349, 136] on img "2025 Toyota RAV4 Hybrid Hybrid LE 0" at bounding box center [382, 195] width 271 height 203
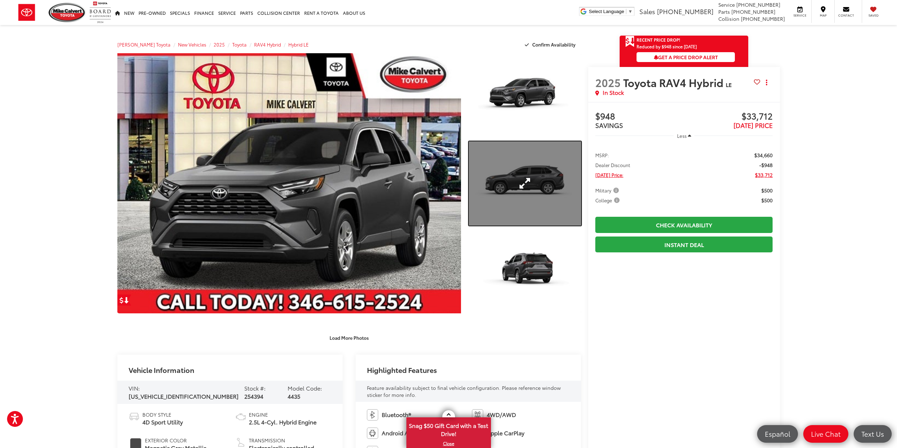
click at [536, 178] on link "Expand Photo 2" at bounding box center [525, 183] width 112 height 84
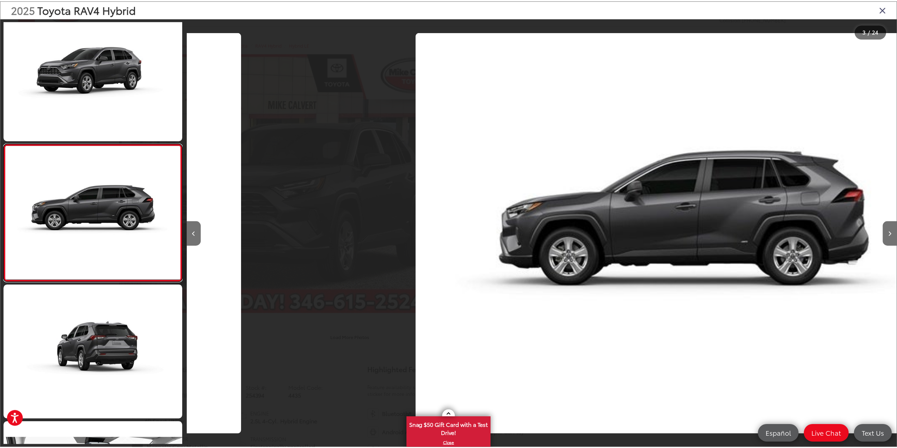
scroll to position [0, 1428]
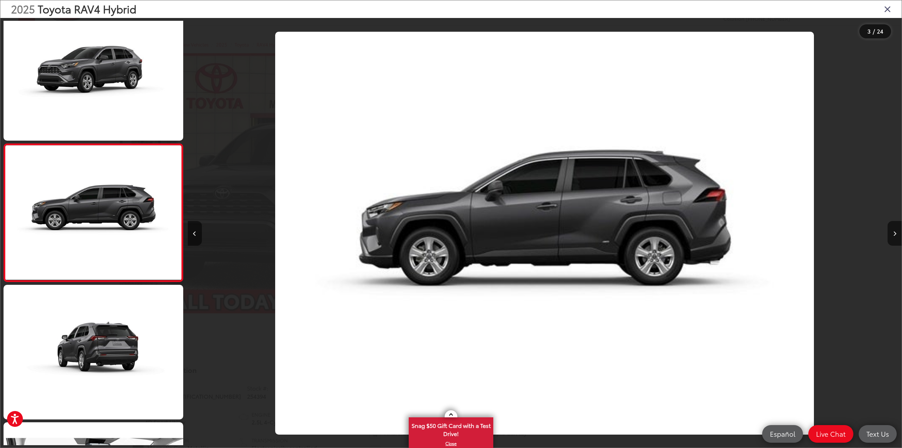
click at [886, 11] on icon "Close gallery" at bounding box center [887, 8] width 7 height 9
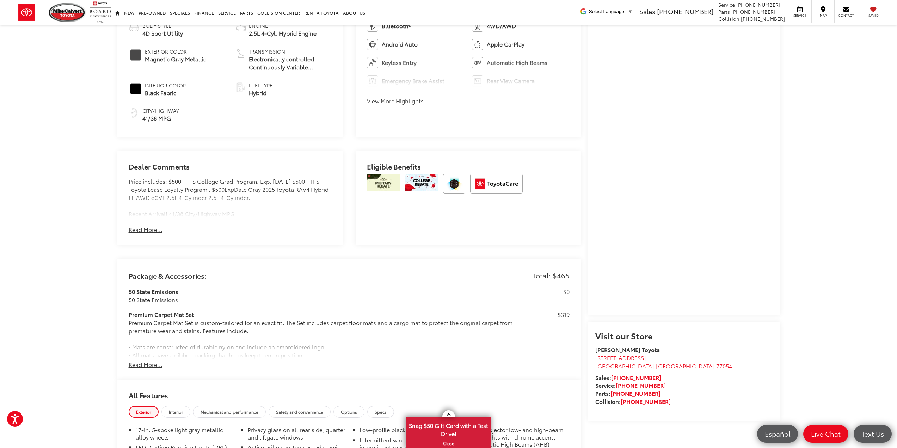
scroll to position [387, 0]
click at [149, 362] on button "Read More..." at bounding box center [146, 365] width 34 height 8
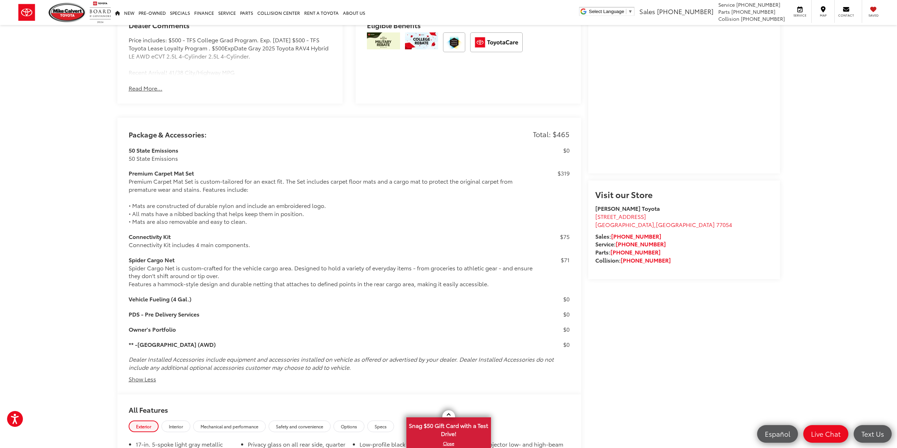
scroll to position [533, 0]
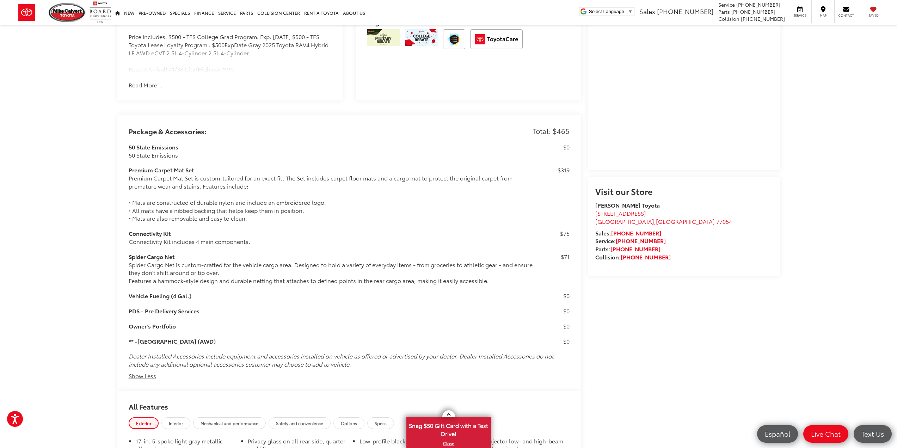
click at [151, 238] on div "Connectivity Kit includes 4 main components." at bounding box center [332, 241] width 406 height 8
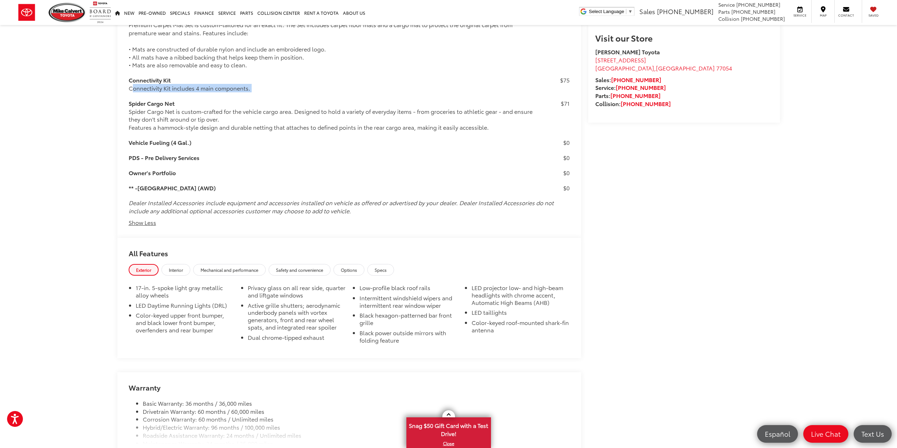
scroll to position [709, 0]
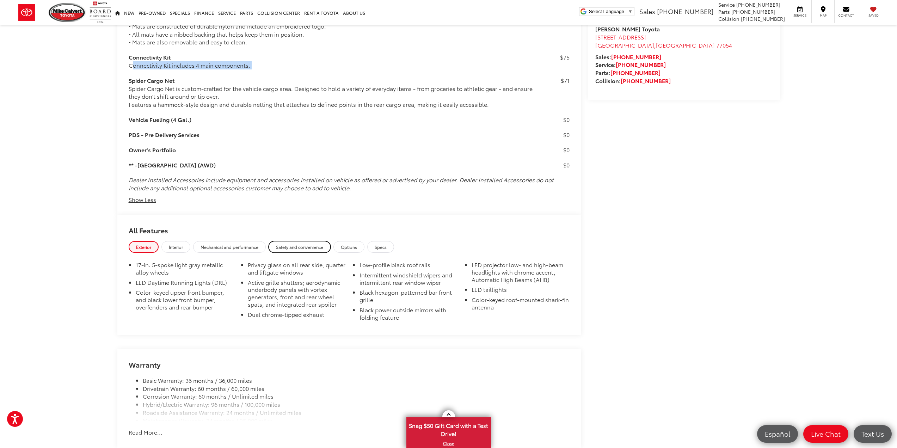
click at [310, 247] on span "Safety and convenience" at bounding box center [299, 247] width 47 height 6
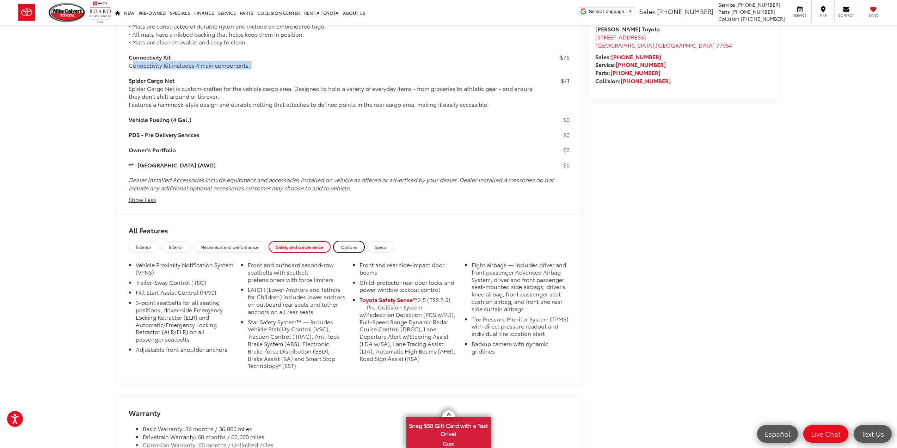
click at [344, 245] on span "Options" at bounding box center [349, 247] width 16 height 6
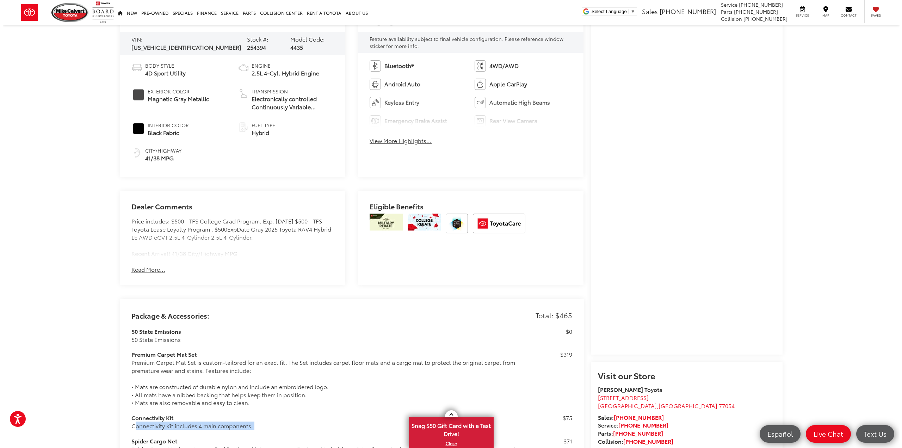
scroll to position [0, 0]
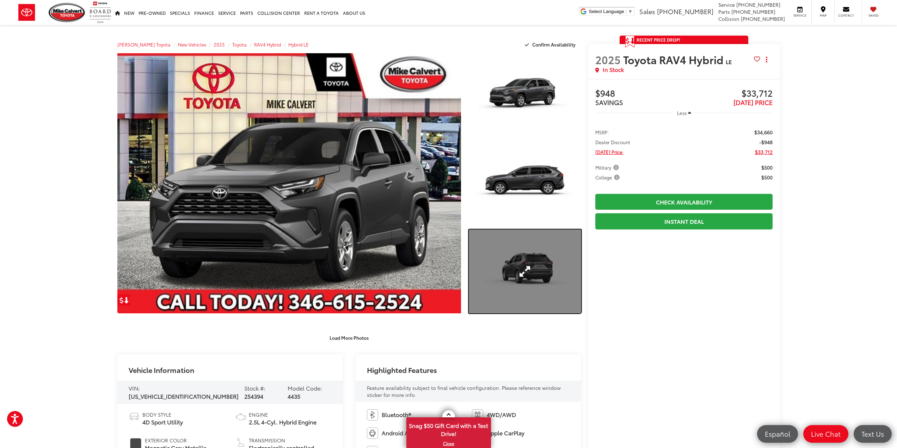
click at [540, 254] on link "Expand Photo 3" at bounding box center [525, 271] width 112 height 84
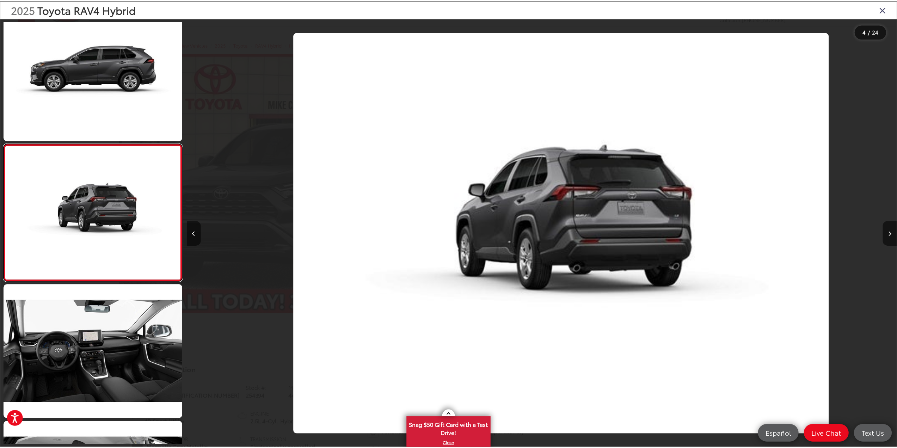
scroll to position [0, 2141]
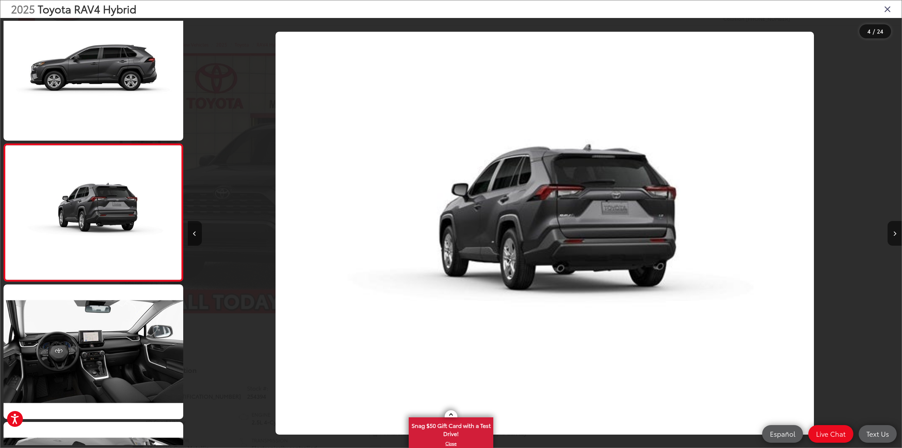
click at [885, 10] on icon "Close gallery" at bounding box center [887, 8] width 7 height 9
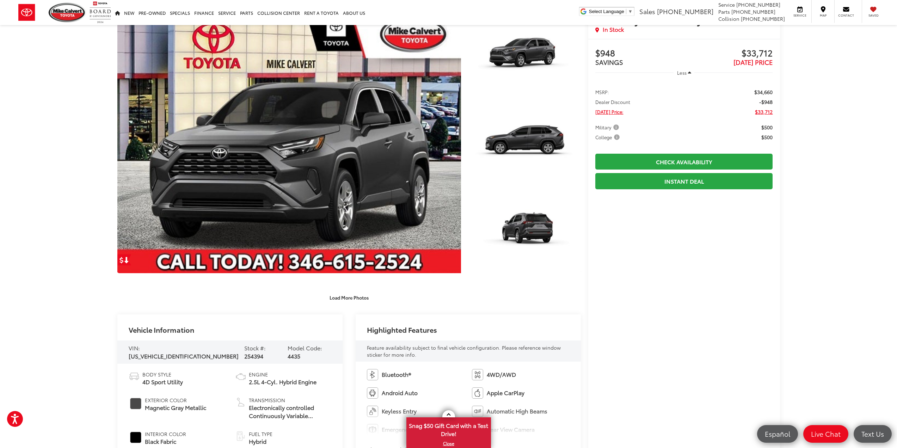
scroll to position [35, 0]
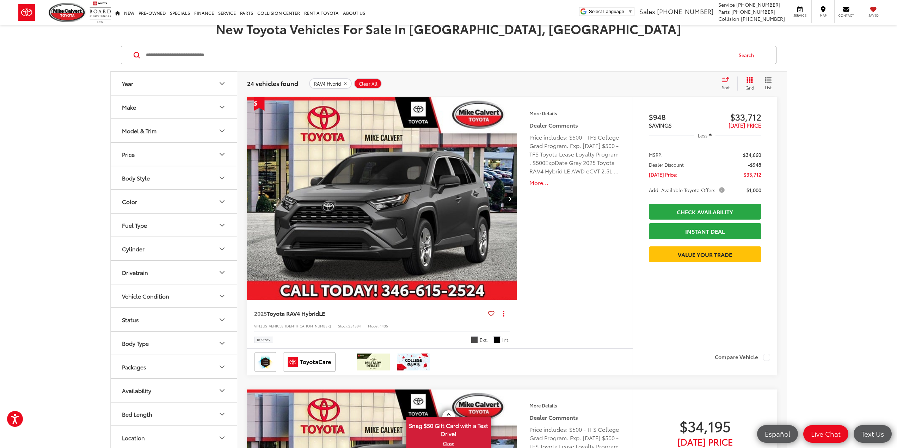
scroll to position [106, 0]
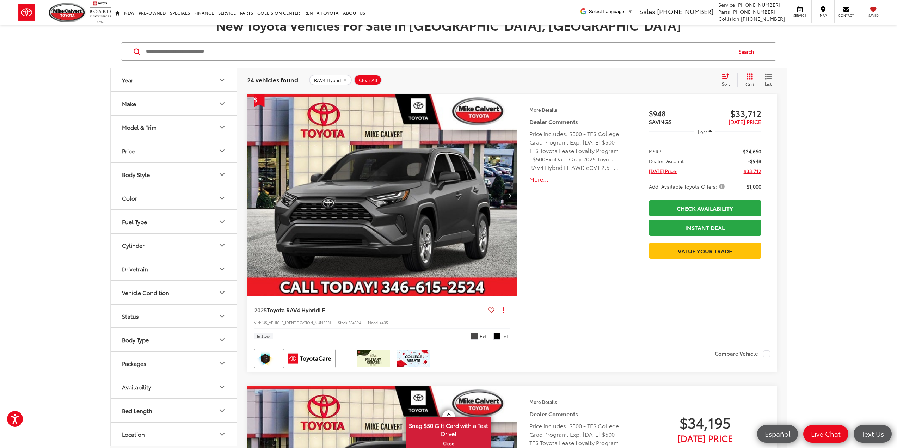
click at [709, 239] on capital-one-entry-button at bounding box center [705, 239] width 112 height 0
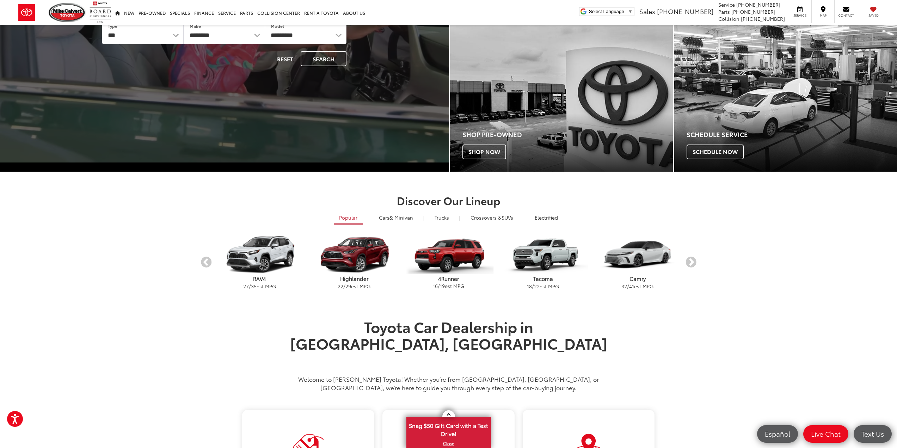
scroll to position [176, 0]
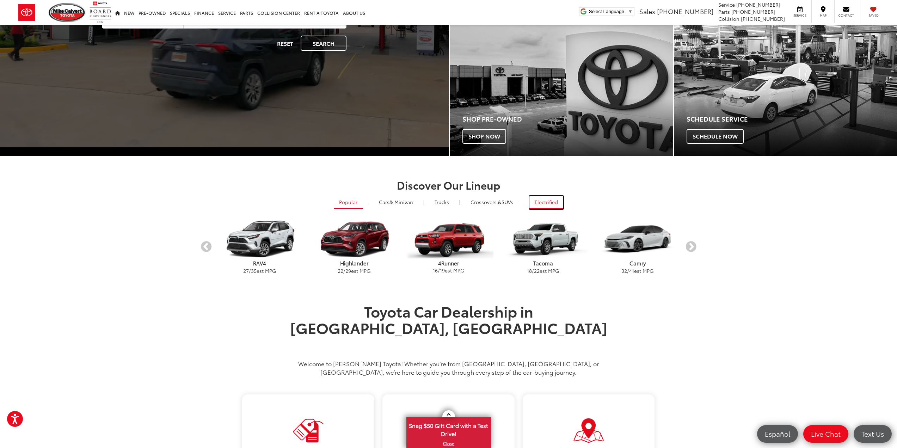
click at [556, 199] on link "Electrified" at bounding box center [546, 202] width 34 height 13
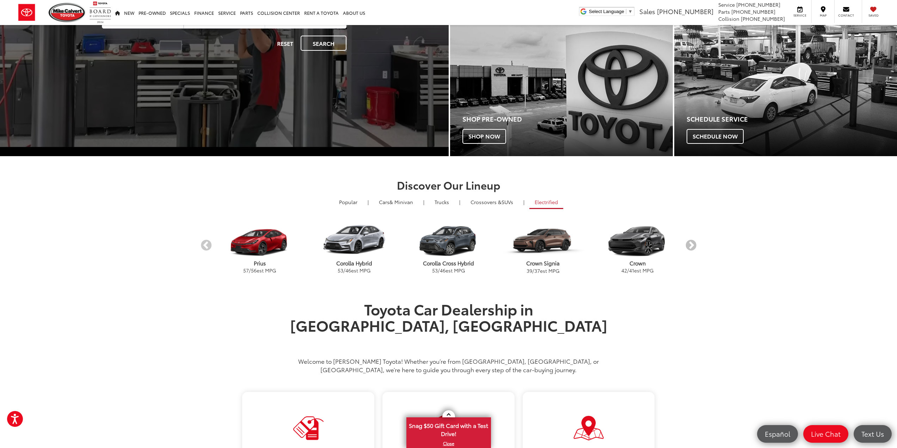
click at [688, 250] on button "Next" at bounding box center [690, 246] width 12 height 12
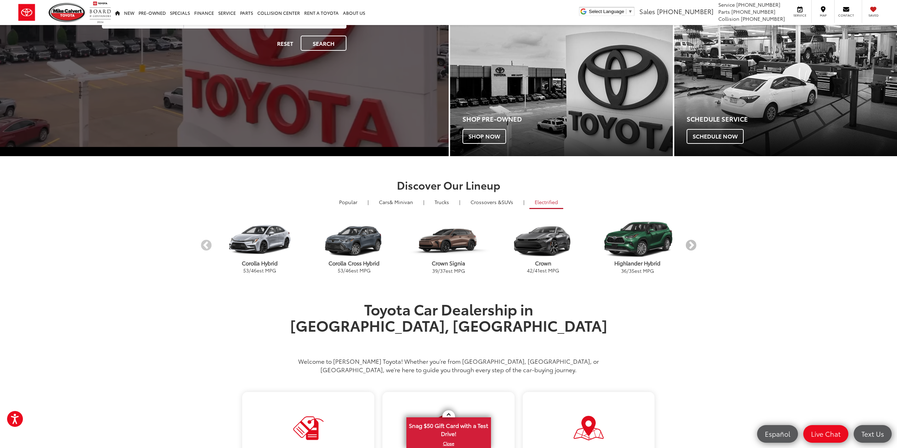
click at [688, 250] on button "Next" at bounding box center [690, 246] width 12 height 12
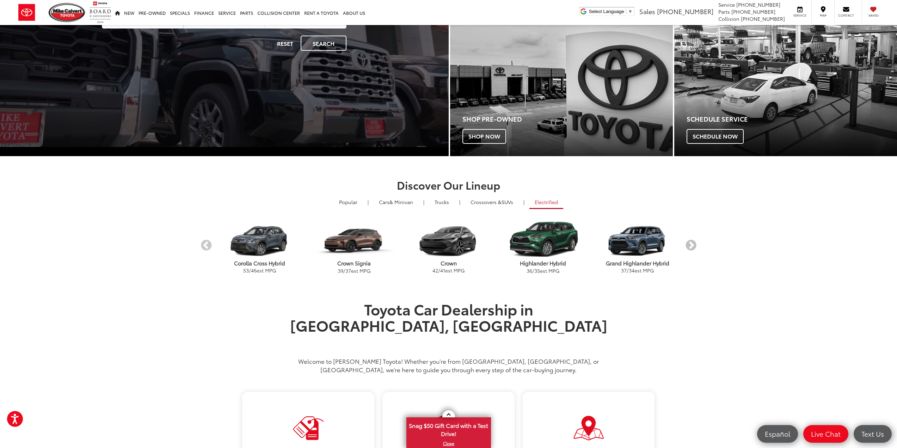
click at [688, 250] on button "Next" at bounding box center [690, 246] width 12 height 12
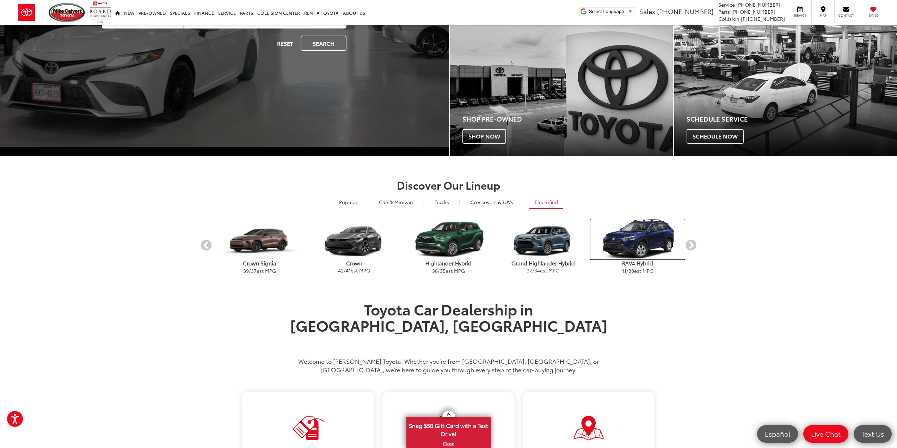
click at [659, 243] on img "carousel" at bounding box center [637, 239] width 94 height 40
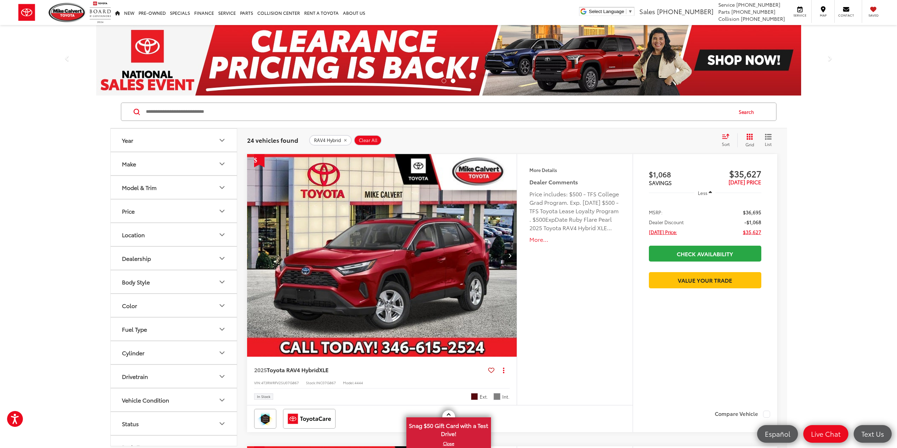
click at [451, 79] on li at bounding box center [453, 81] width 5 height 5
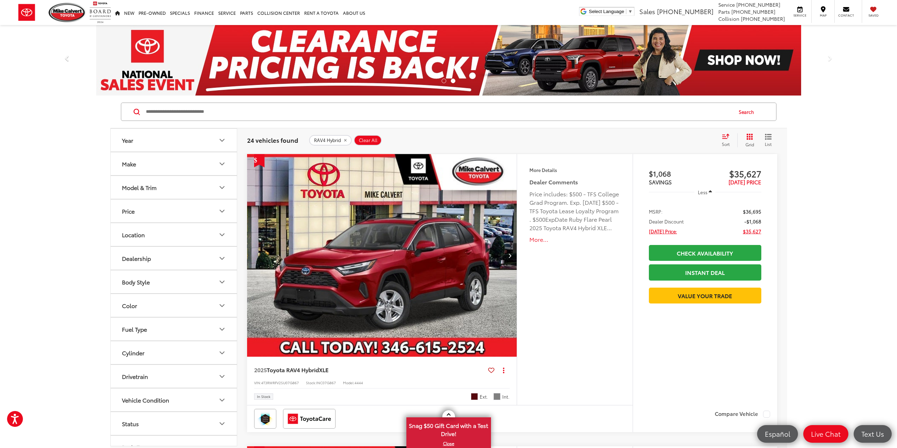
click at [66, 59] on span at bounding box center [67, 60] width 11 height 11
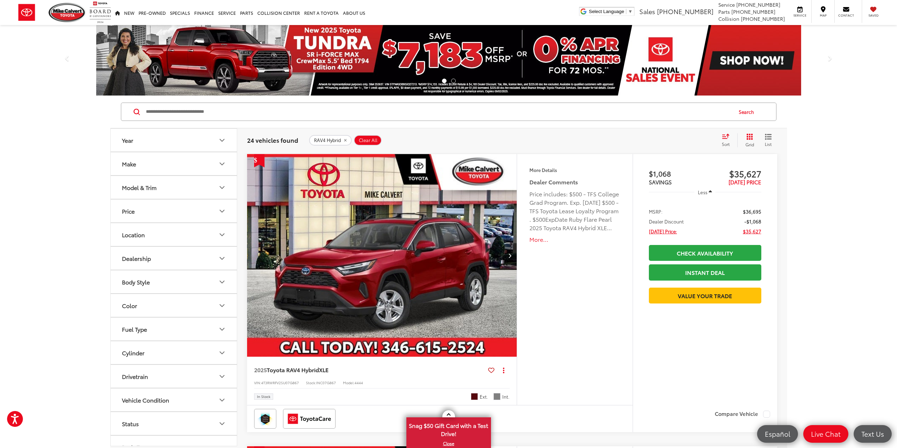
click at [721, 143] on span "Sort" at bounding box center [725, 144] width 8 height 6
click at [706, 170] on span "Low to High" at bounding box center [703, 170] width 32 height 8
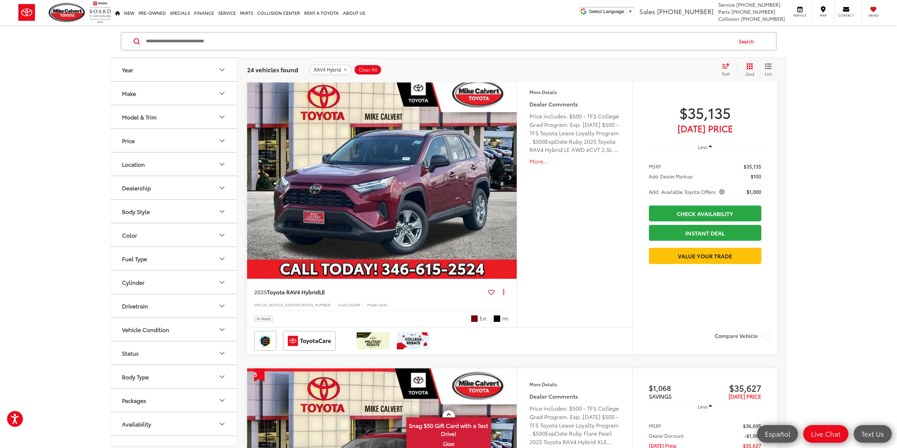
scroll to position [2149, 0]
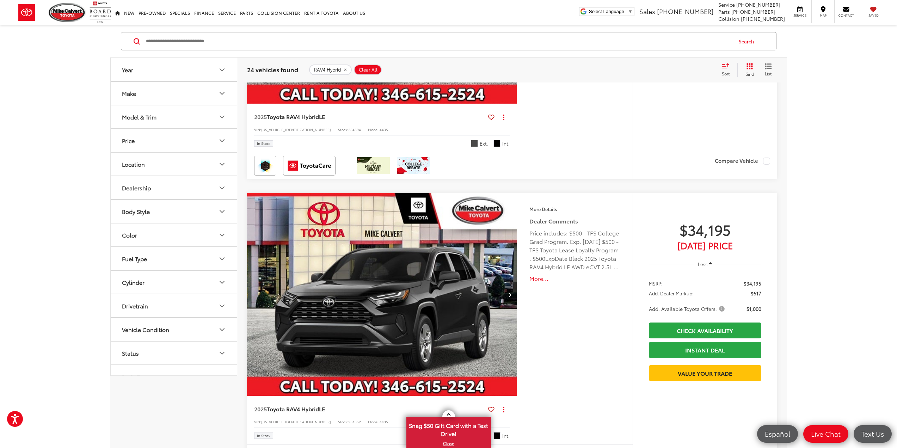
scroll to position [0, 0]
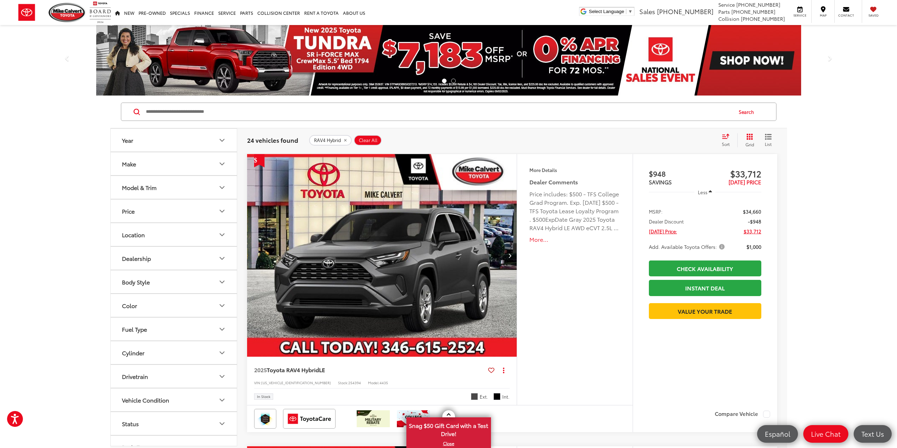
click at [509, 257] on icon "Next image" at bounding box center [509, 255] width 3 height 5
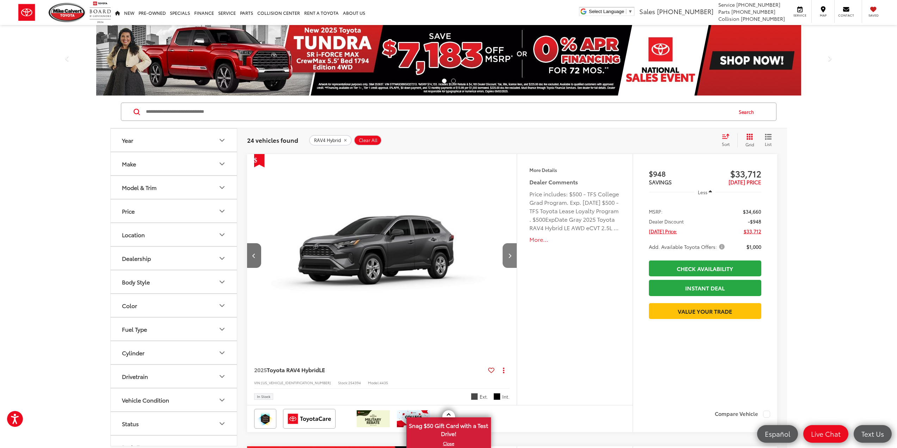
click at [509, 257] on icon "Next image" at bounding box center [509, 255] width 3 height 5
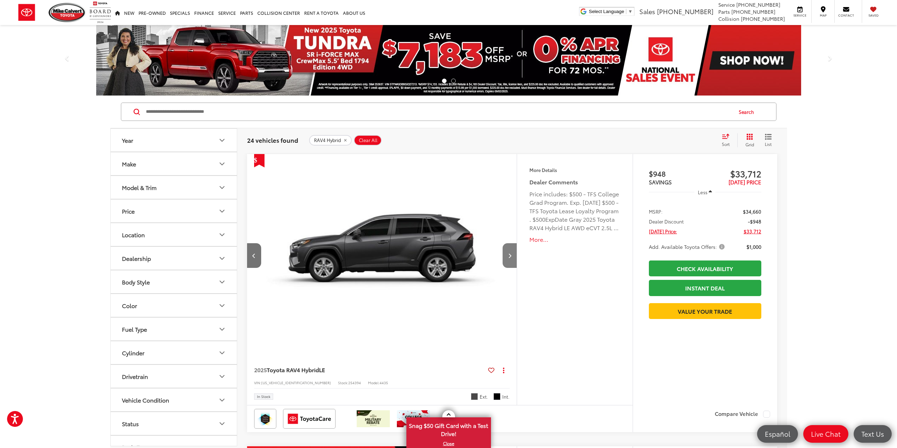
click at [509, 257] on icon "Next image" at bounding box center [509, 255] width 3 height 5
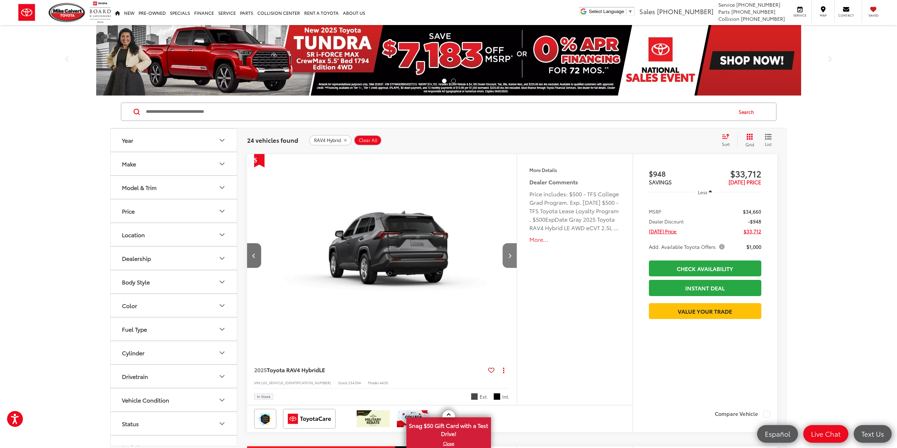
click at [509, 257] on icon "Next image" at bounding box center [509, 255] width 3 height 5
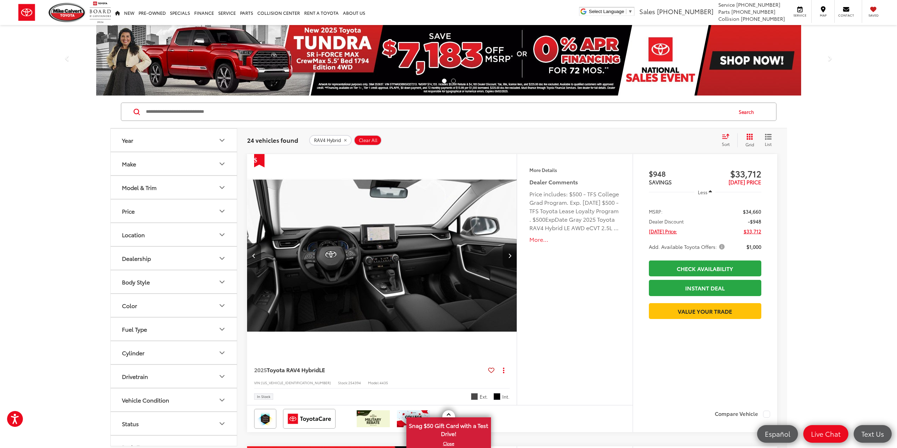
click at [509, 257] on icon "Next image" at bounding box center [509, 255] width 3 height 5
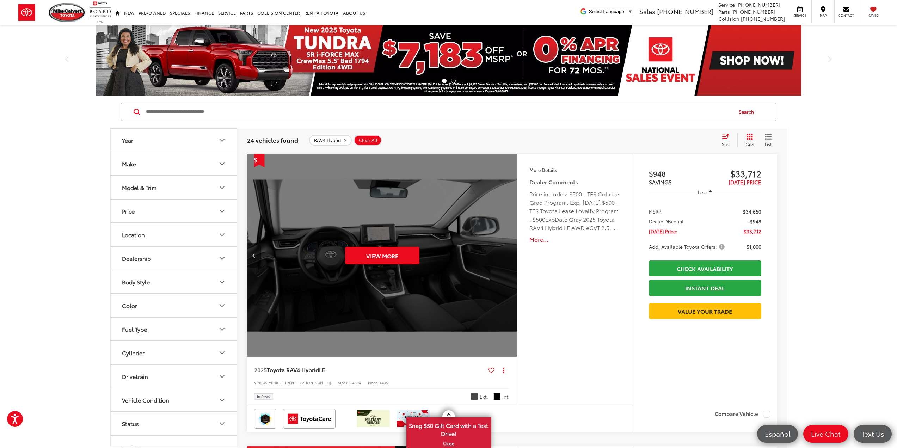
click at [364, 139] on span "Clear All" at bounding box center [368, 140] width 19 height 6
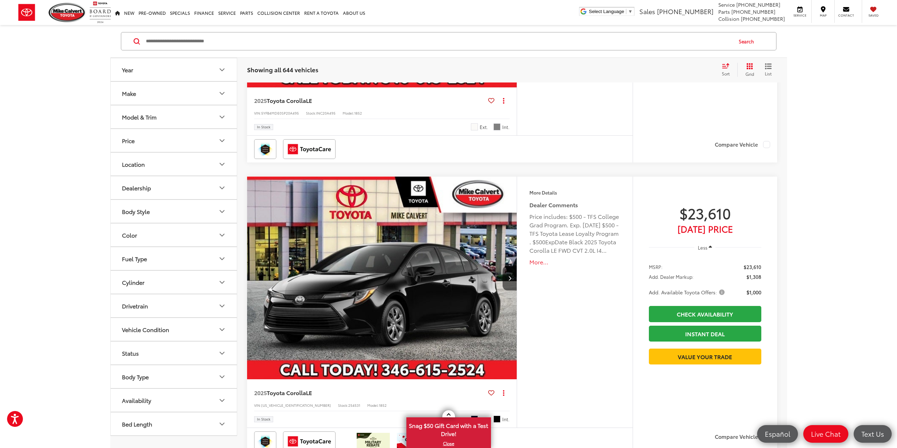
scroll to position [2607, 0]
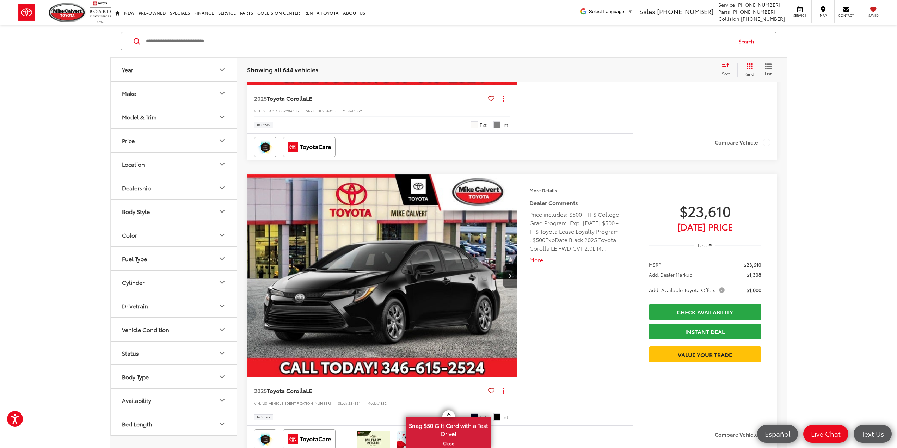
click at [193, 375] on button "Body Type" at bounding box center [174, 376] width 127 height 23
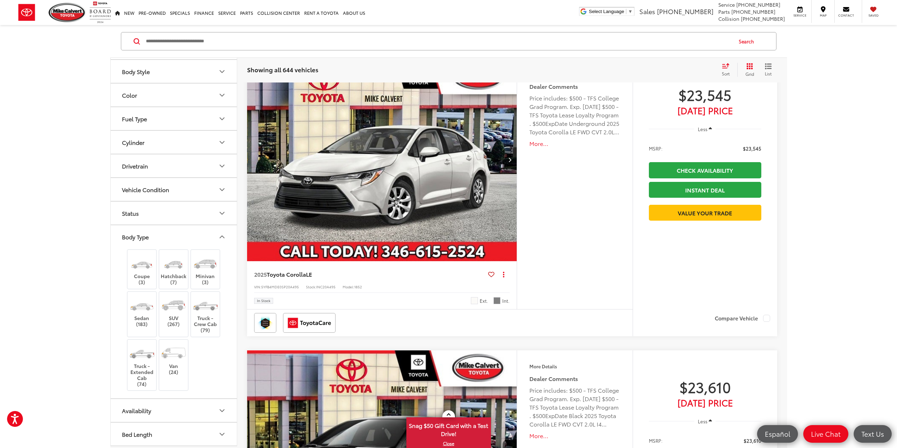
scroll to position [2431, 0]
click at [175, 234] on button "Body Type" at bounding box center [174, 236] width 127 height 23
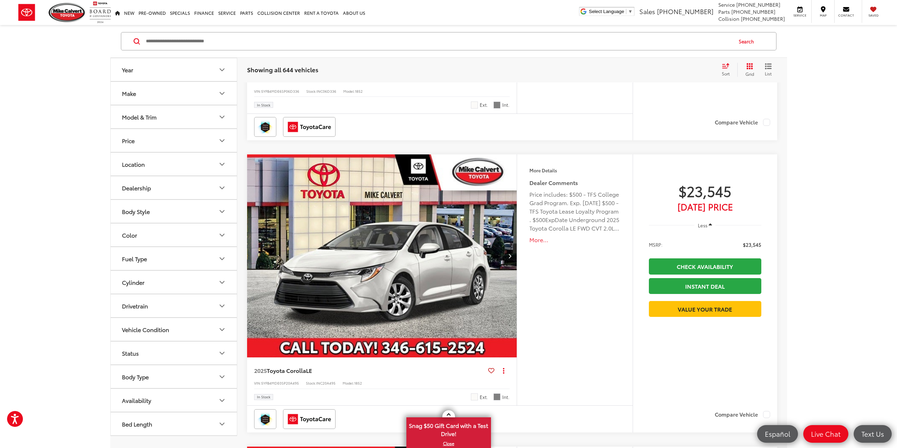
scroll to position [2254, 0]
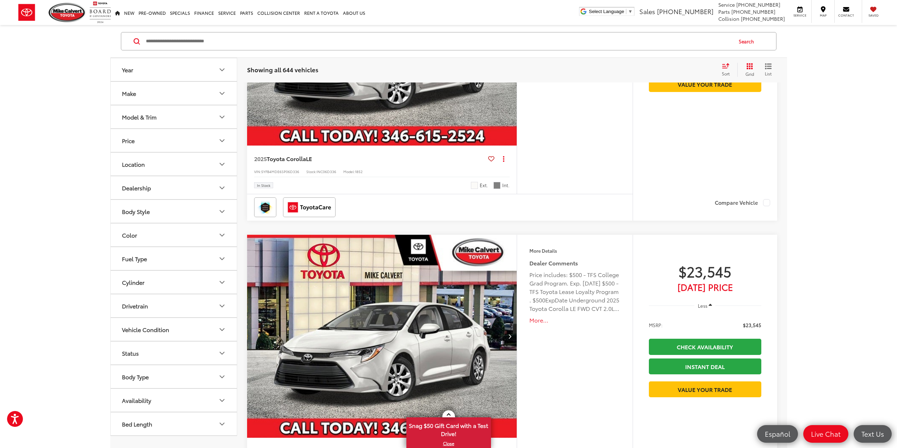
click at [170, 258] on button "Fuel Type" at bounding box center [174, 258] width 127 height 23
click at [157, 303] on label "Hybrid (253)" at bounding box center [174, 304] width 108 height 12
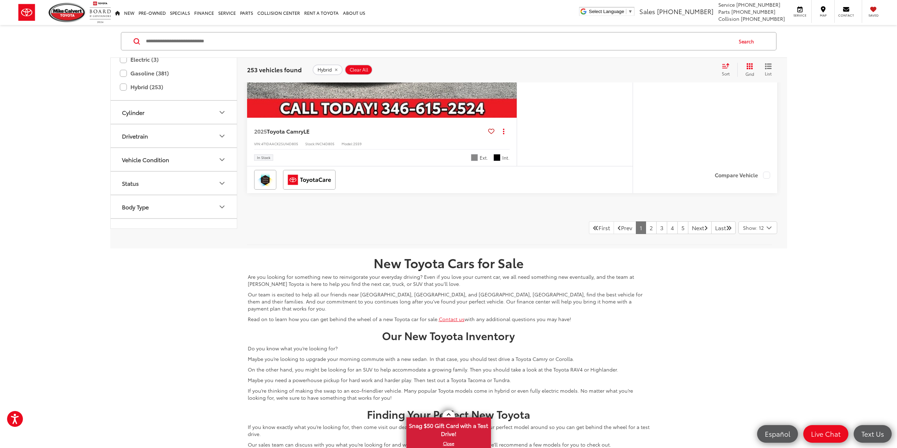
scroll to position [3452, 0]
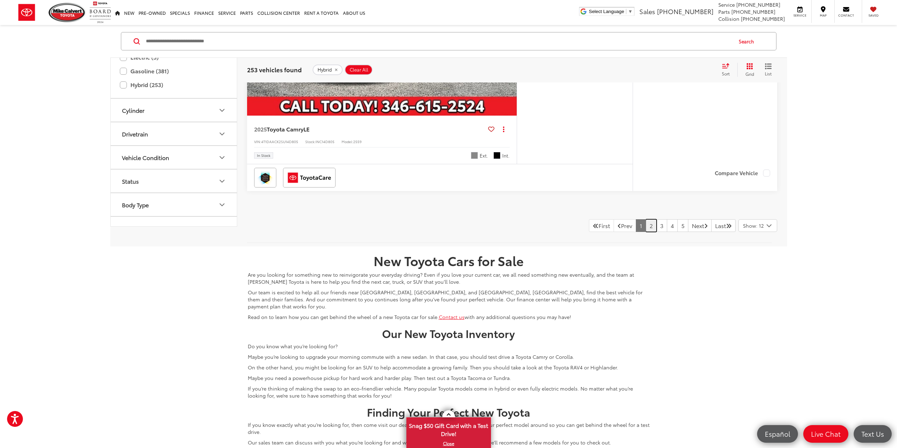
click at [645, 227] on link "2" at bounding box center [650, 225] width 11 height 13
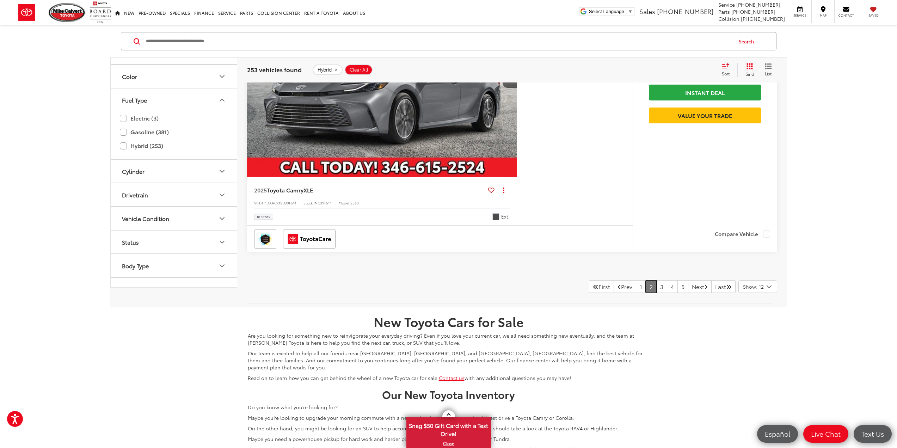
scroll to position [3417, 0]
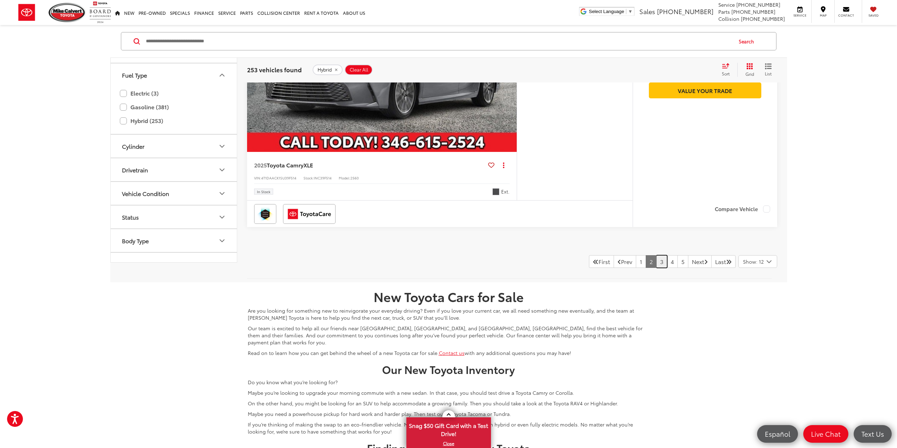
click at [656, 265] on link "3" at bounding box center [661, 261] width 11 height 13
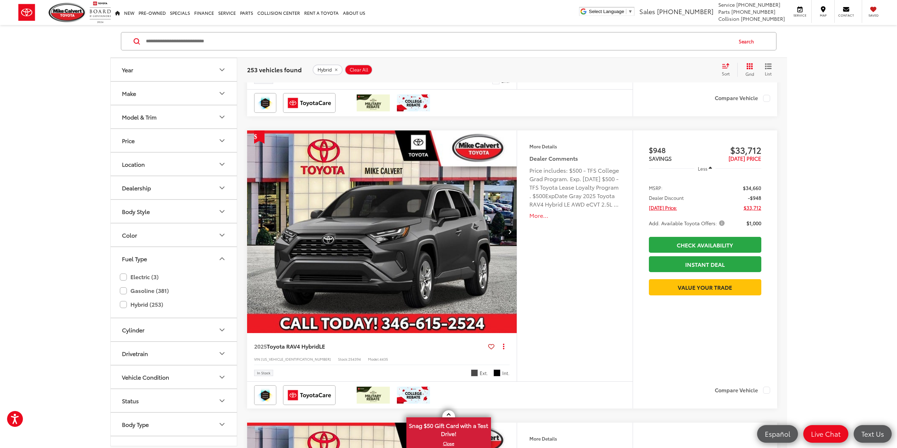
scroll to position [1480, 0]
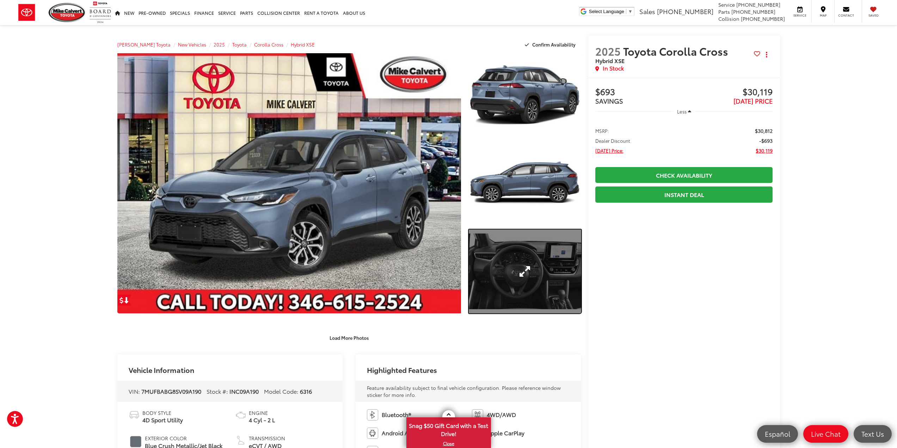
click at [540, 271] on link "Expand Photo 3" at bounding box center [525, 271] width 112 height 84
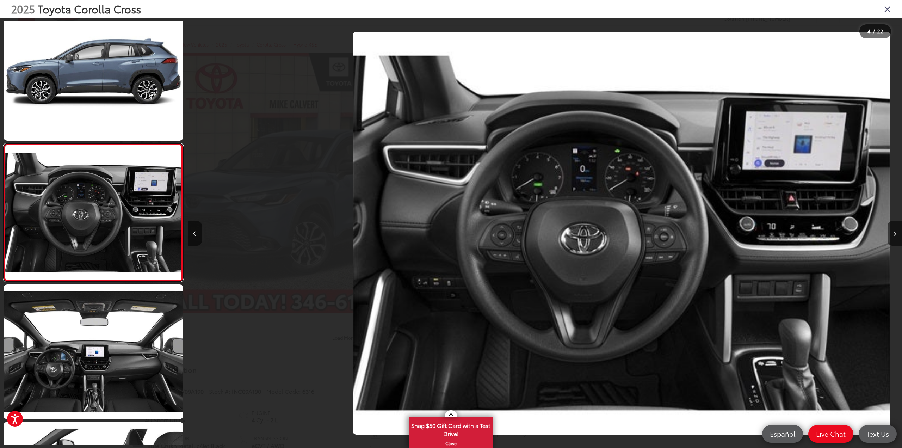
scroll to position [0, 2141]
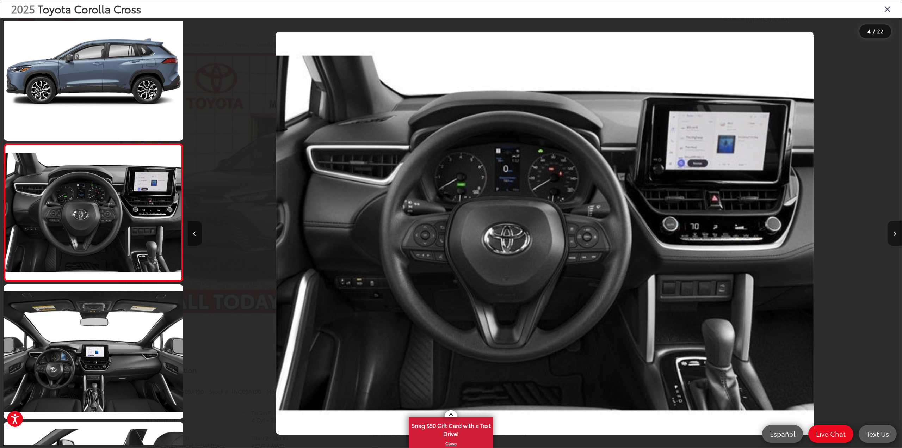
click at [892, 234] on button "Next image" at bounding box center [894, 233] width 14 height 25
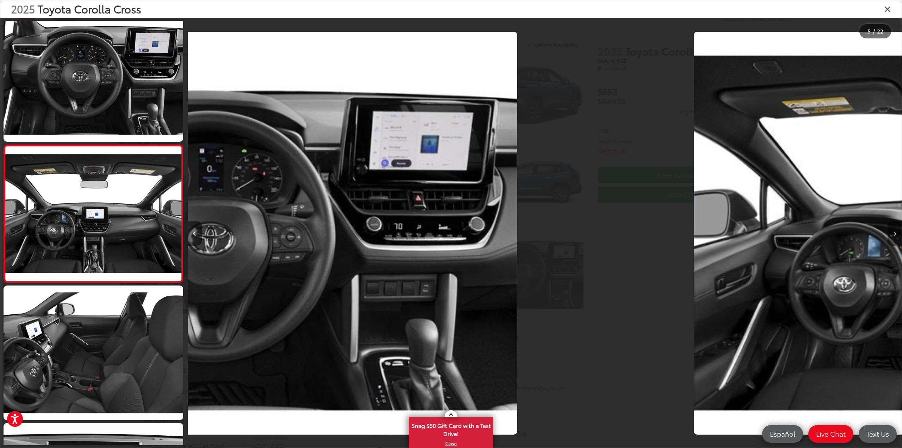
scroll to position [428, 0]
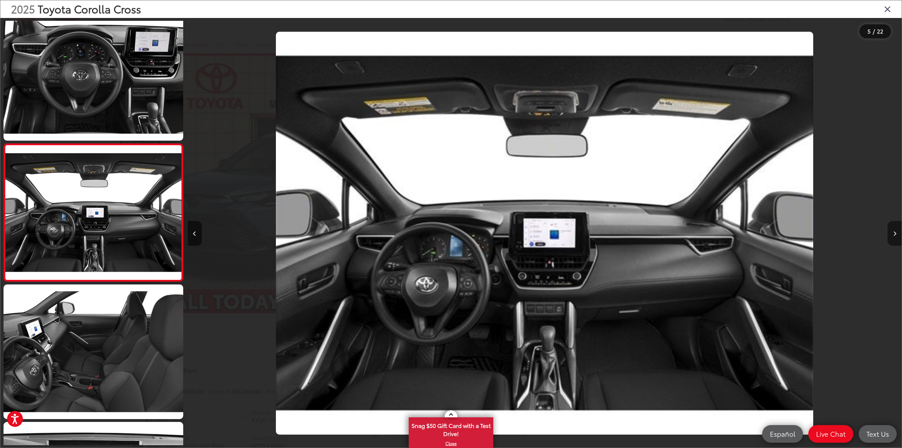
click at [892, 234] on button "Next image" at bounding box center [894, 233] width 14 height 25
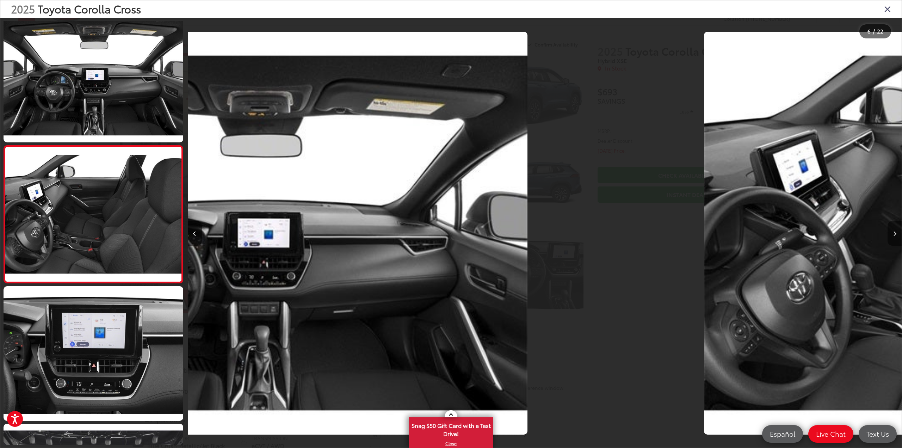
scroll to position [565, 0]
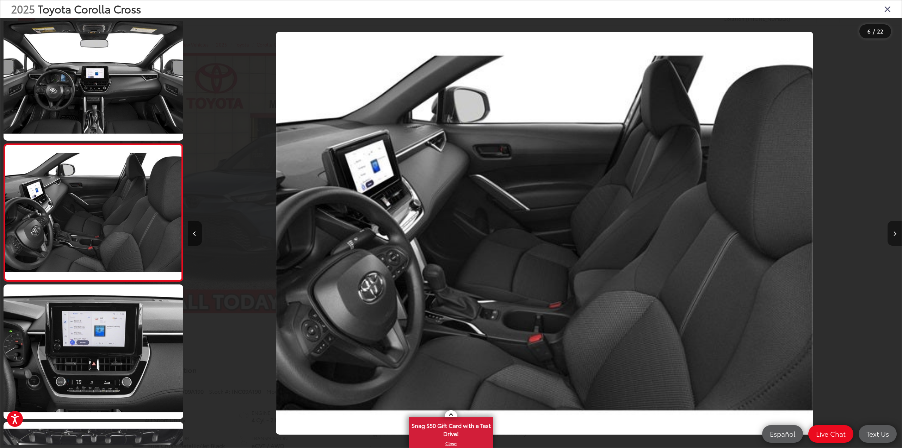
click at [892, 234] on button "Next image" at bounding box center [894, 233] width 14 height 25
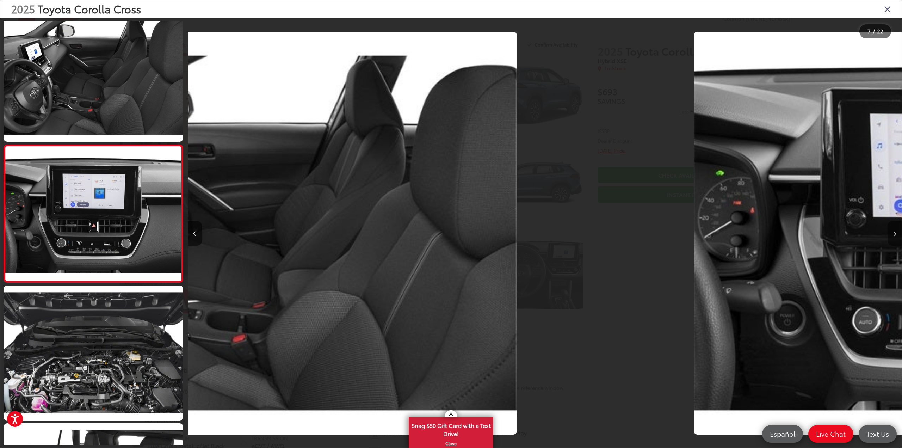
scroll to position [702, 0]
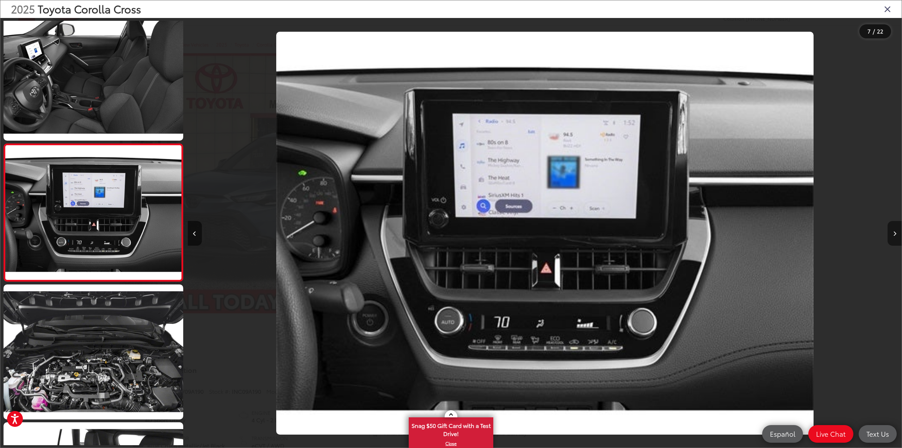
click at [892, 237] on button "Next image" at bounding box center [894, 233] width 14 height 25
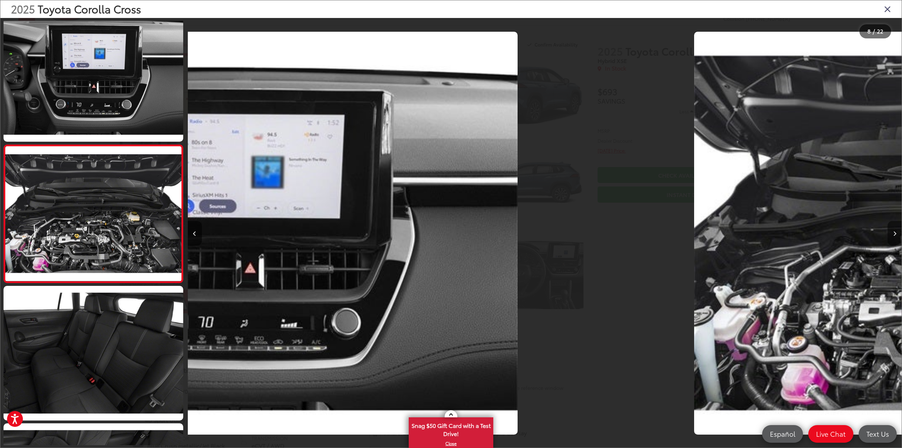
scroll to position [840, 0]
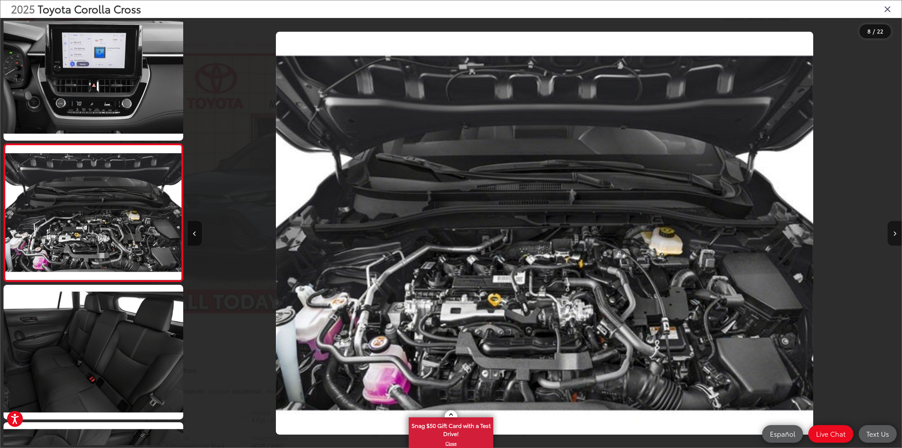
click at [892, 237] on button "Next image" at bounding box center [894, 233] width 14 height 25
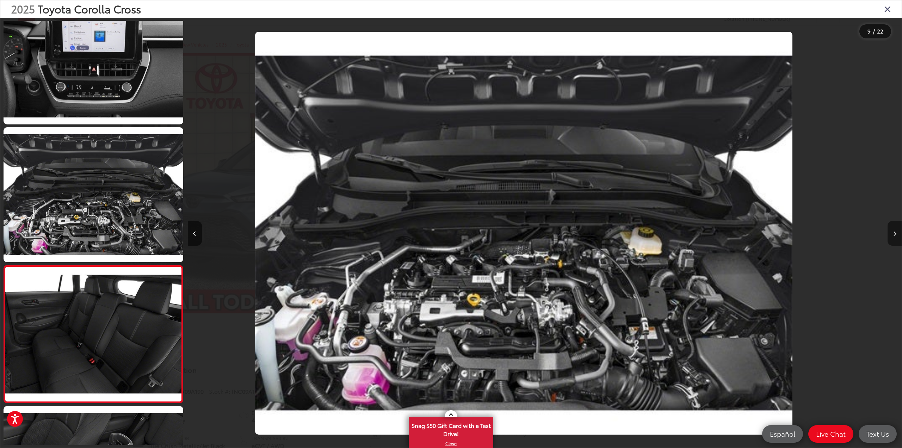
scroll to position [0, 0]
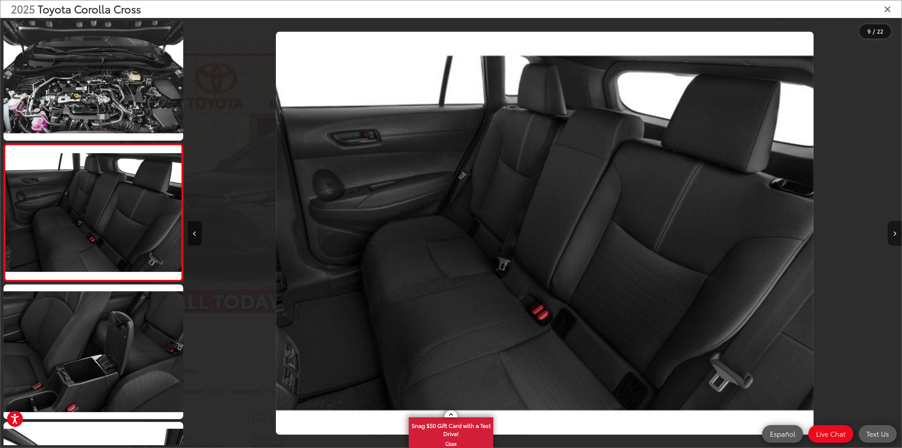
click at [892, 237] on button "Next image" at bounding box center [894, 233] width 14 height 25
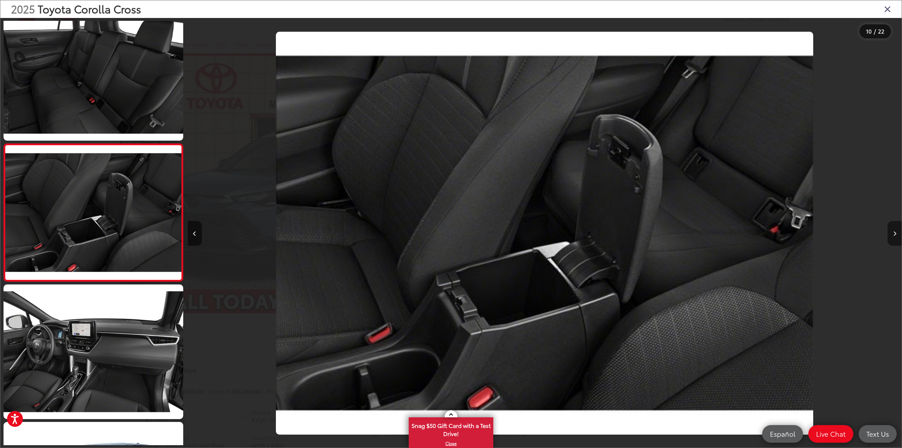
click at [892, 237] on button "Next image" at bounding box center [894, 233] width 14 height 25
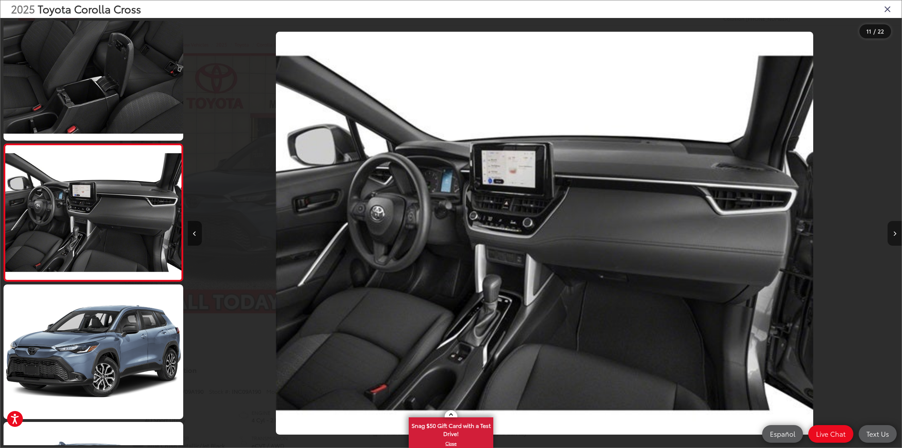
click at [892, 237] on button "Next image" at bounding box center [894, 233] width 14 height 25
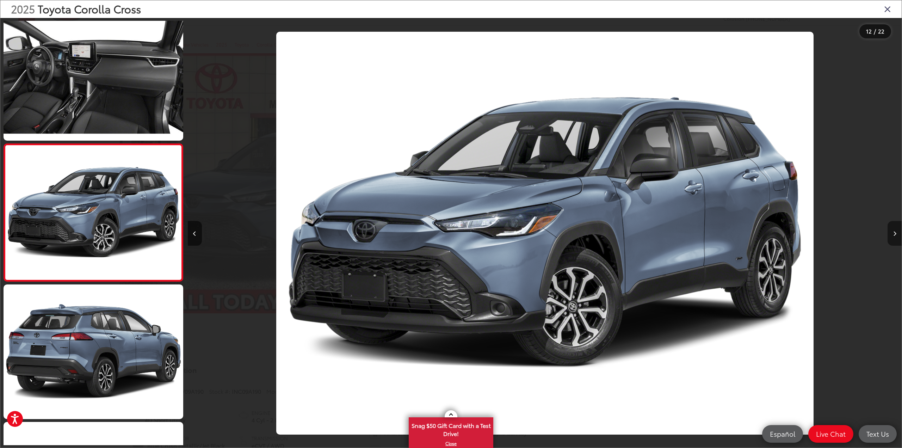
click at [892, 237] on button "Next image" at bounding box center [894, 233] width 14 height 25
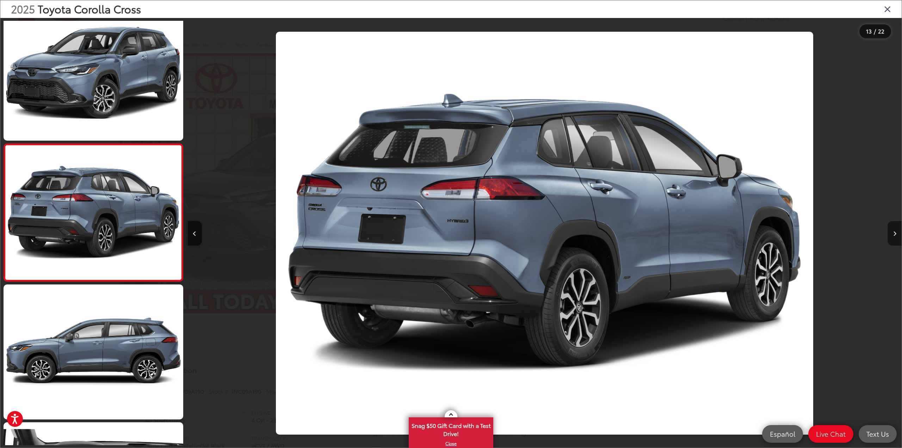
click at [892, 237] on button "Next image" at bounding box center [894, 233] width 14 height 25
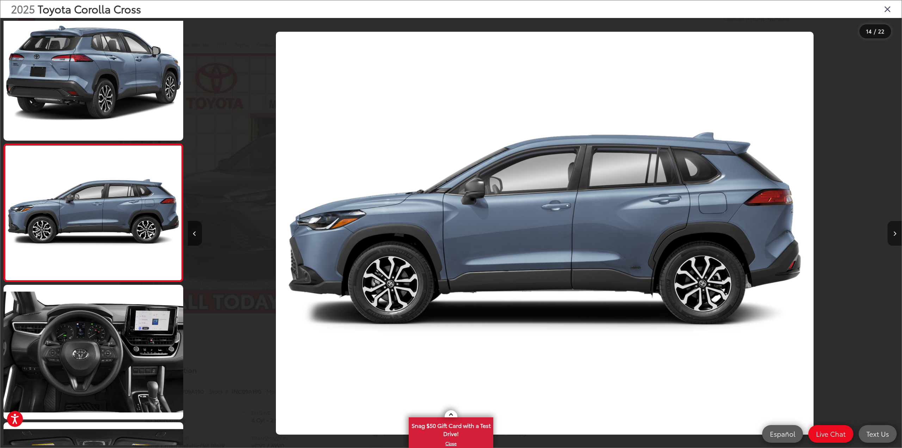
click at [892, 237] on button "Next image" at bounding box center [894, 233] width 14 height 25
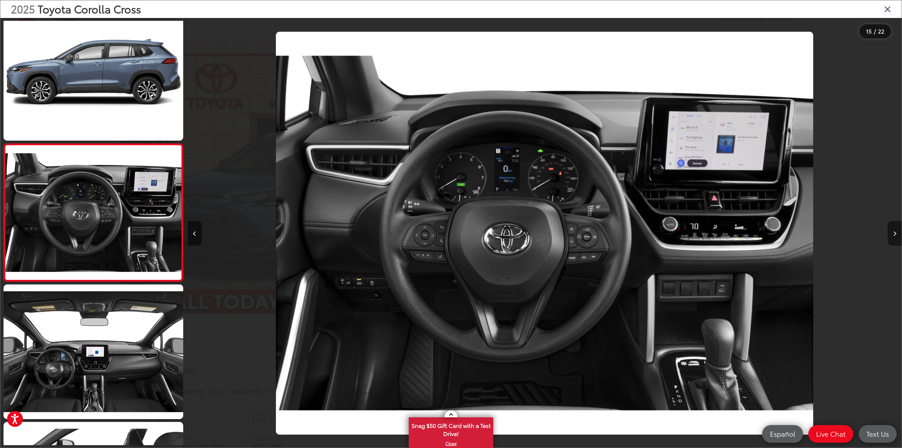
click at [892, 237] on button "Next image" at bounding box center [894, 233] width 14 height 25
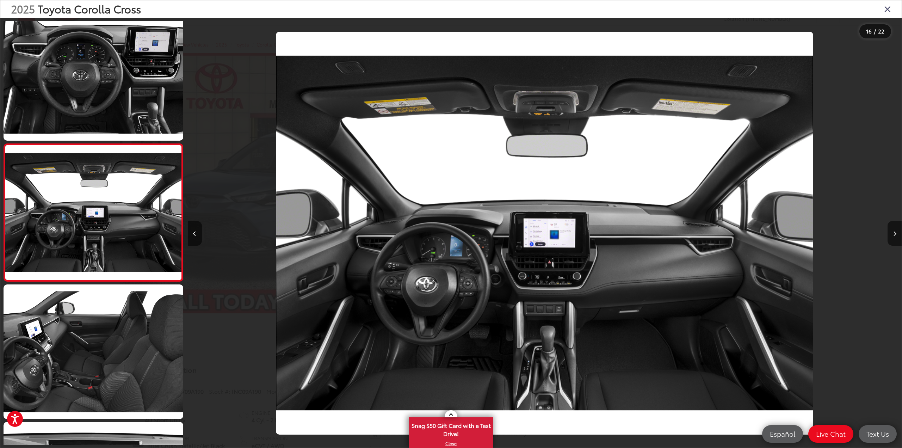
click at [889, 12] on icon "Close gallery" at bounding box center [887, 8] width 7 height 9
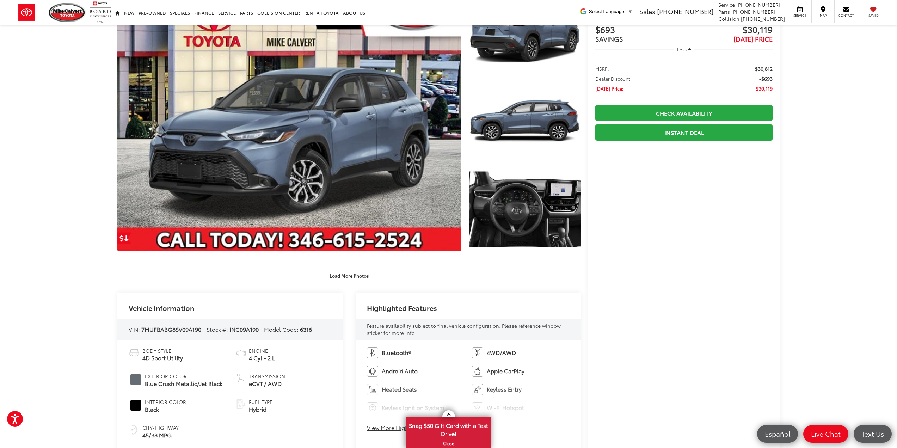
scroll to position [141, 0]
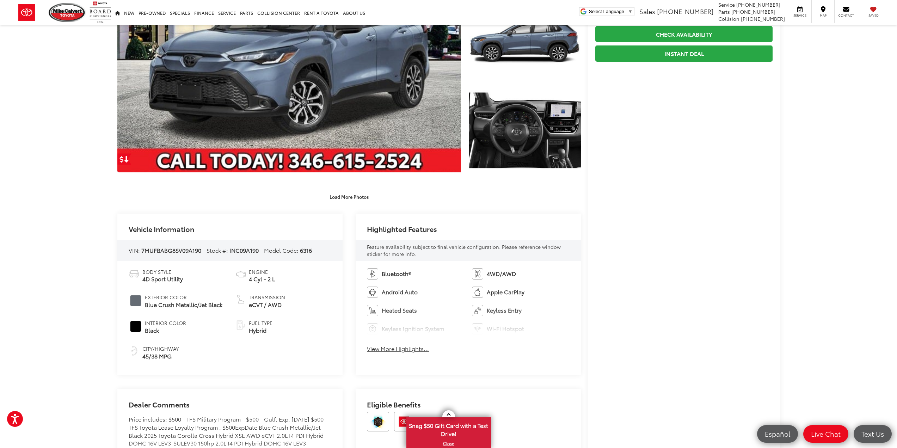
click at [819, 264] on div "Mike Calvert Toyota New Vehicles 2025 Toyota Corolla Cross Hybrid XSE Confirm A…" at bounding box center [448, 454] width 897 height 1141
click at [796, 303] on div "Mike Calvert Toyota New Vehicles 2025 Toyota Corolla Cross Hybrid XSE Confirm A…" at bounding box center [448, 454] width 897 height 1141
click at [797, 297] on div "Mike Calvert Toyota New Vehicles 2025 Toyota Corolla Cross Hybrid XSE Confirm A…" at bounding box center [448, 454] width 897 height 1141
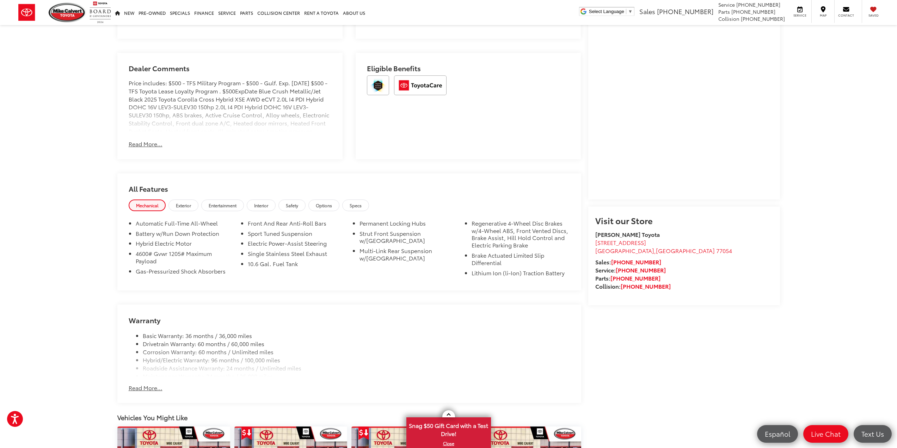
scroll to position [474, 0]
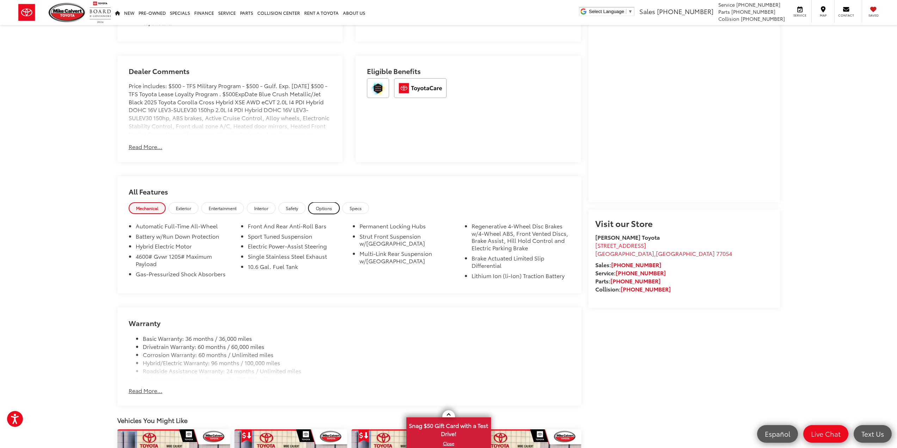
click at [329, 211] on link "Options" at bounding box center [323, 208] width 31 height 12
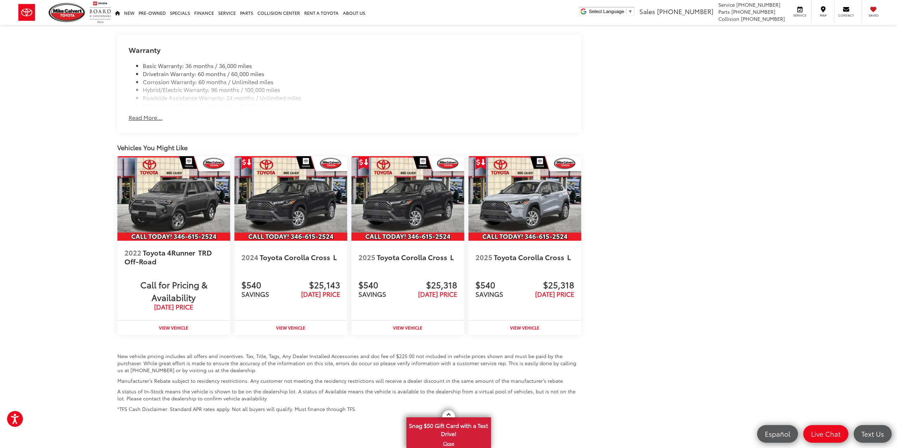
scroll to position [848, 0]
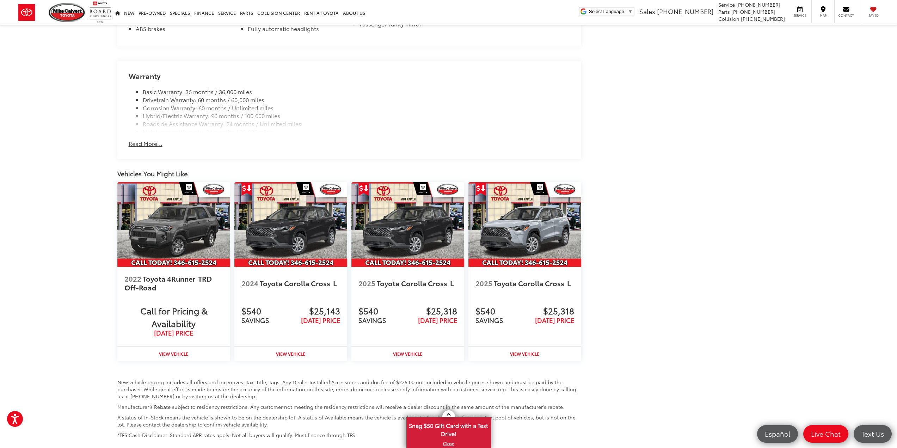
click at [142, 147] on button "Read More..." at bounding box center [146, 143] width 34 height 8
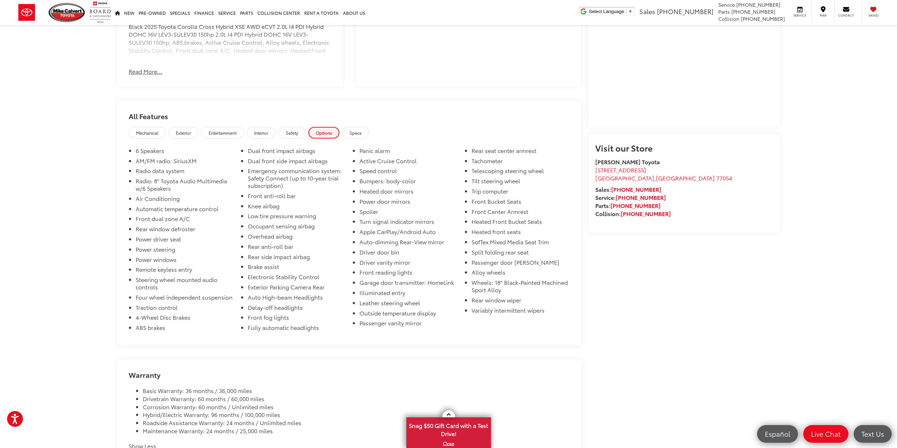
scroll to position [531, 0]
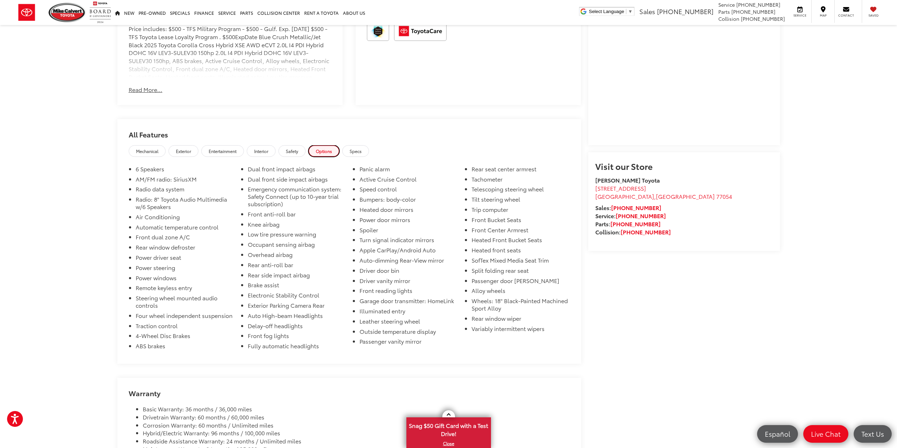
click at [322, 152] on link "Options" at bounding box center [323, 151] width 31 height 12
click at [300, 154] on link "Safety" at bounding box center [291, 151] width 27 height 12
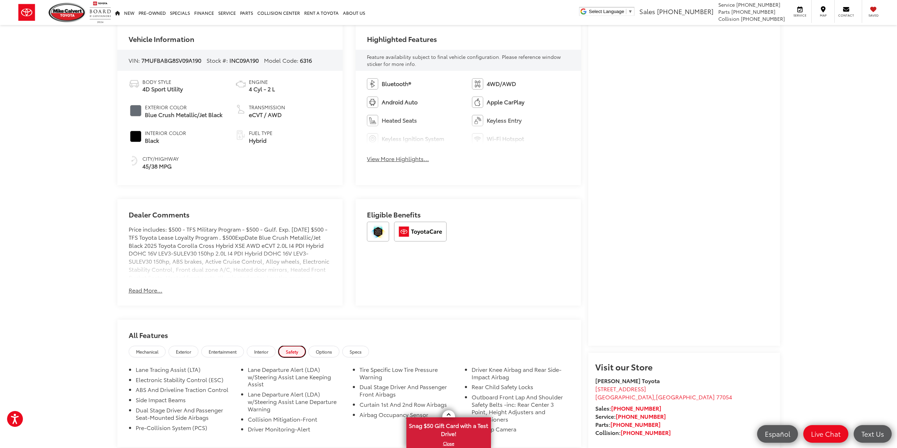
scroll to position [320, 0]
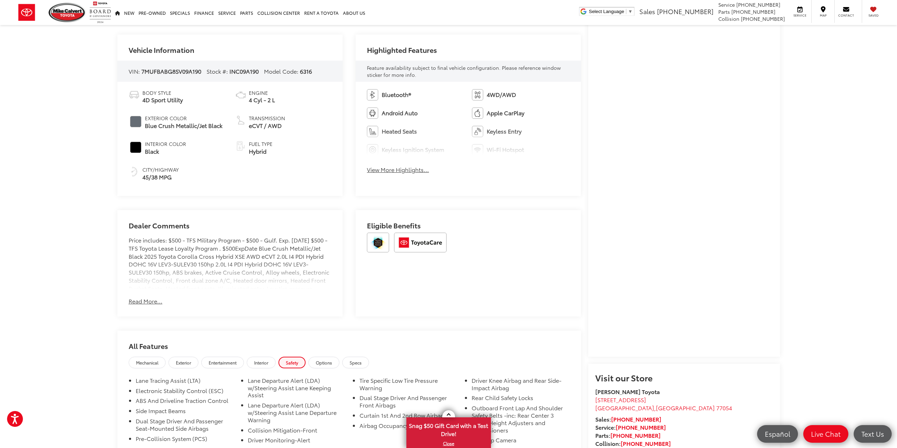
click at [146, 306] on div "Dealer Comments Price includes: $500 - TFS Military Program - $500 - Gulf. Exp.…" at bounding box center [229, 263] width 225 height 106
click at [142, 303] on button "Read More..." at bounding box center [146, 301] width 34 height 8
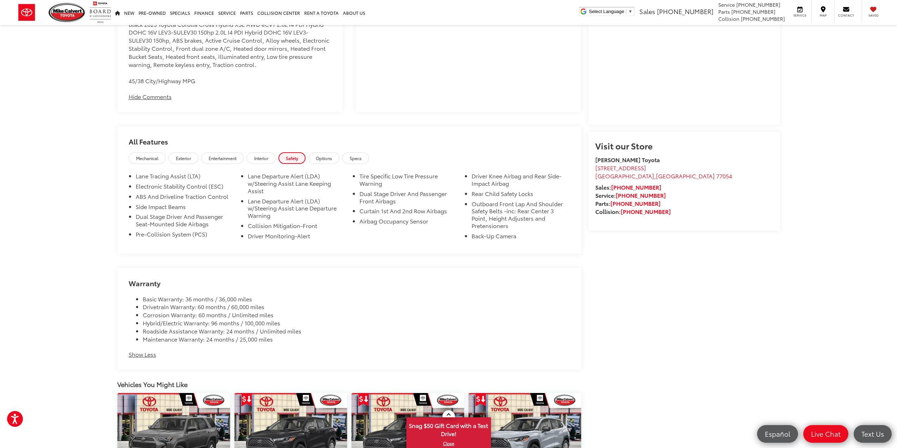
scroll to position [551, 0]
click at [361, 160] on span "Specs" at bounding box center [355, 159] width 12 height 6
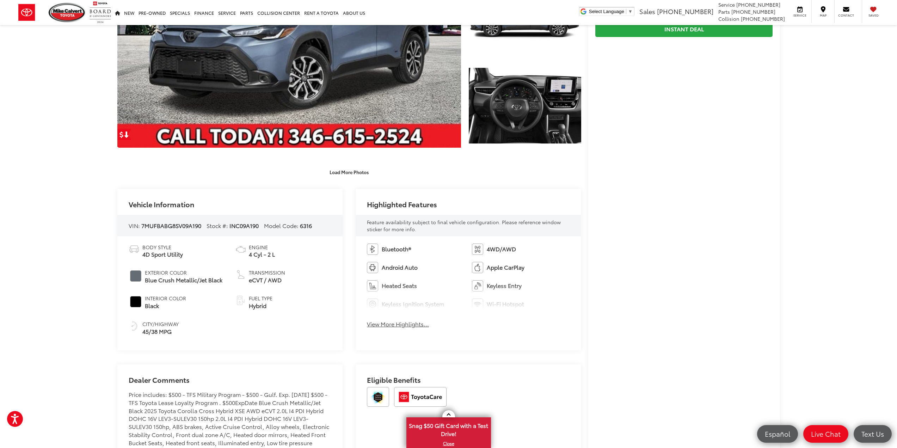
scroll to position [176, 0]
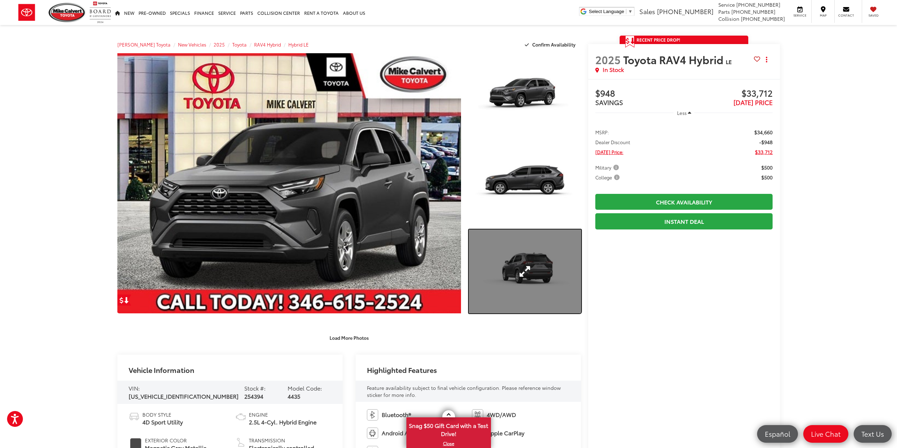
click at [552, 253] on link "Expand Photo 3" at bounding box center [525, 271] width 112 height 84
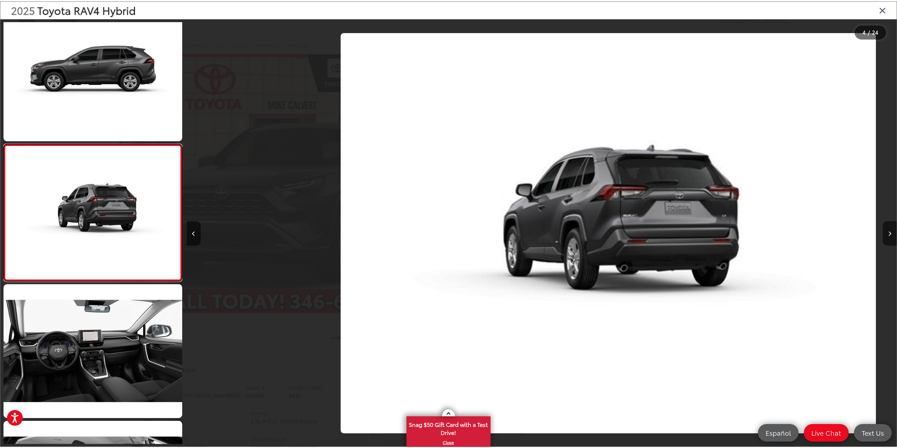
scroll to position [0, 2141]
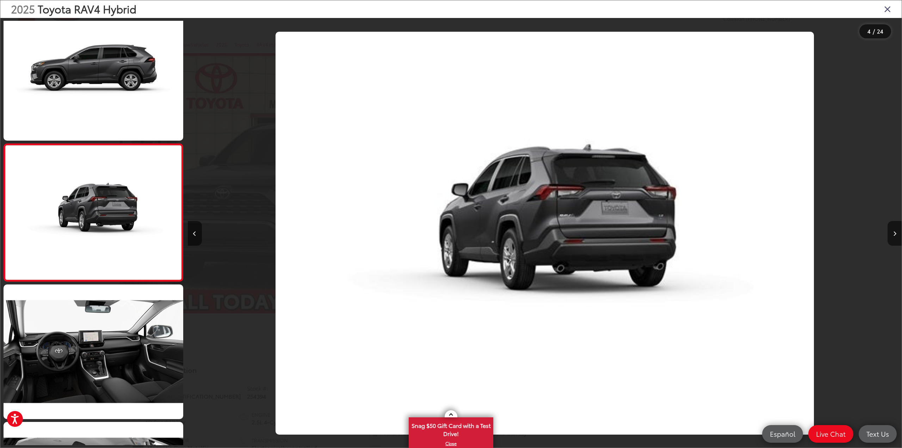
click at [890, 11] on icon "Close gallery" at bounding box center [887, 8] width 7 height 9
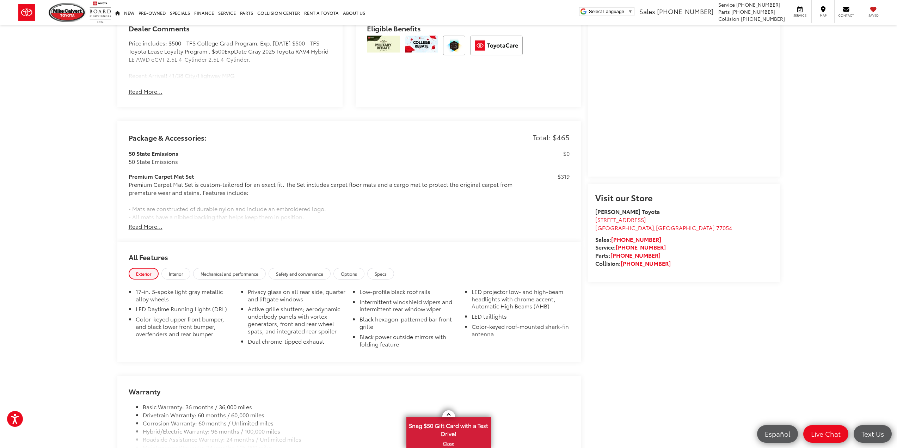
scroll to position [528, 0]
click at [360, 267] on link "Options" at bounding box center [348, 272] width 31 height 12
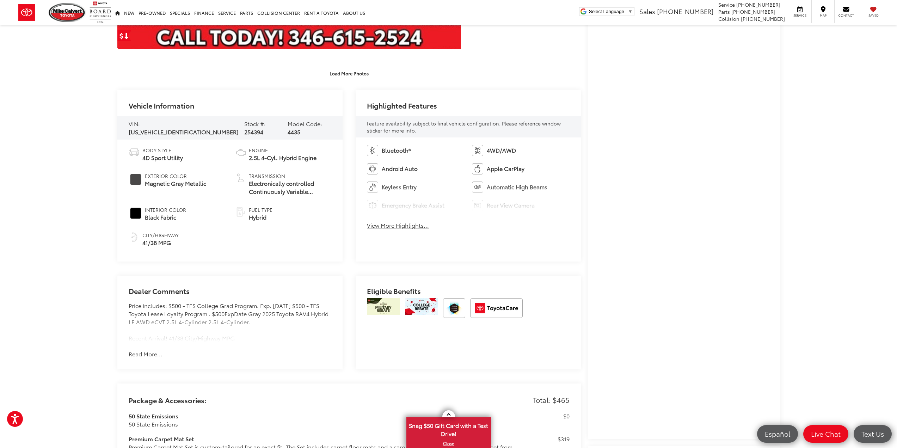
scroll to position [352, 0]
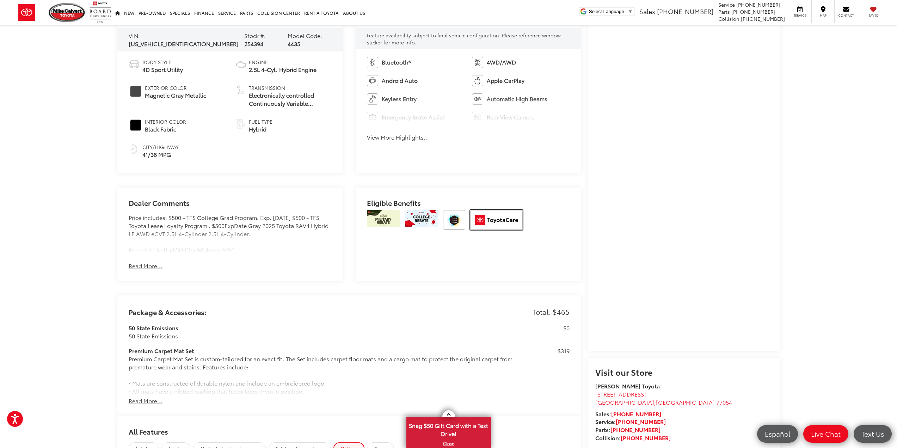
click at [490, 220] on img at bounding box center [496, 220] width 52 height 20
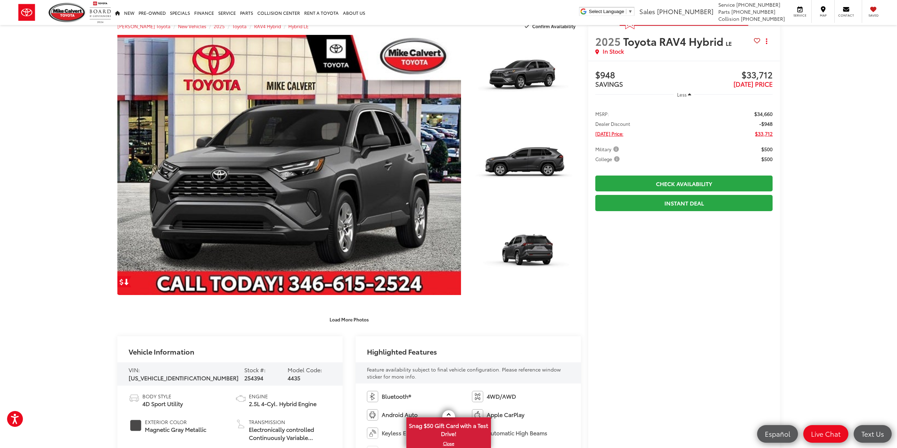
scroll to position [0, 0]
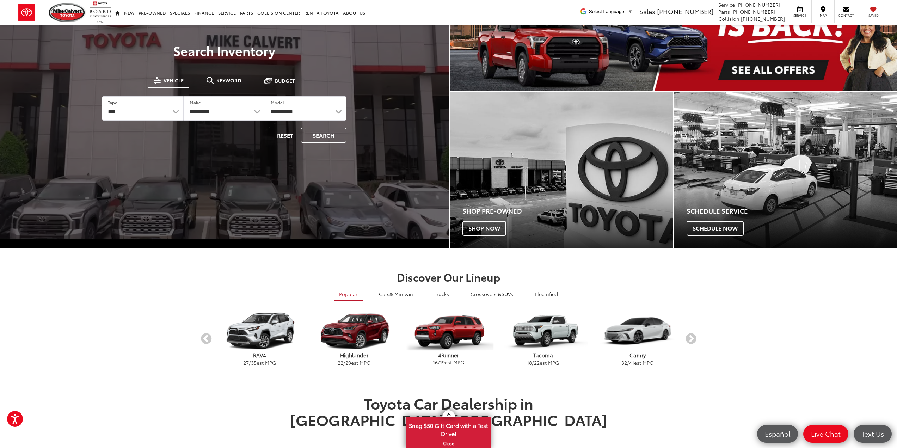
scroll to position [176, 0]
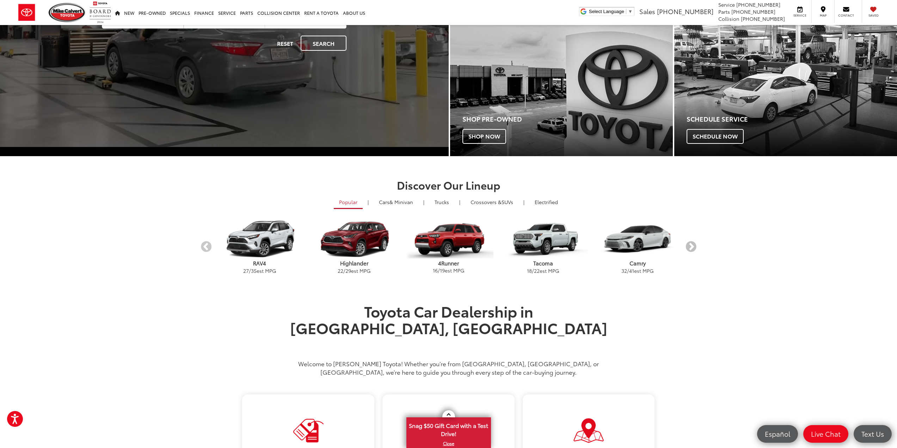
click at [693, 250] on button "Next" at bounding box center [690, 247] width 12 height 12
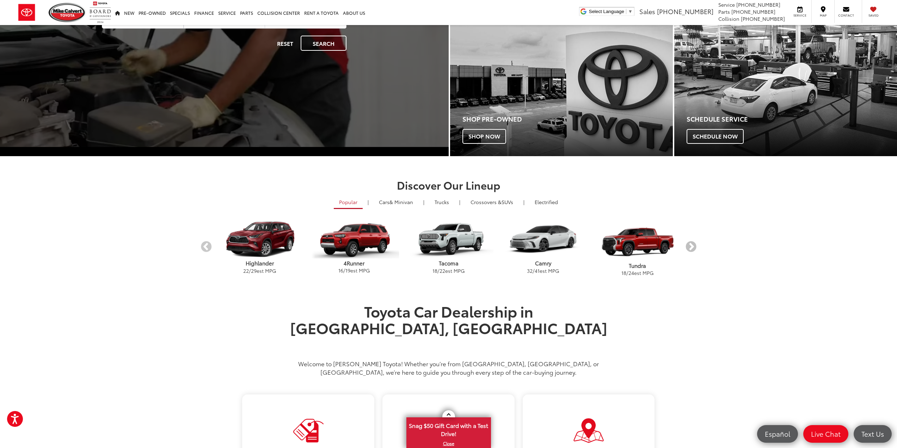
click at [693, 250] on button "Next" at bounding box center [690, 247] width 12 height 12
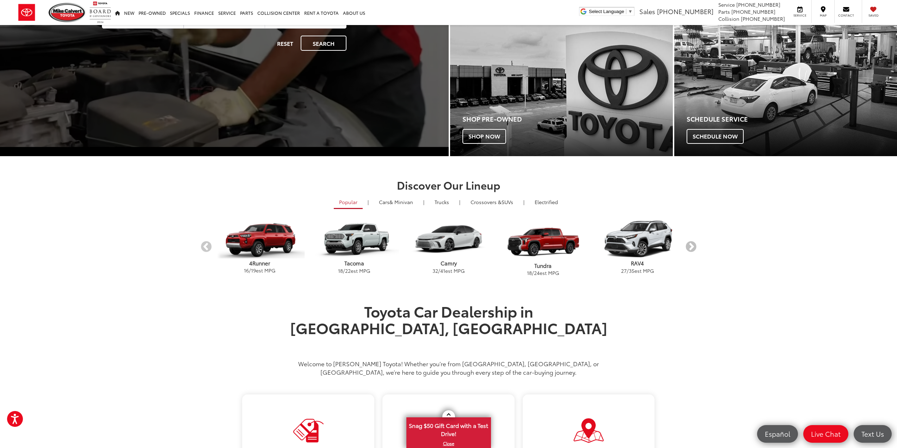
click at [693, 250] on button "Next" at bounding box center [690, 247] width 12 height 12
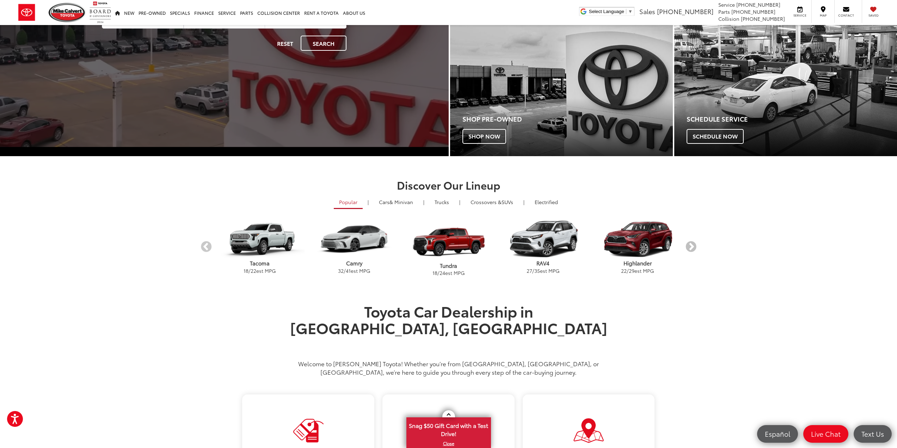
click at [693, 250] on button "Next" at bounding box center [690, 247] width 12 height 12
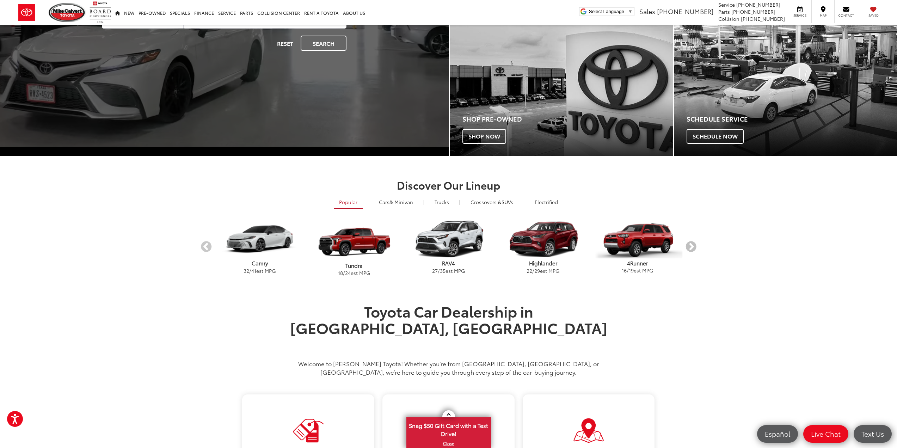
click at [693, 250] on button "Next" at bounding box center [690, 247] width 12 height 12
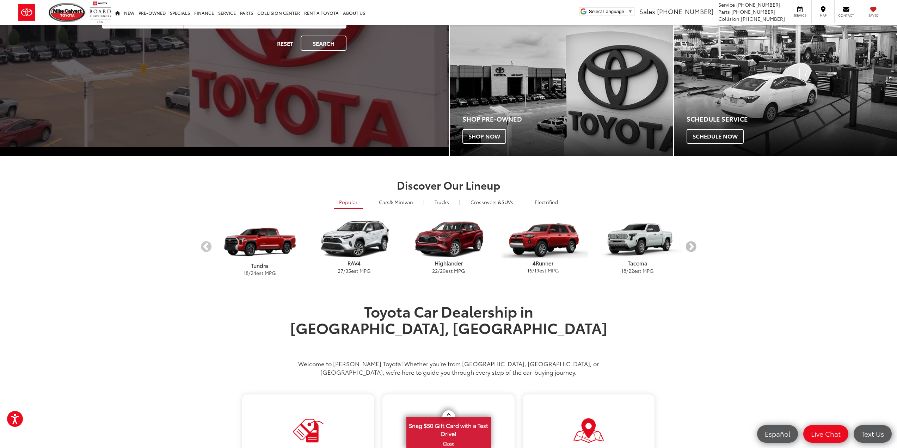
click at [693, 250] on button "Next" at bounding box center [690, 247] width 12 height 12
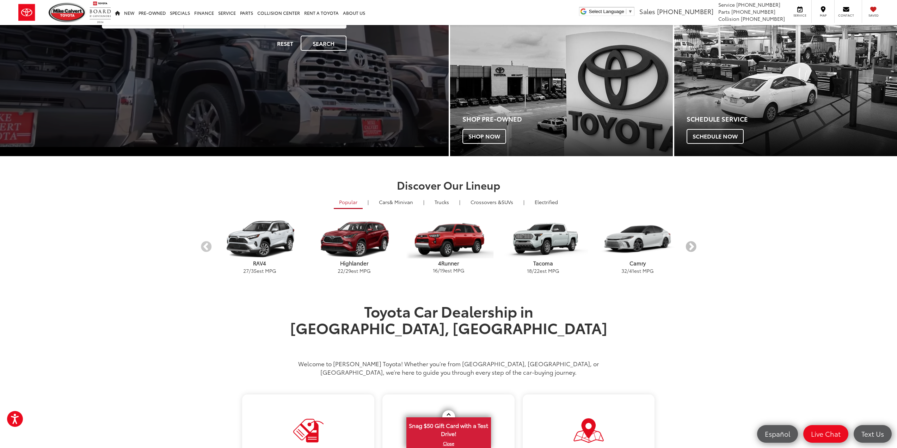
click at [693, 250] on button "Next" at bounding box center [690, 247] width 12 height 12
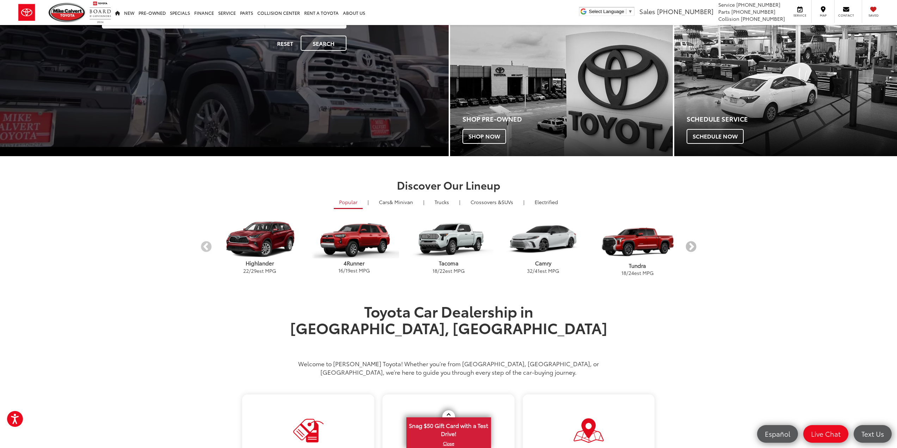
click at [693, 250] on button "Next" at bounding box center [690, 247] width 12 height 12
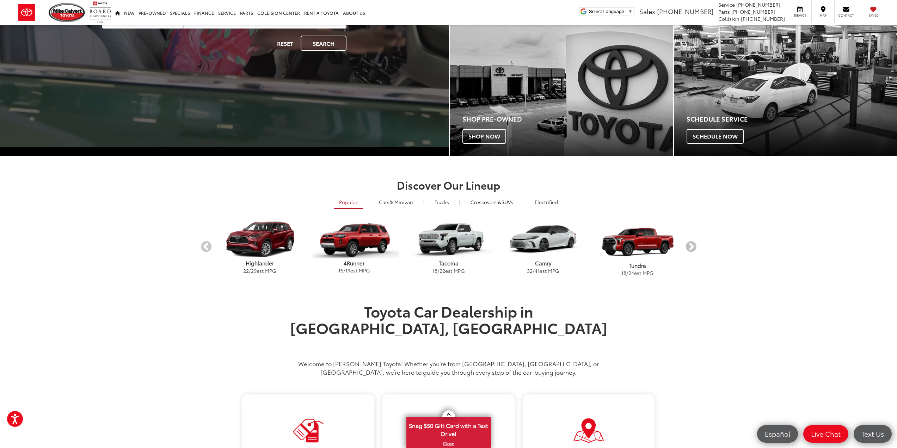
click at [693, 250] on button "Next" at bounding box center [690, 247] width 12 height 12
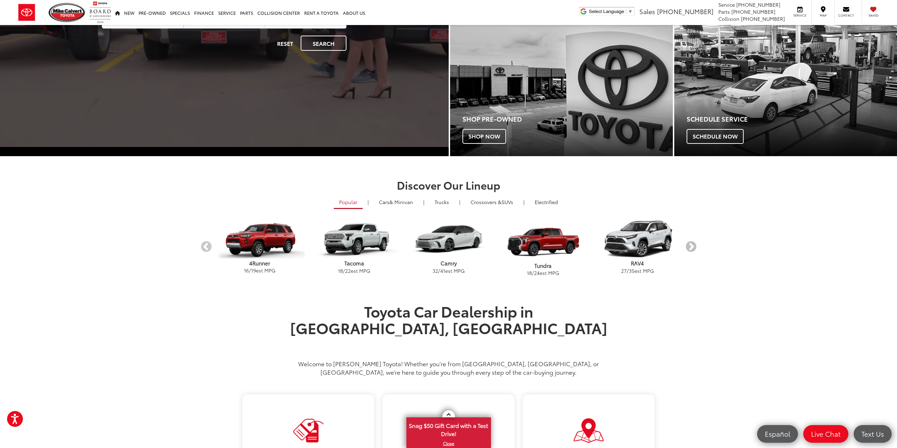
click at [693, 250] on button "Next" at bounding box center [690, 247] width 12 height 12
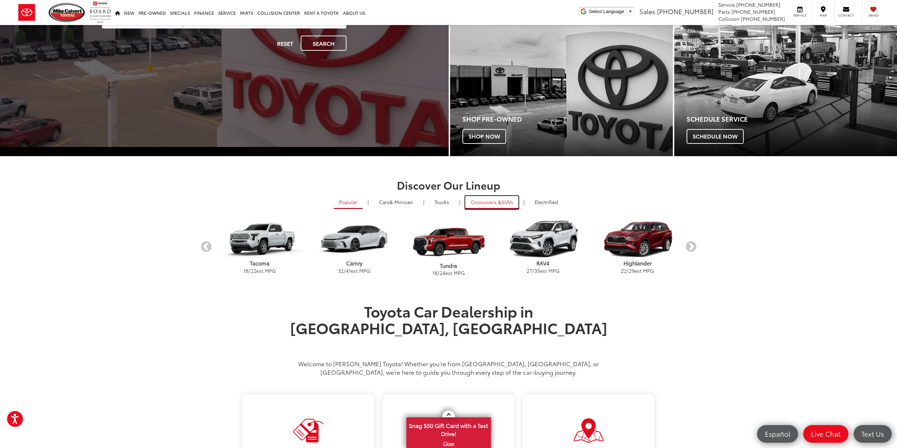
click at [508, 204] on link "Crossovers & SUVs" at bounding box center [491, 202] width 53 height 13
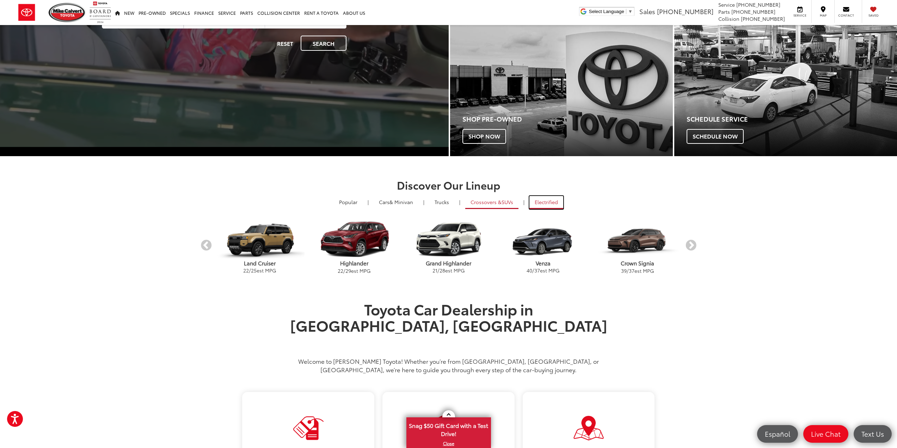
click at [536, 203] on link "Electrified" at bounding box center [546, 202] width 34 height 13
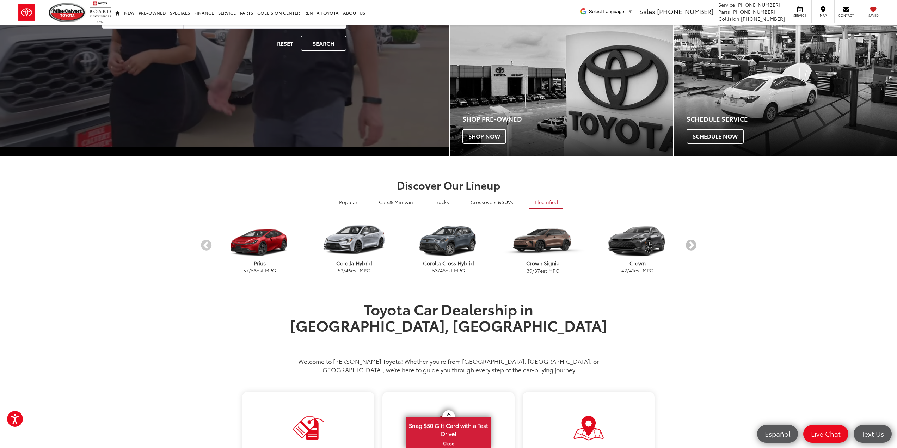
click at [695, 246] on button "Next" at bounding box center [690, 246] width 12 height 12
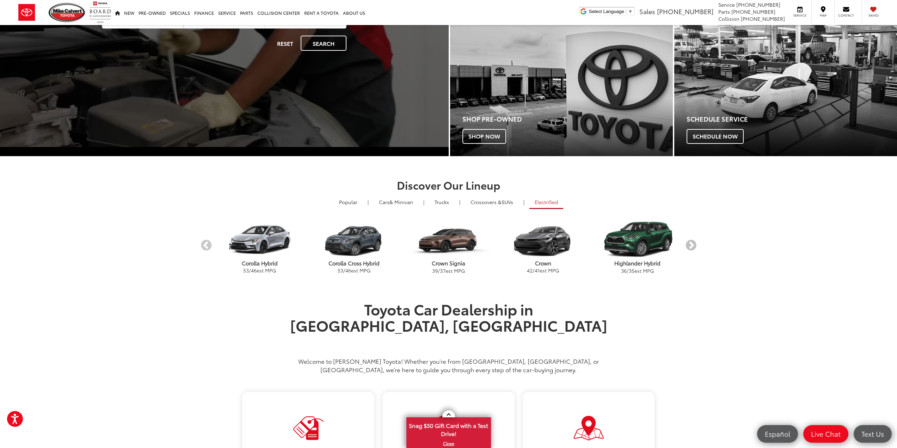
click at [695, 246] on button "Next" at bounding box center [690, 246] width 12 height 12
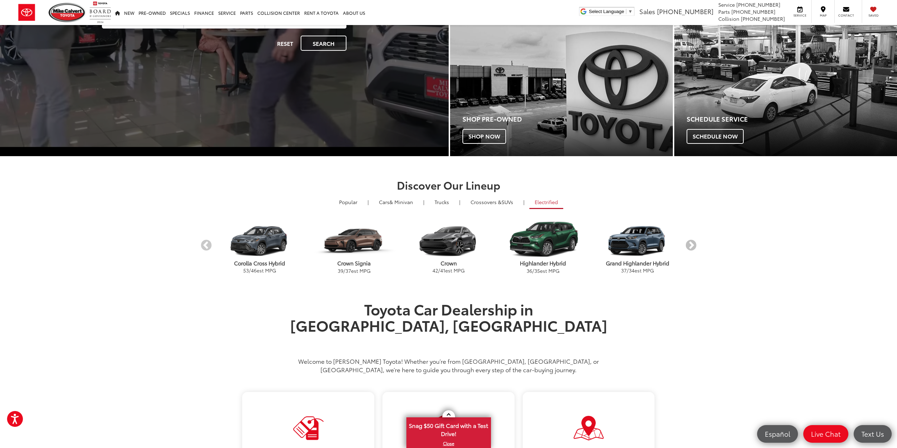
click at [695, 246] on button "Next" at bounding box center [690, 246] width 12 height 12
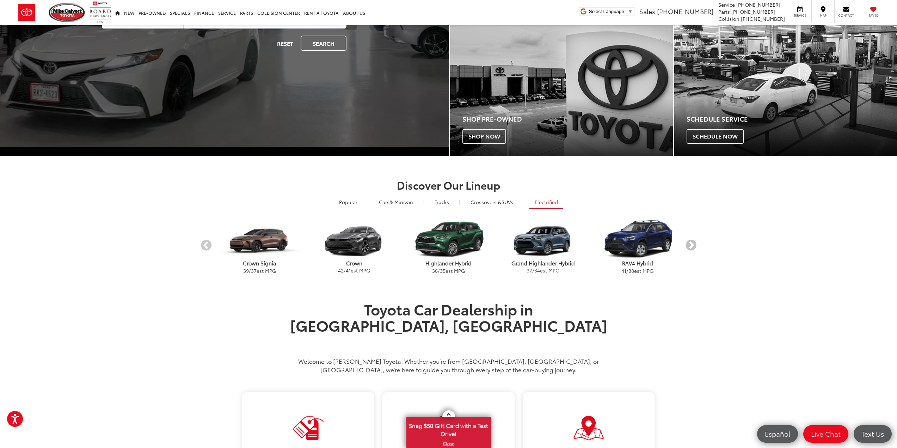
click at [695, 246] on button "Next" at bounding box center [690, 246] width 12 height 12
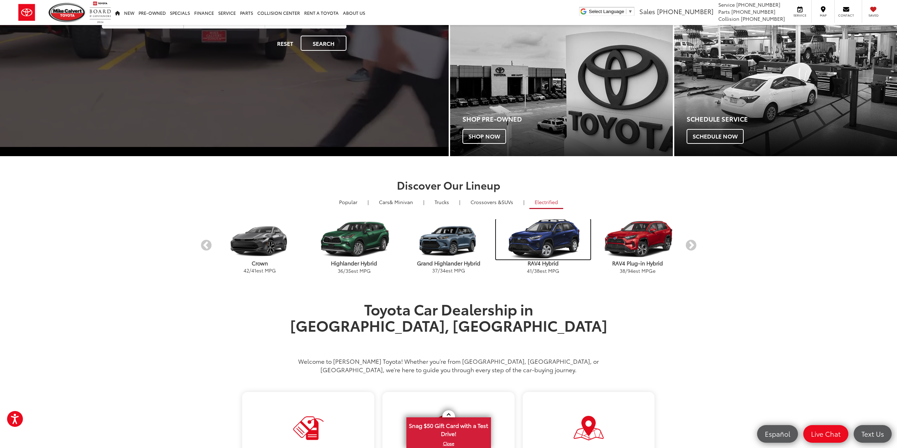
click at [536, 250] on img "carousel" at bounding box center [543, 239] width 94 height 40
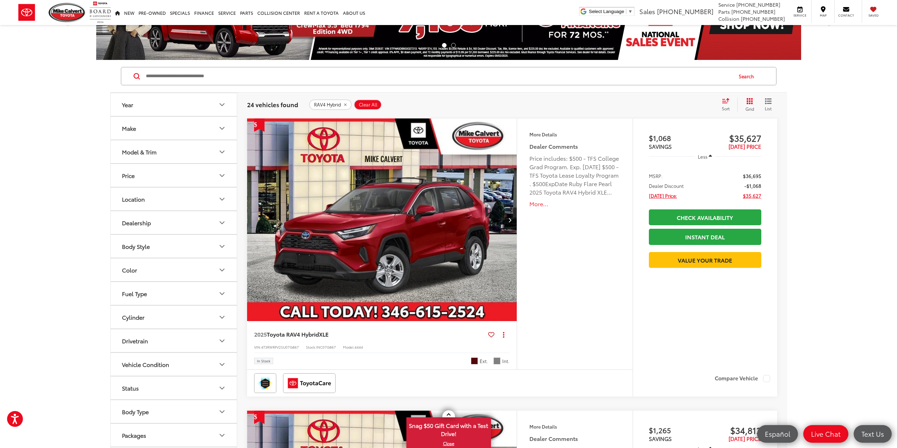
scroll to position [35, 0]
click at [722, 107] on span "Sort" at bounding box center [725, 109] width 8 height 6
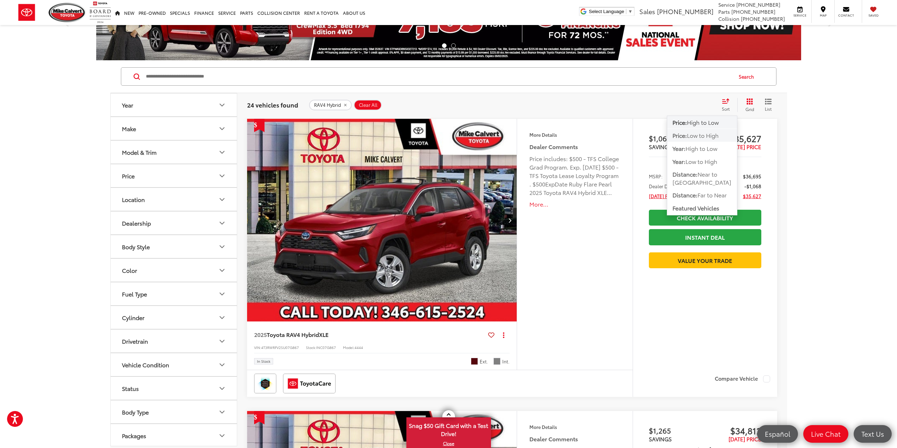
click at [712, 132] on span "Low to High" at bounding box center [703, 135] width 32 height 8
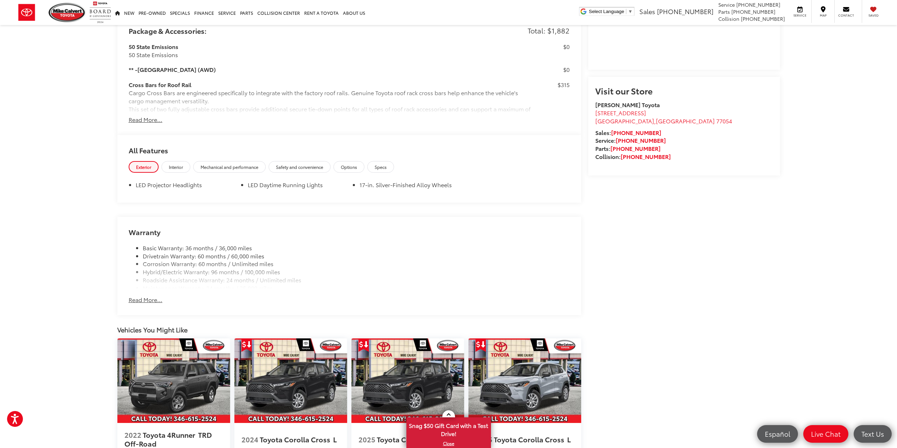
scroll to position [611, 0]
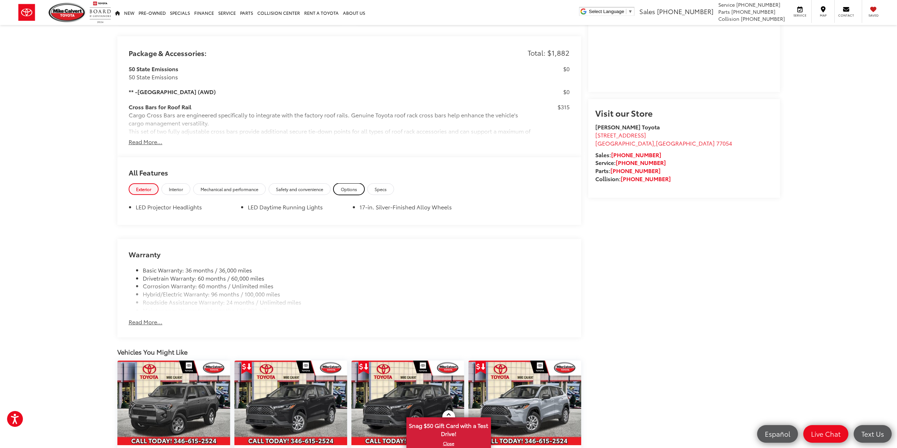
click at [360, 189] on link "Options" at bounding box center [348, 189] width 31 height 12
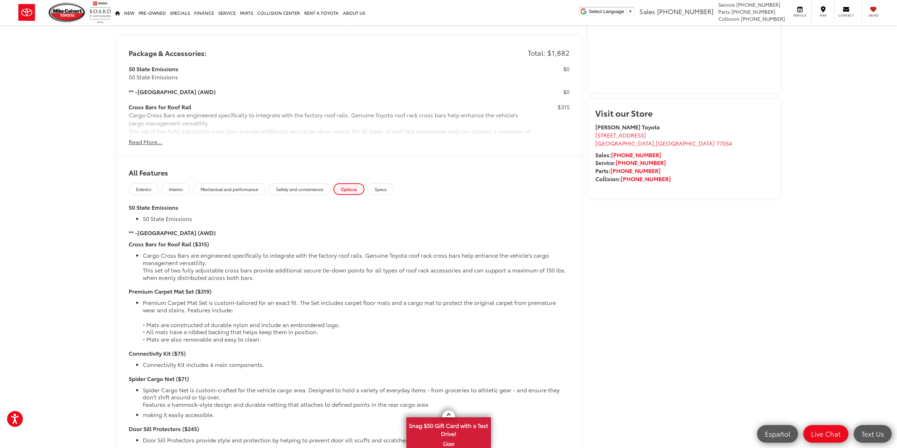
click at [193, 244] on strong "Cross Bars for Roof Rail ($315)" at bounding box center [169, 244] width 80 height 8
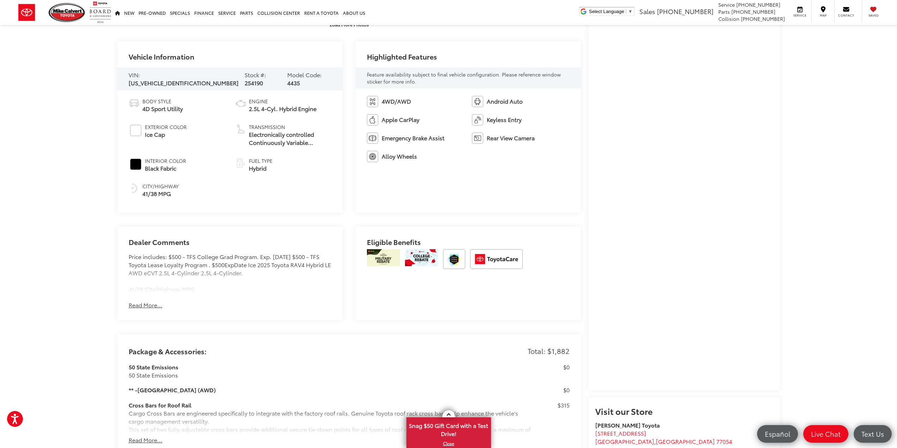
scroll to position [0, 0]
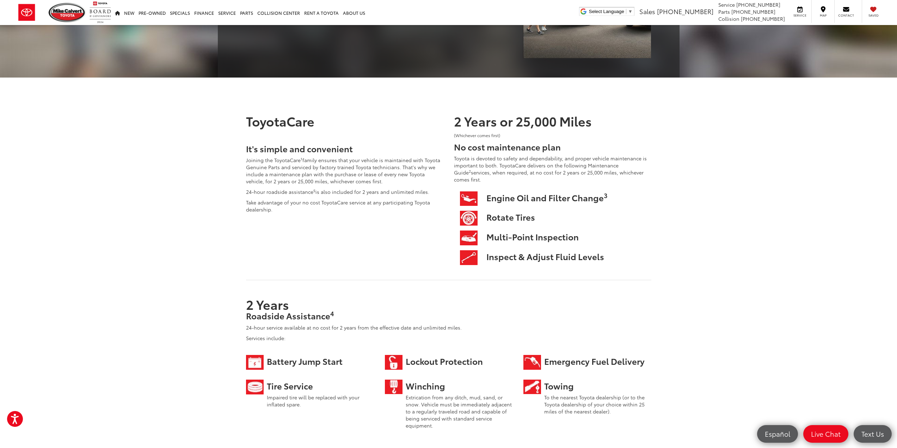
scroll to position [247, 0]
